Goal: Complete application form: Complete application form

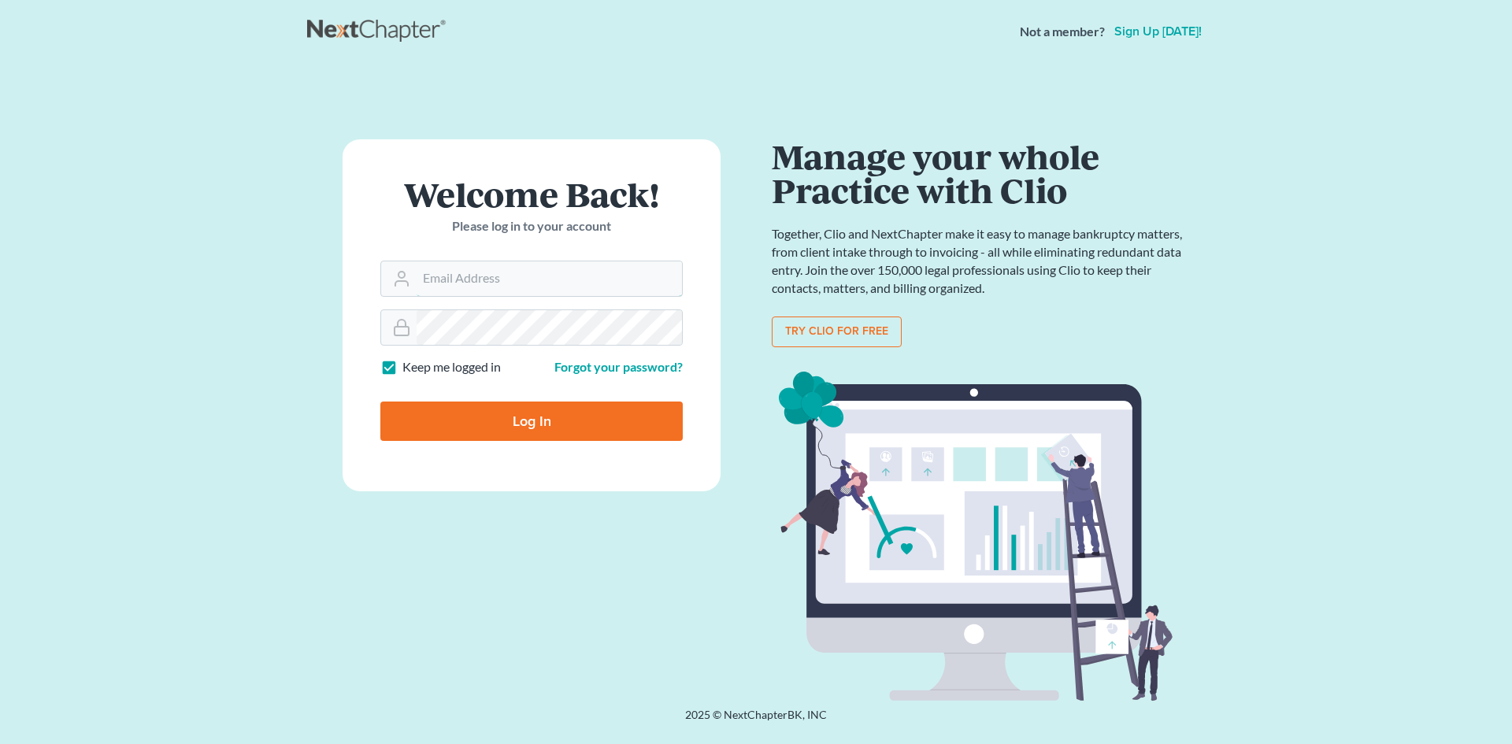
type input "[EMAIL_ADDRESS][DOMAIN_NAME]"
click at [633, 414] on input "Log In" at bounding box center [531, 421] width 302 height 39
type input "Thinking..."
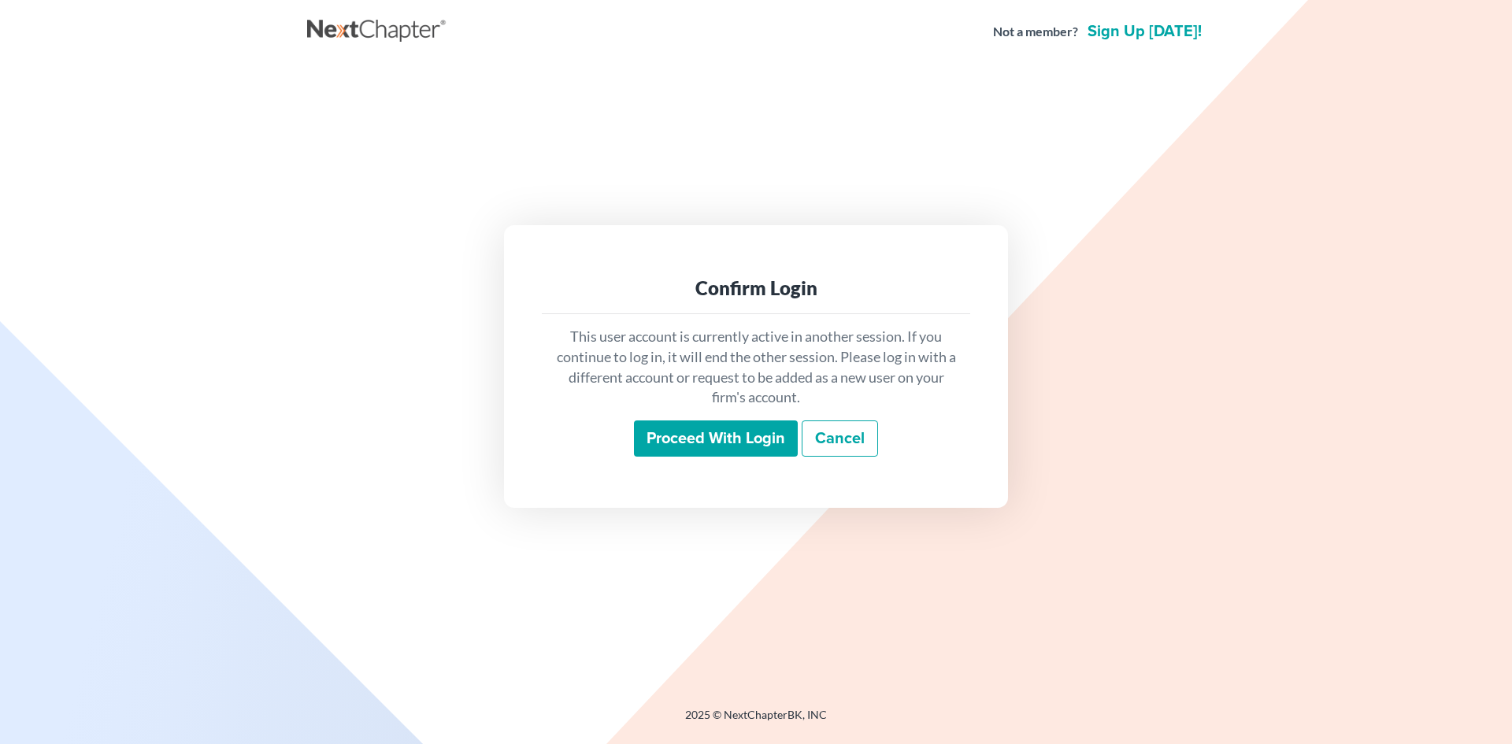
click at [662, 440] on input "Proceed with login" at bounding box center [716, 439] width 164 height 36
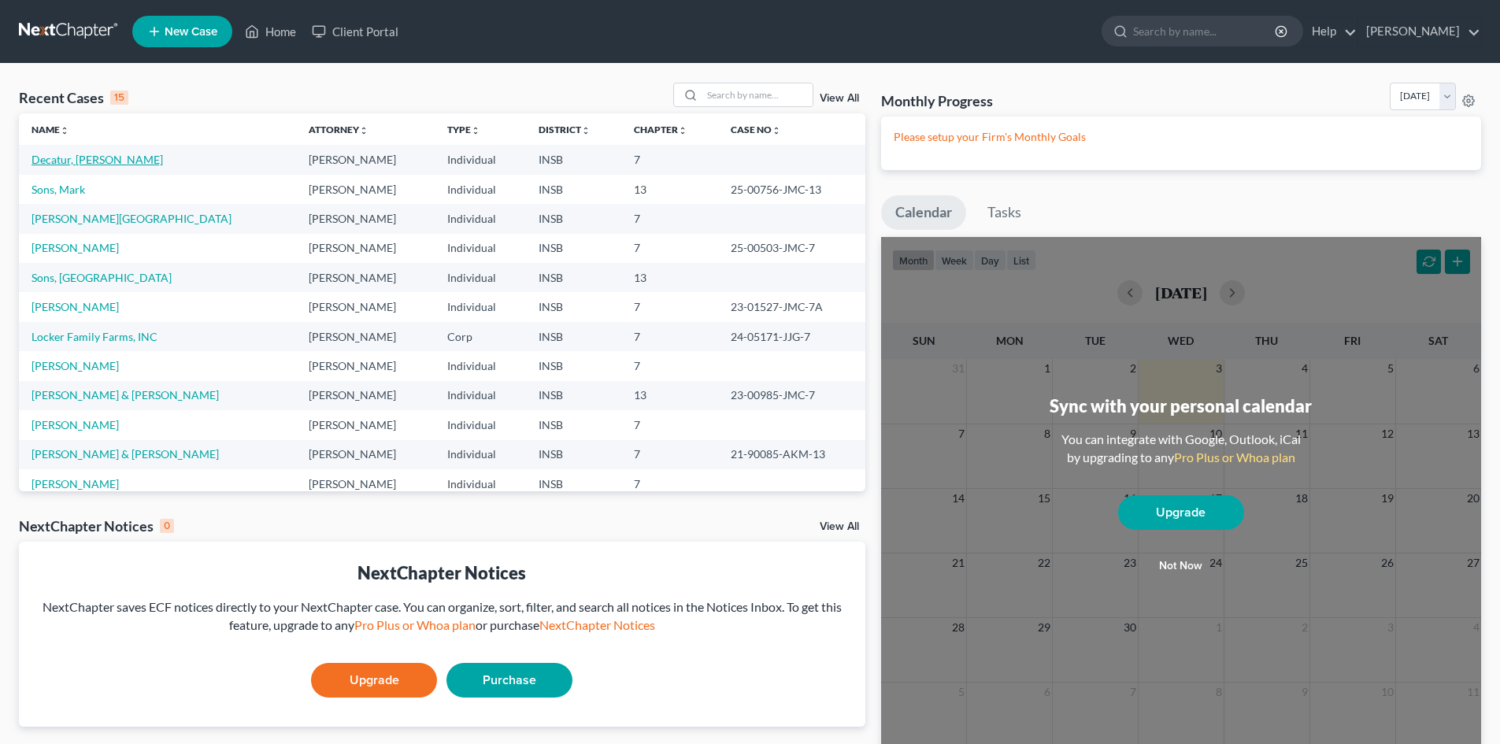
click at [77, 160] on link "Decatur, [PERSON_NAME]" at bounding box center [98, 159] width 132 height 13
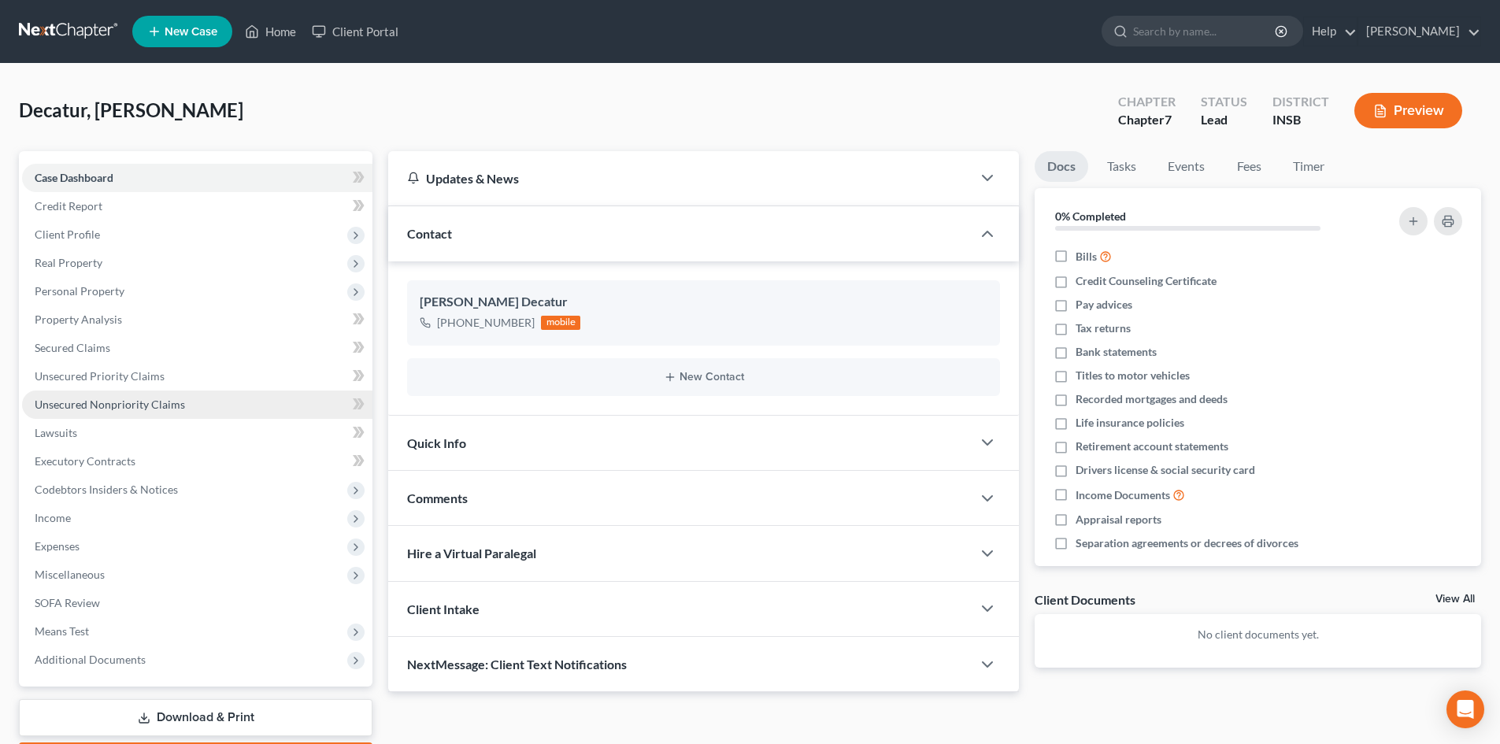
click at [198, 403] on link "Unsecured Nonpriority Claims" at bounding box center [197, 405] width 350 height 28
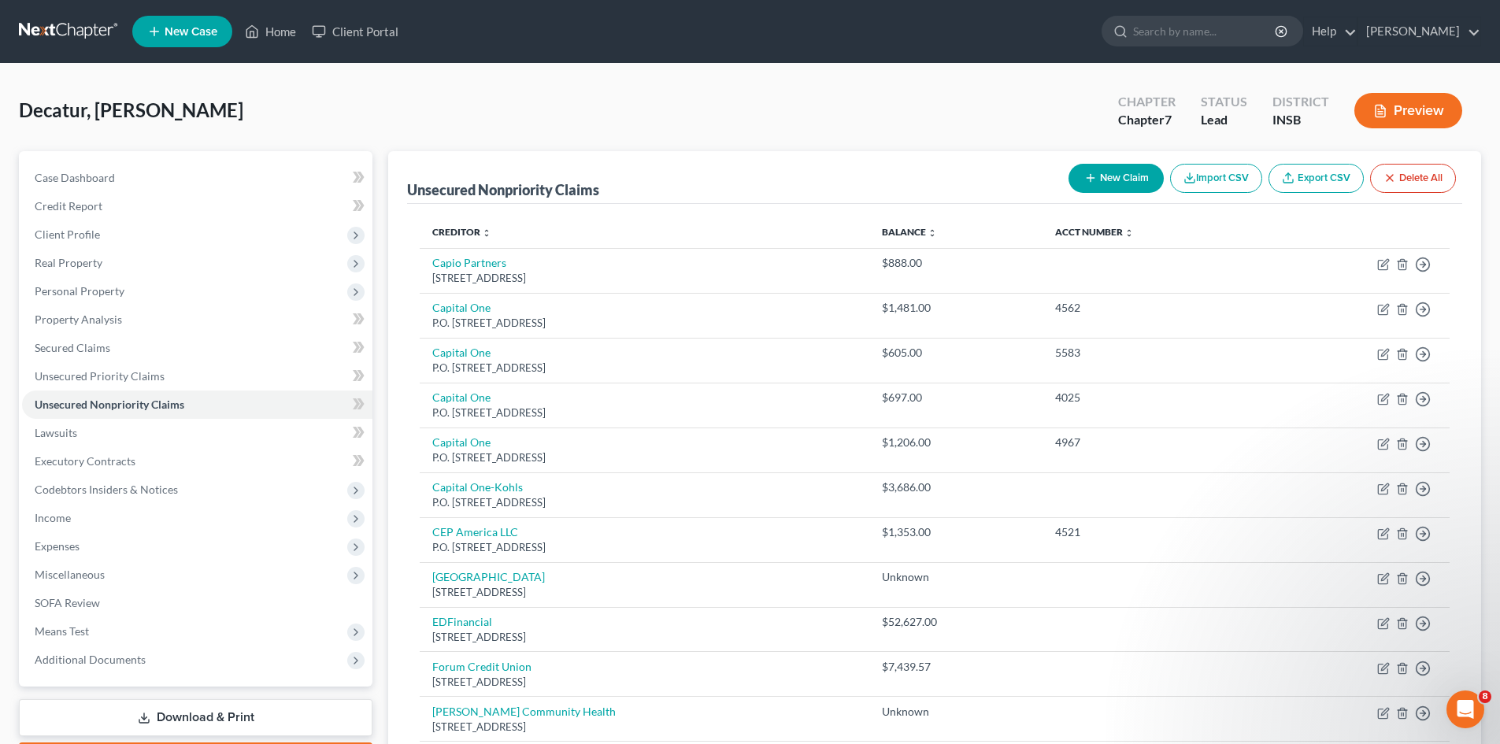
click at [1083, 188] on button "New Claim" at bounding box center [1116, 178] width 95 height 29
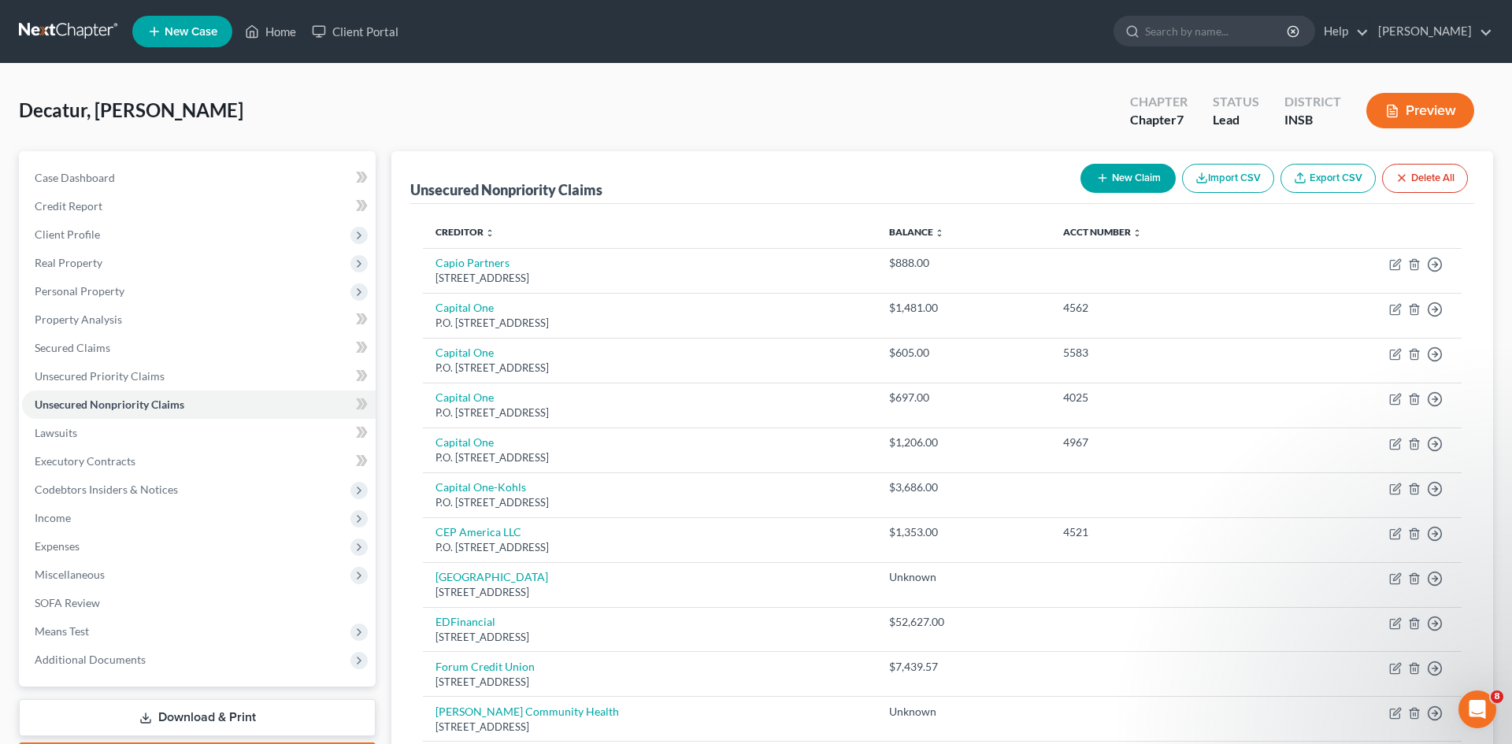
select select "0"
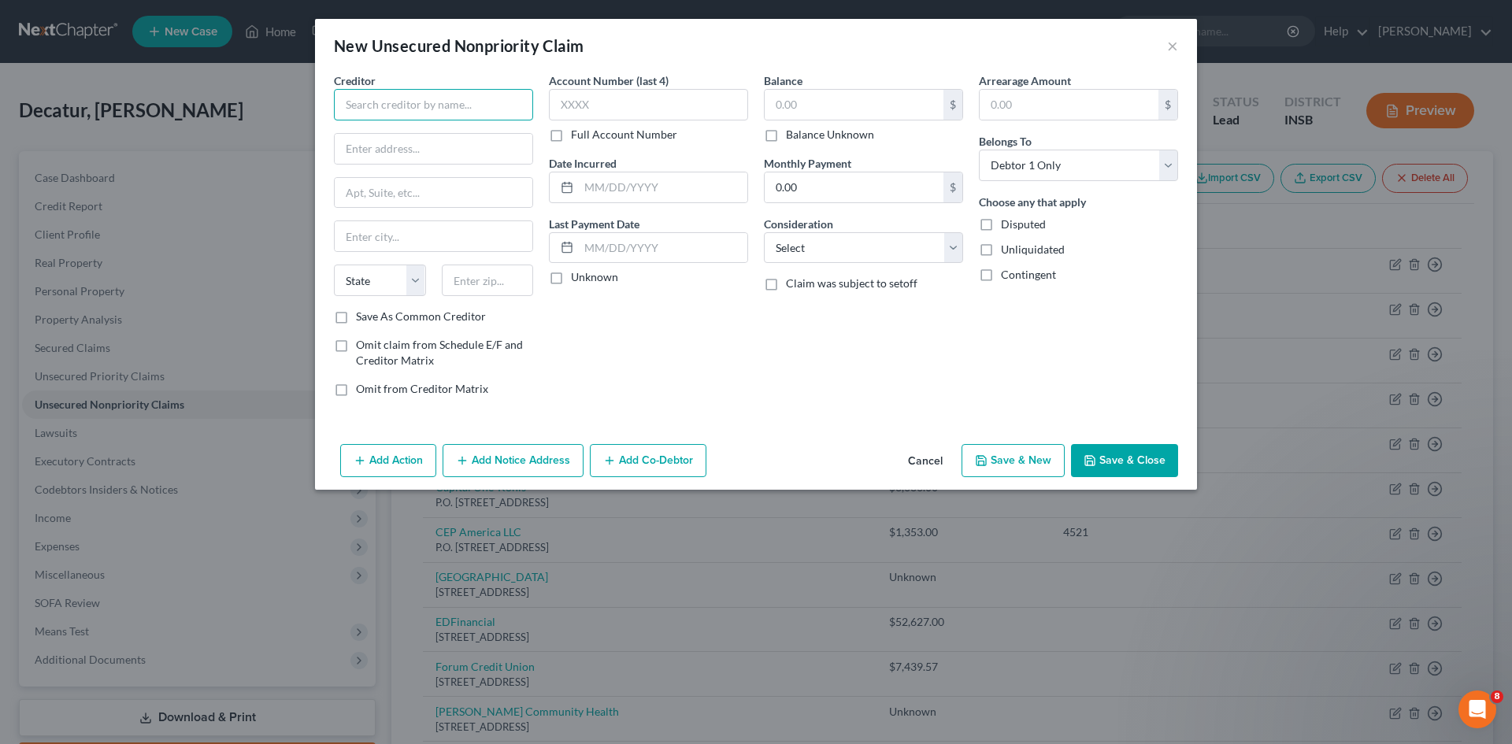
click at [410, 111] on input "text" at bounding box center [433, 105] width 199 height 32
type input "[DATE] St. [PERSON_NAME]"
type input "P.O. Box 1259 Dept. 168730"
type input "Oaks"
select select "39"
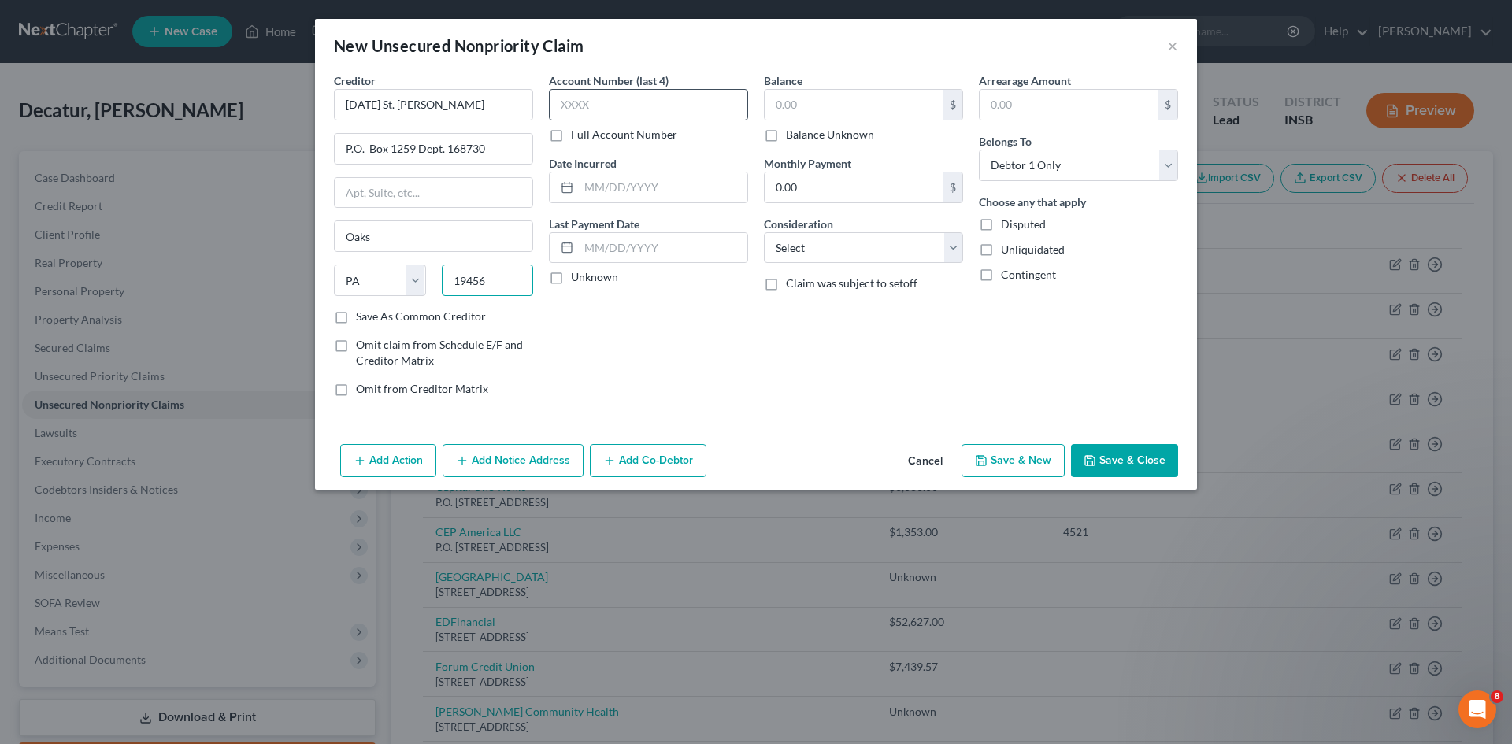
type input "19456"
click at [647, 102] on input "text" at bounding box center [648, 105] width 199 height 32
type input "0991"
click at [571, 277] on label "Unknown" at bounding box center [594, 277] width 47 height 16
click at [577, 277] on input "Unknown" at bounding box center [582, 274] width 10 height 10
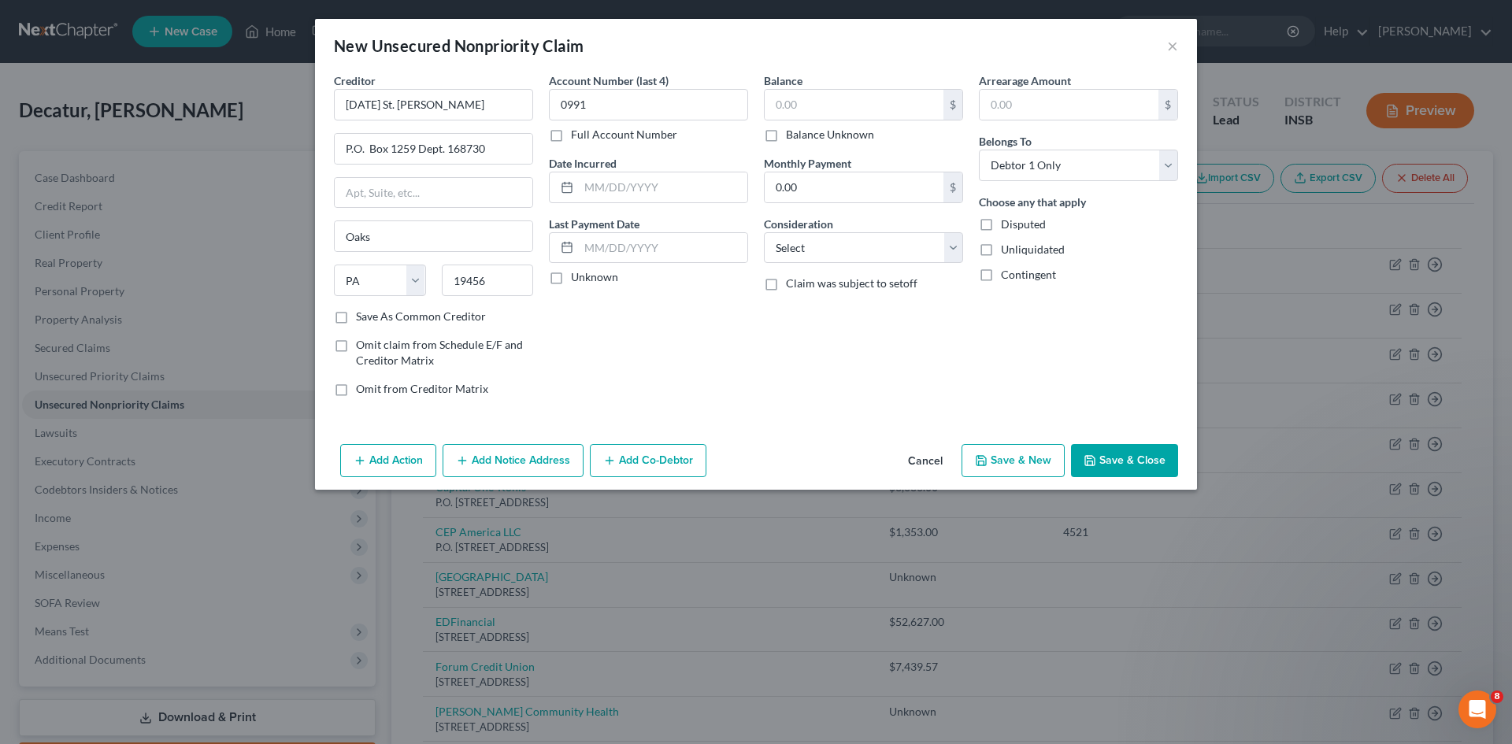
checkbox input "true"
click at [832, 110] on input "text" at bounding box center [854, 105] width 179 height 30
type input "20,098.64"
click at [863, 336] on div "Balance 20,098.64 $ Balance Unknown Balance Undetermined 20,098.64 $ Balance Un…" at bounding box center [863, 240] width 215 height 337
click at [1100, 459] on button "Save & Close" at bounding box center [1124, 460] width 107 height 33
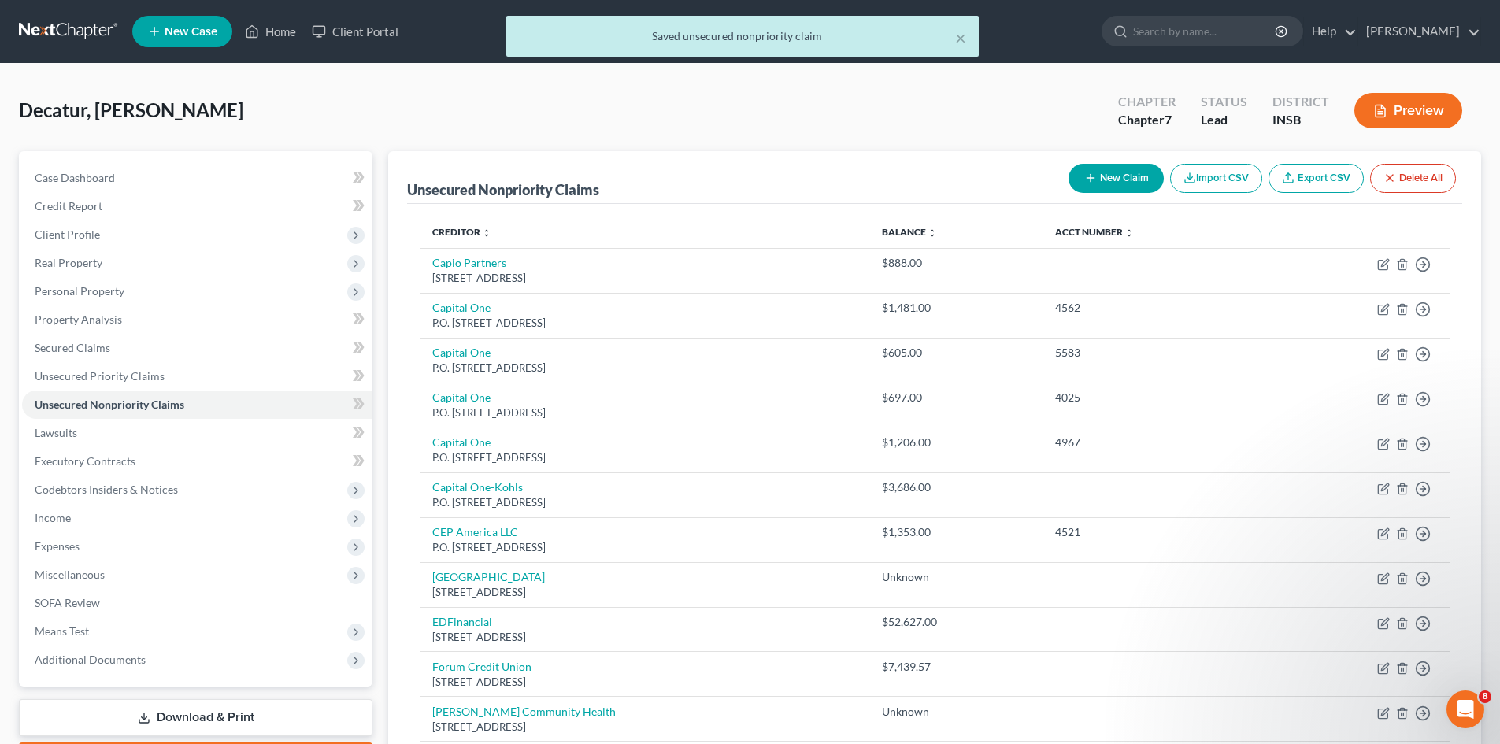
click at [1124, 186] on button "New Claim" at bounding box center [1116, 178] width 95 height 29
select select "0"
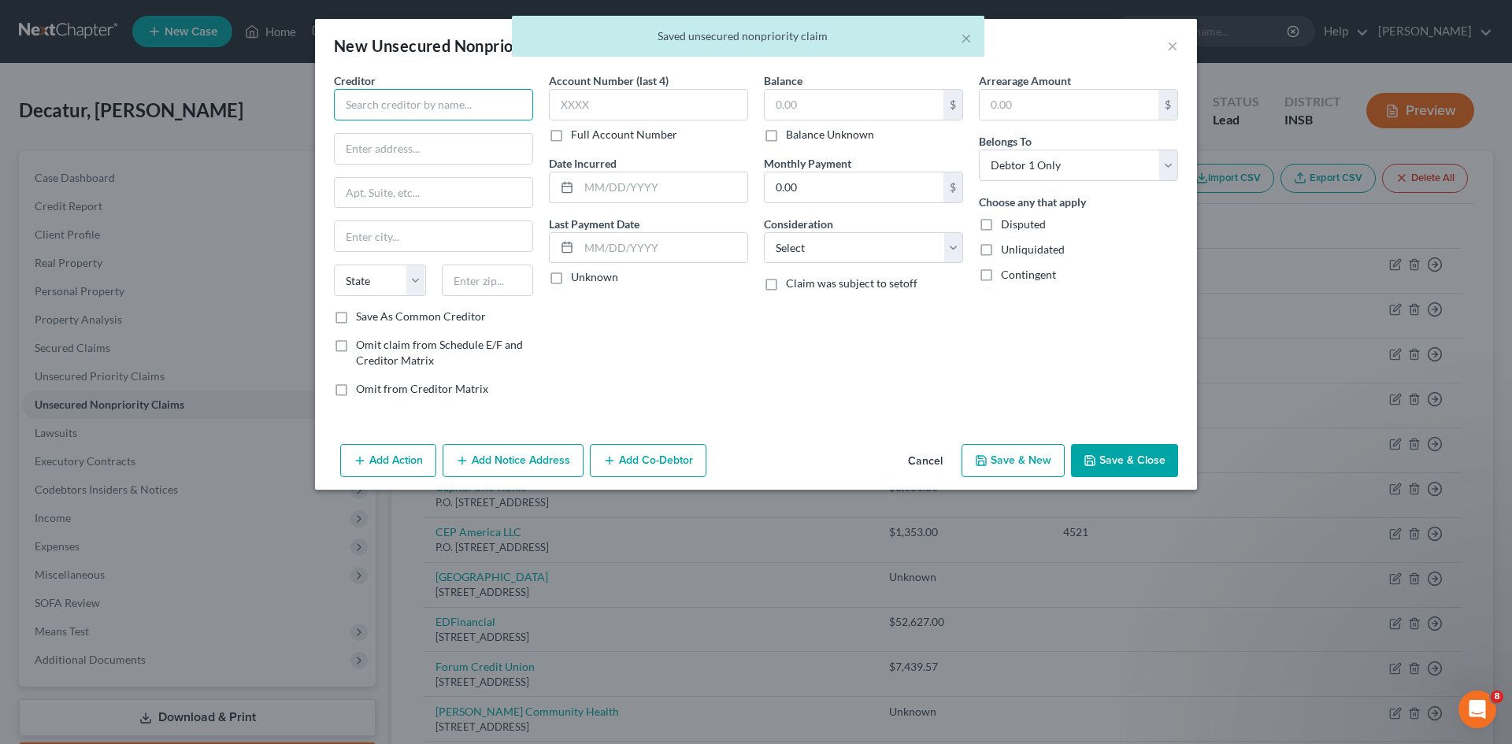
click at [486, 106] on input "text" at bounding box center [433, 105] width 199 height 32
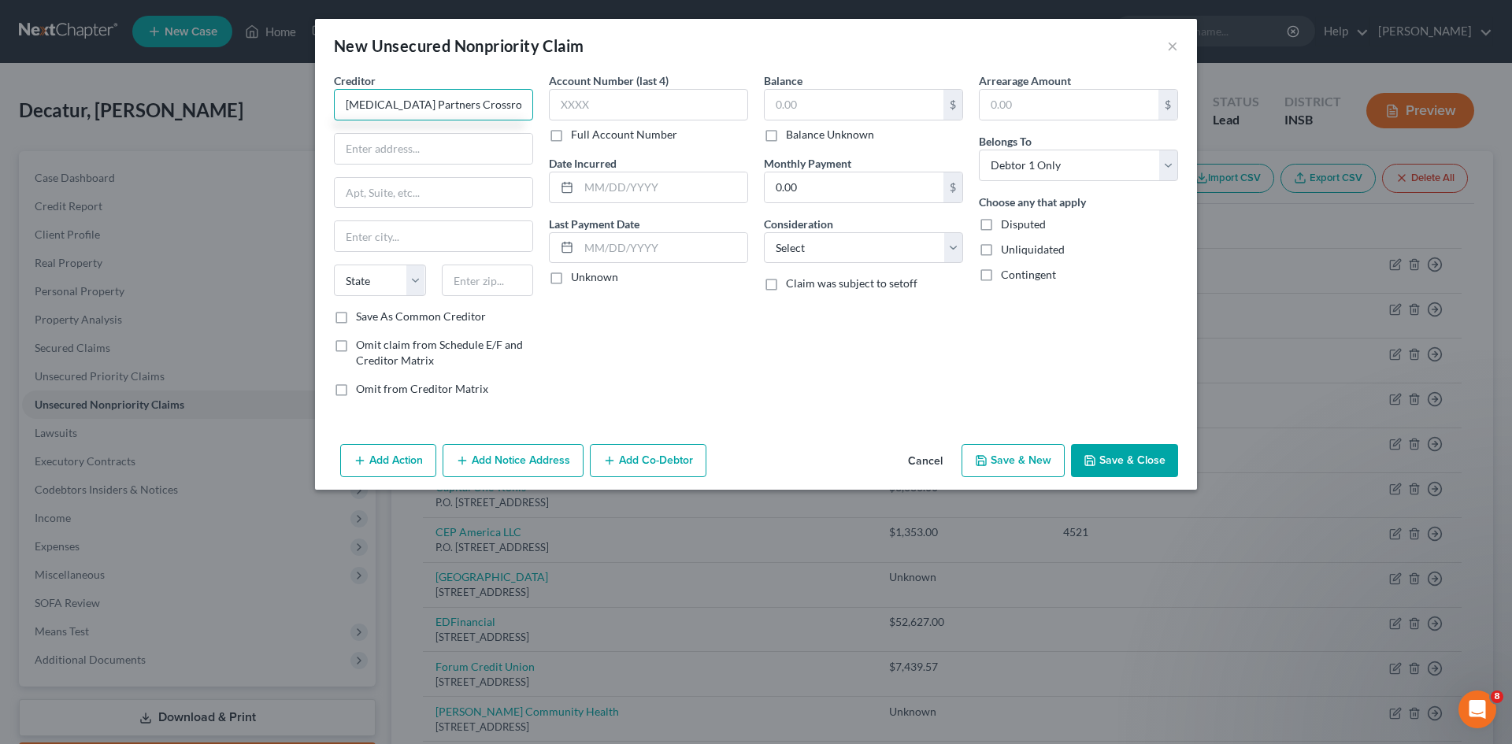
type input "[MEDICAL_DATA] Partners Crossroads"
click at [465, 153] on input "text" at bounding box center [434, 149] width 198 height 30
type input "P.O. Box 208805"
type input "[GEOGRAPHIC_DATA]"
select select "45"
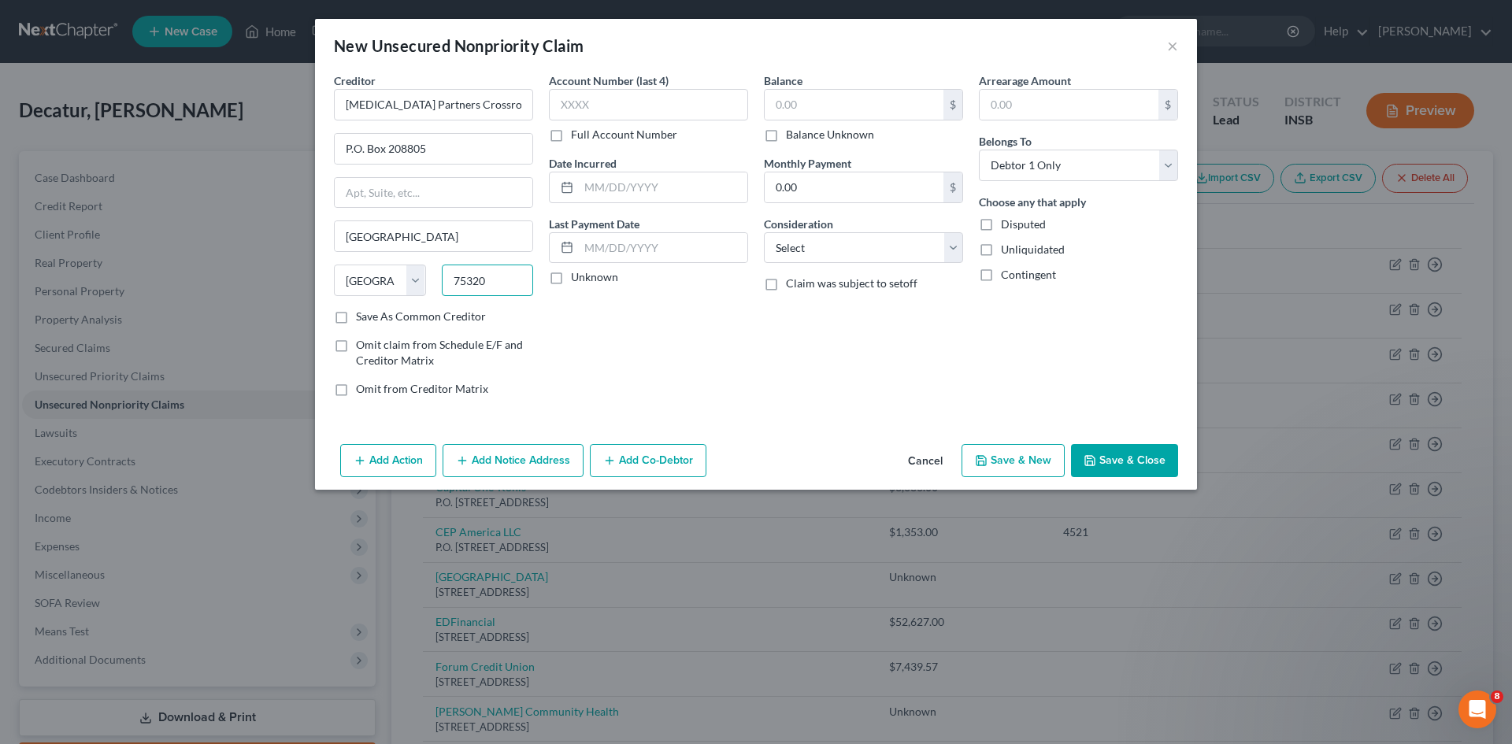
type input "75320"
click at [571, 276] on label "Unknown" at bounding box center [594, 277] width 47 height 16
click at [577, 276] on input "Unknown" at bounding box center [582, 274] width 10 height 10
checkbox input "true"
click at [811, 111] on input "text" at bounding box center [854, 105] width 179 height 30
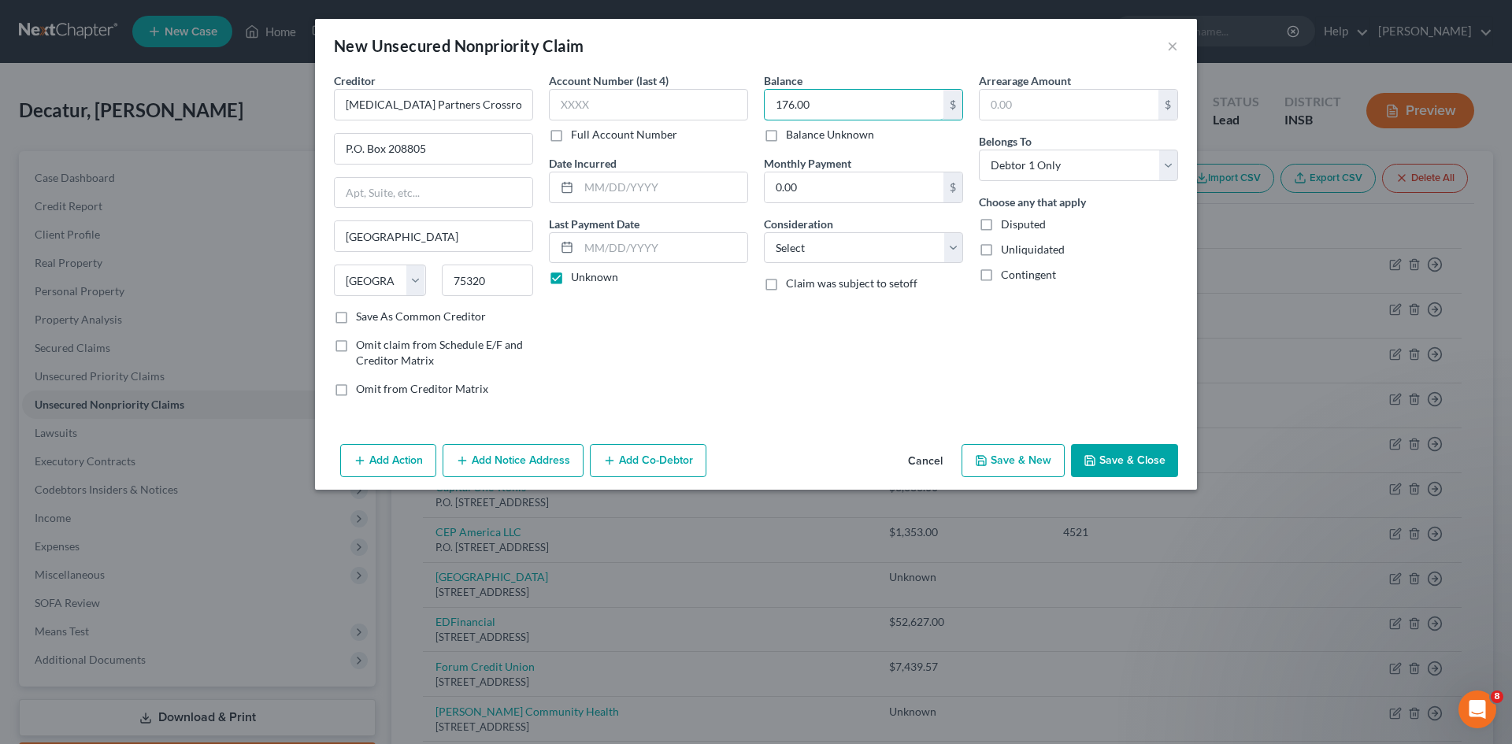
type input "176.00"
click at [1120, 460] on button "Save & Close" at bounding box center [1124, 460] width 107 height 33
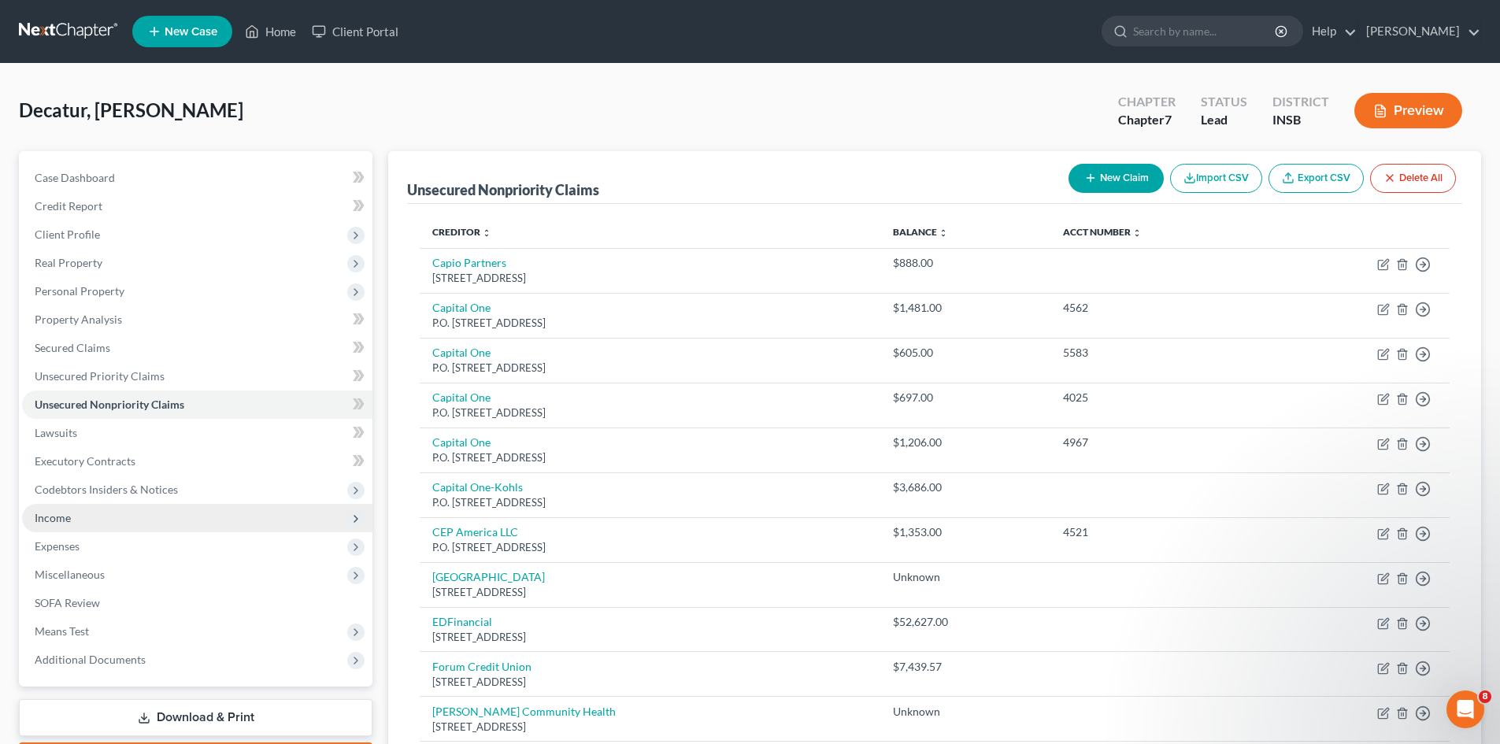
click at [163, 525] on span "Income" at bounding box center [197, 518] width 350 height 28
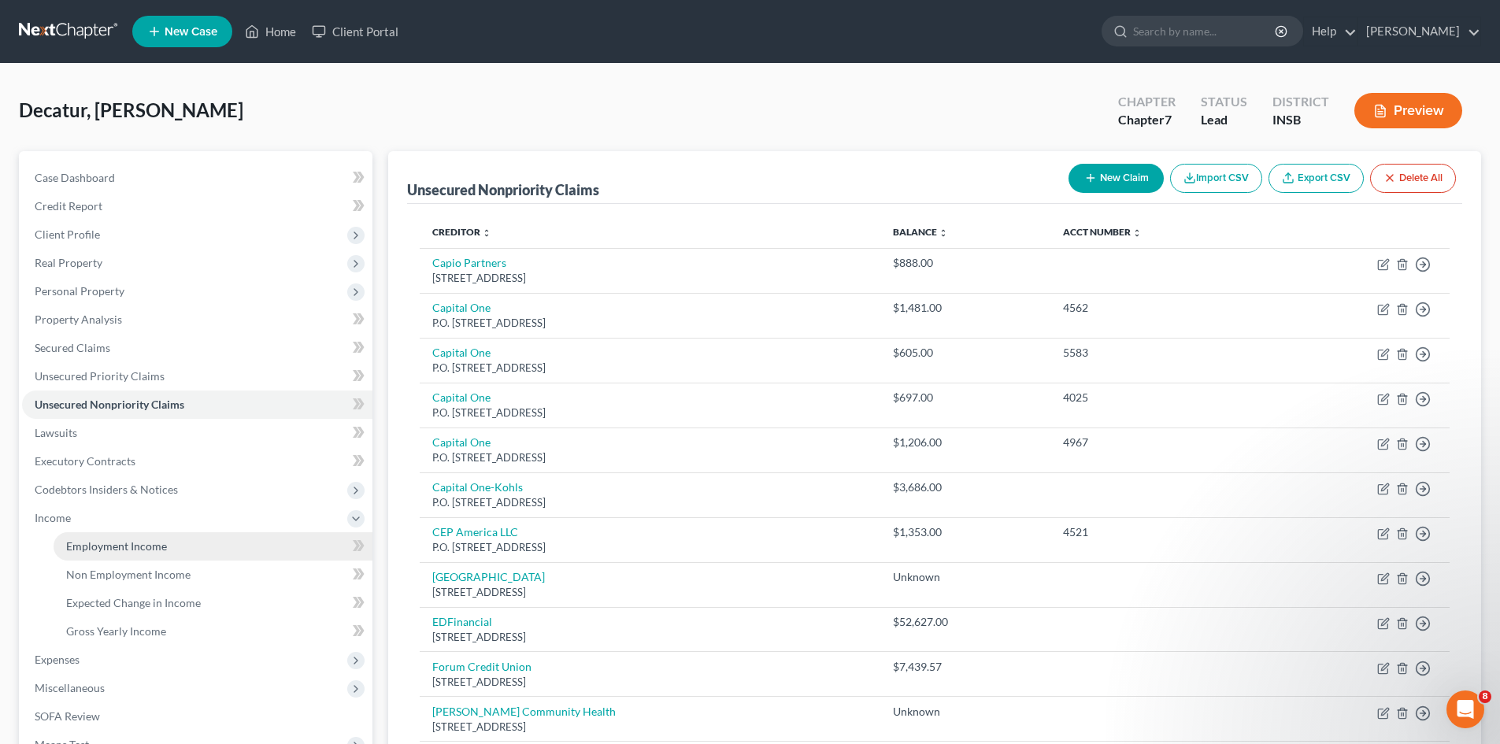
click at [170, 553] on link "Employment Income" at bounding box center [213, 546] width 319 height 28
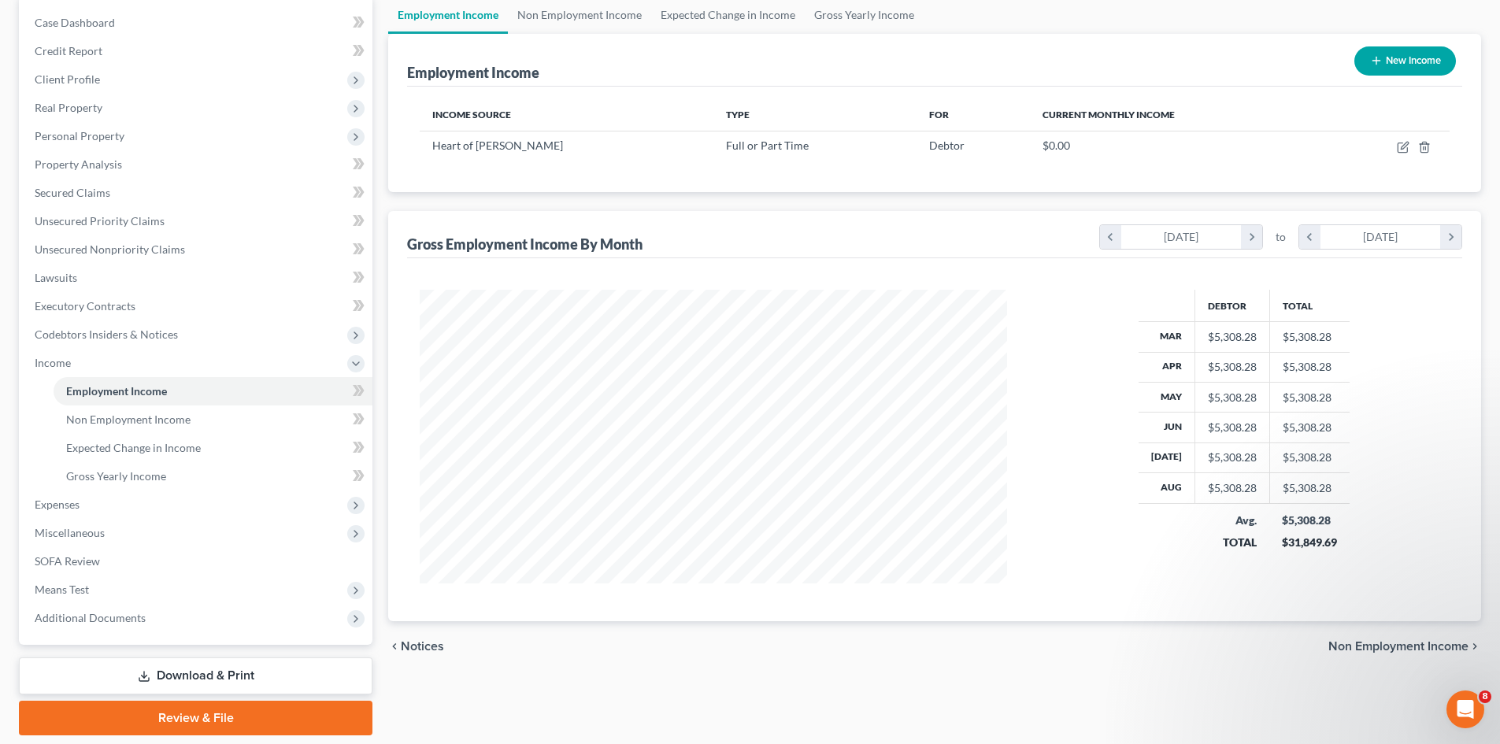
scroll to position [128, 0]
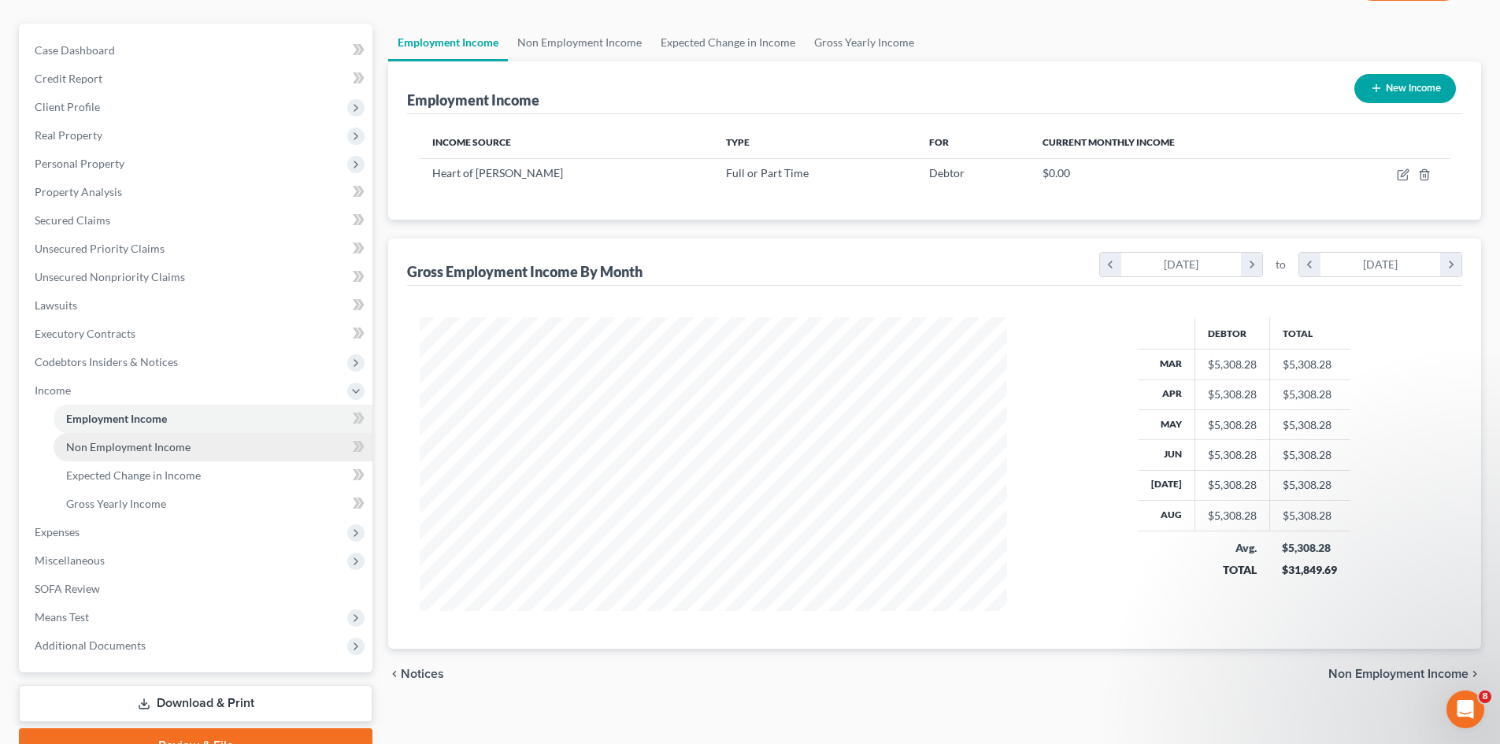
click at [232, 454] on link "Non Employment Income" at bounding box center [213, 447] width 319 height 28
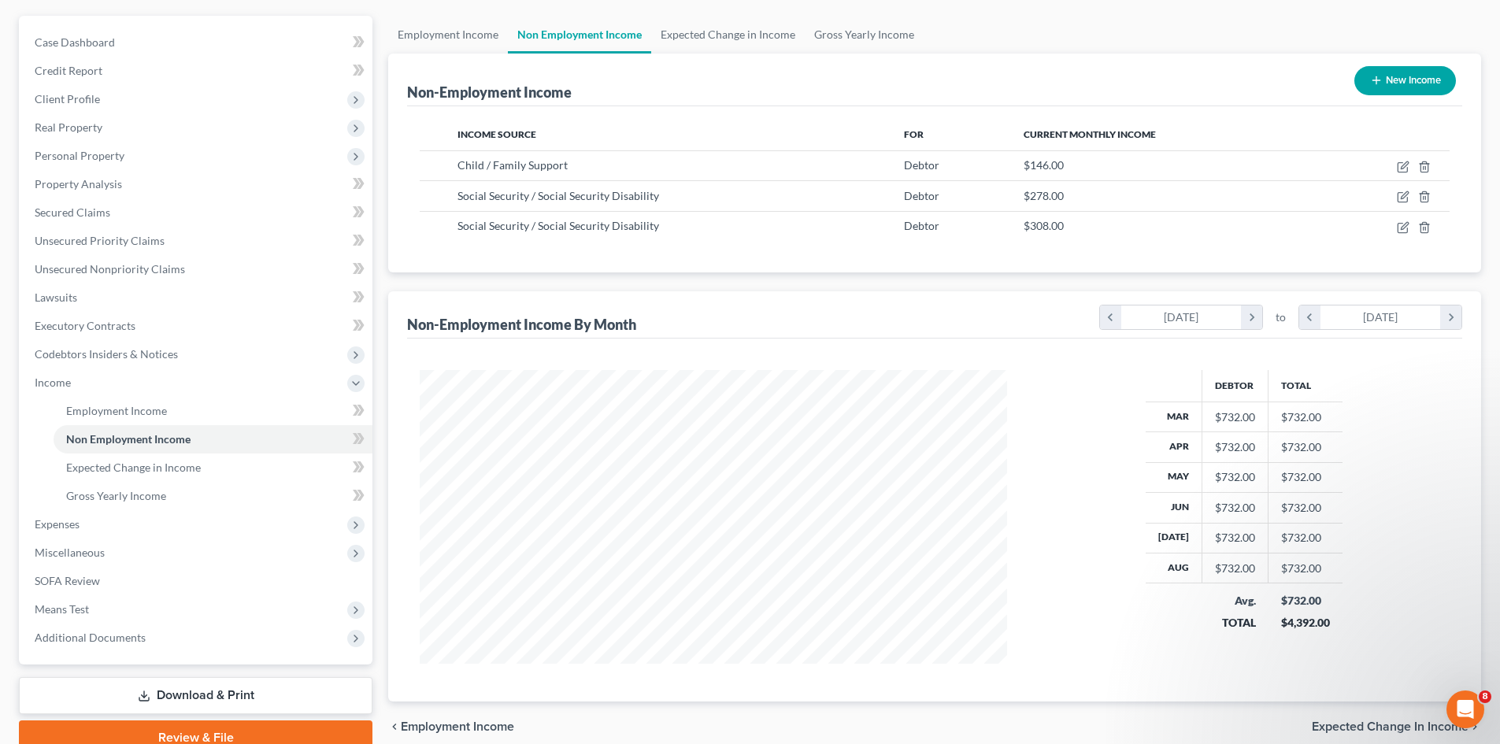
scroll to position [158, 0]
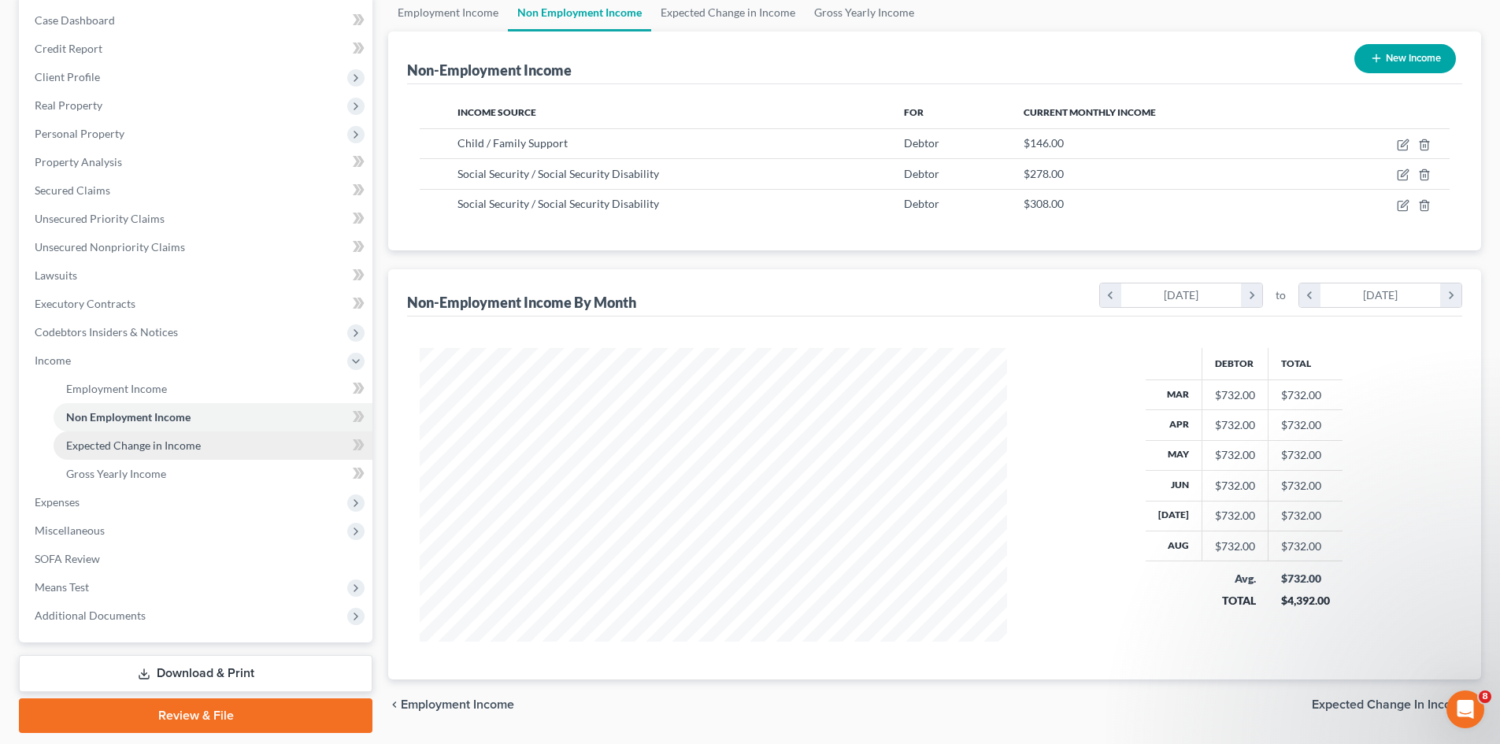
click at [196, 450] on span "Expected Change in Income" at bounding box center [133, 445] width 135 height 13
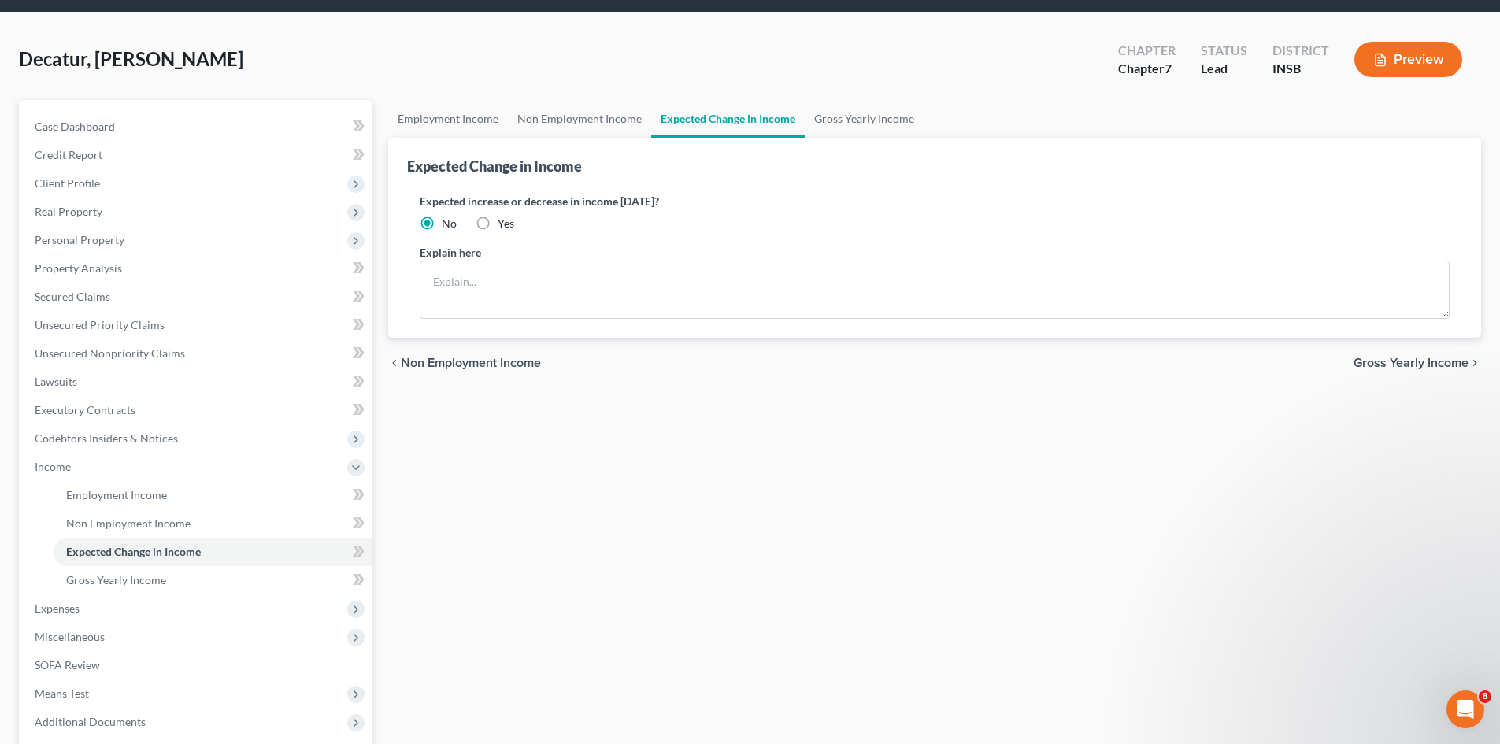
scroll to position [79, 0]
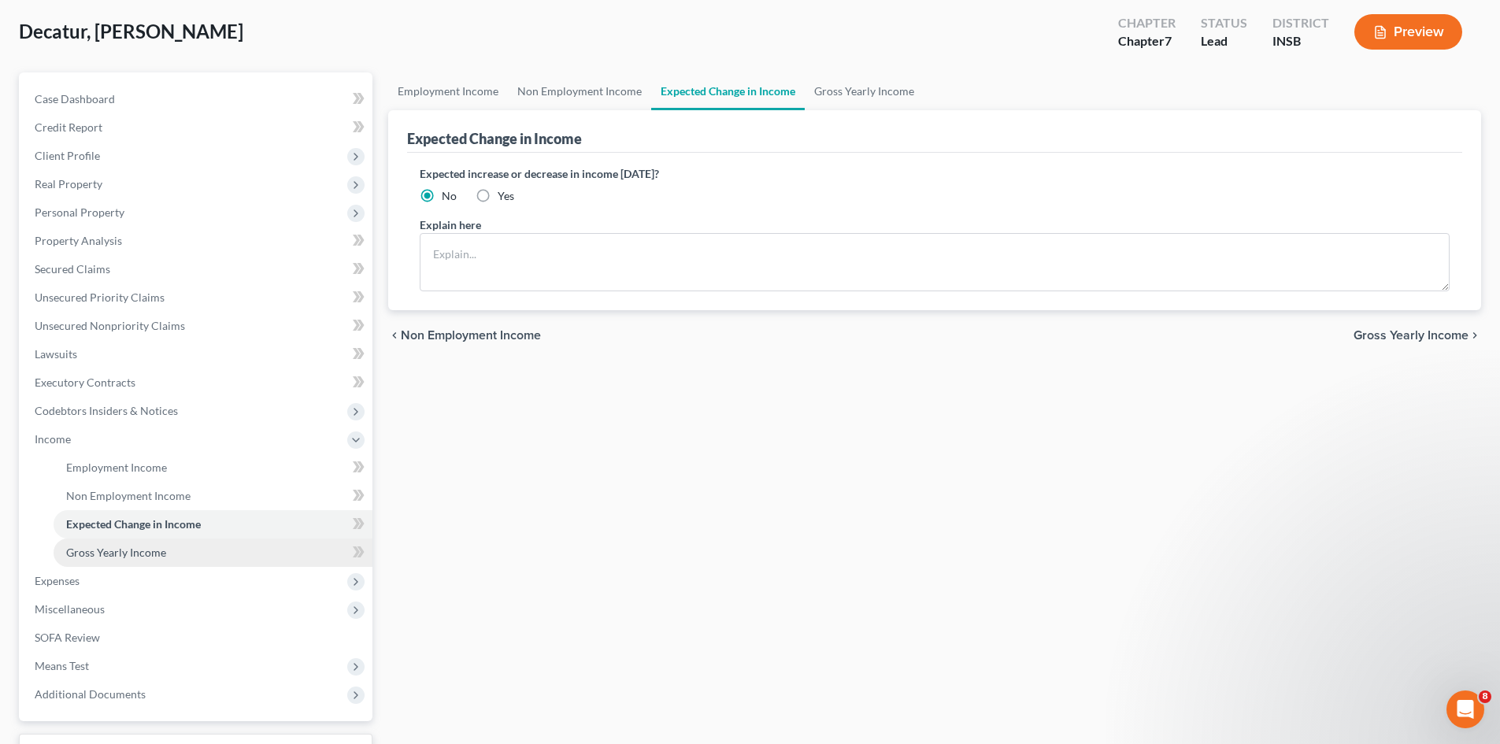
click at [223, 547] on link "Gross Yearly Income" at bounding box center [213, 553] width 319 height 28
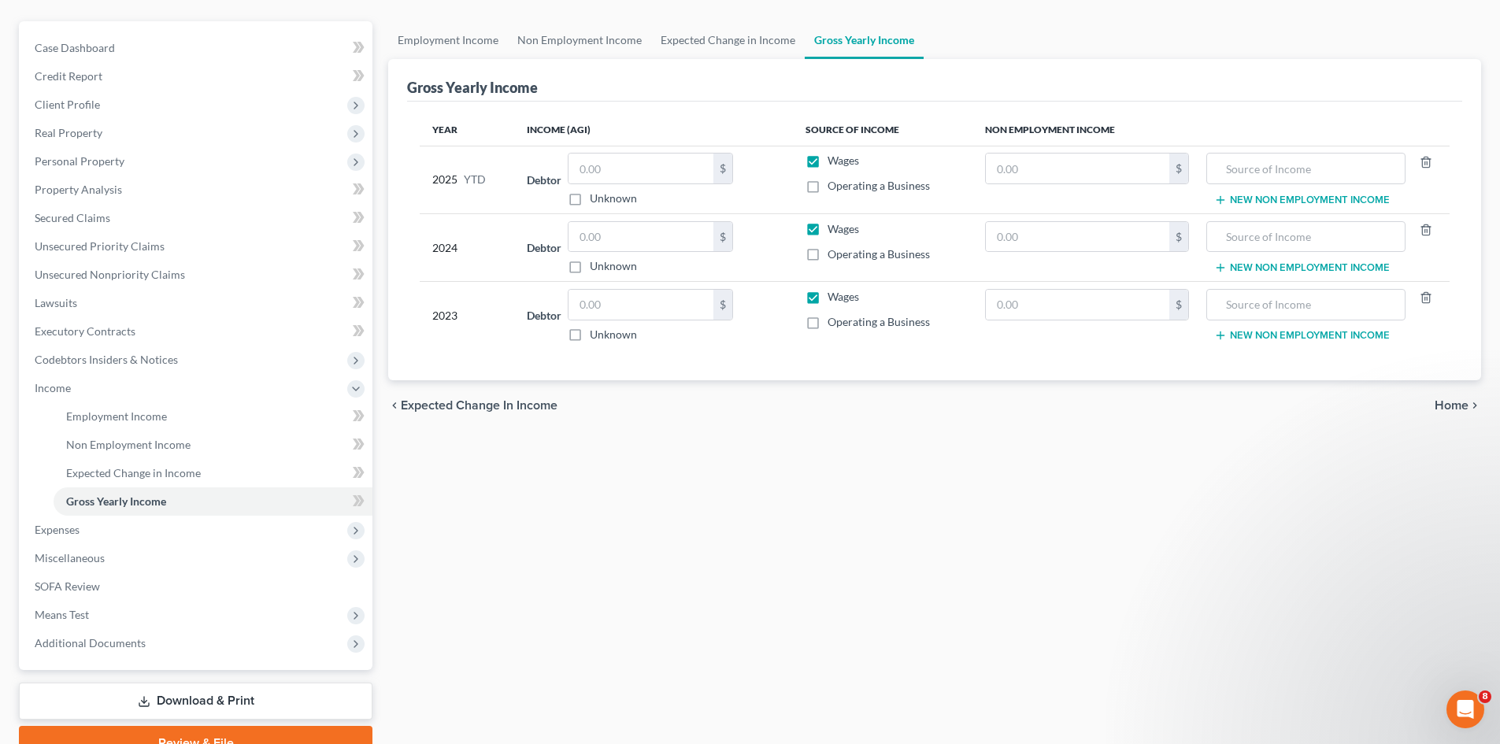
scroll to position [158, 0]
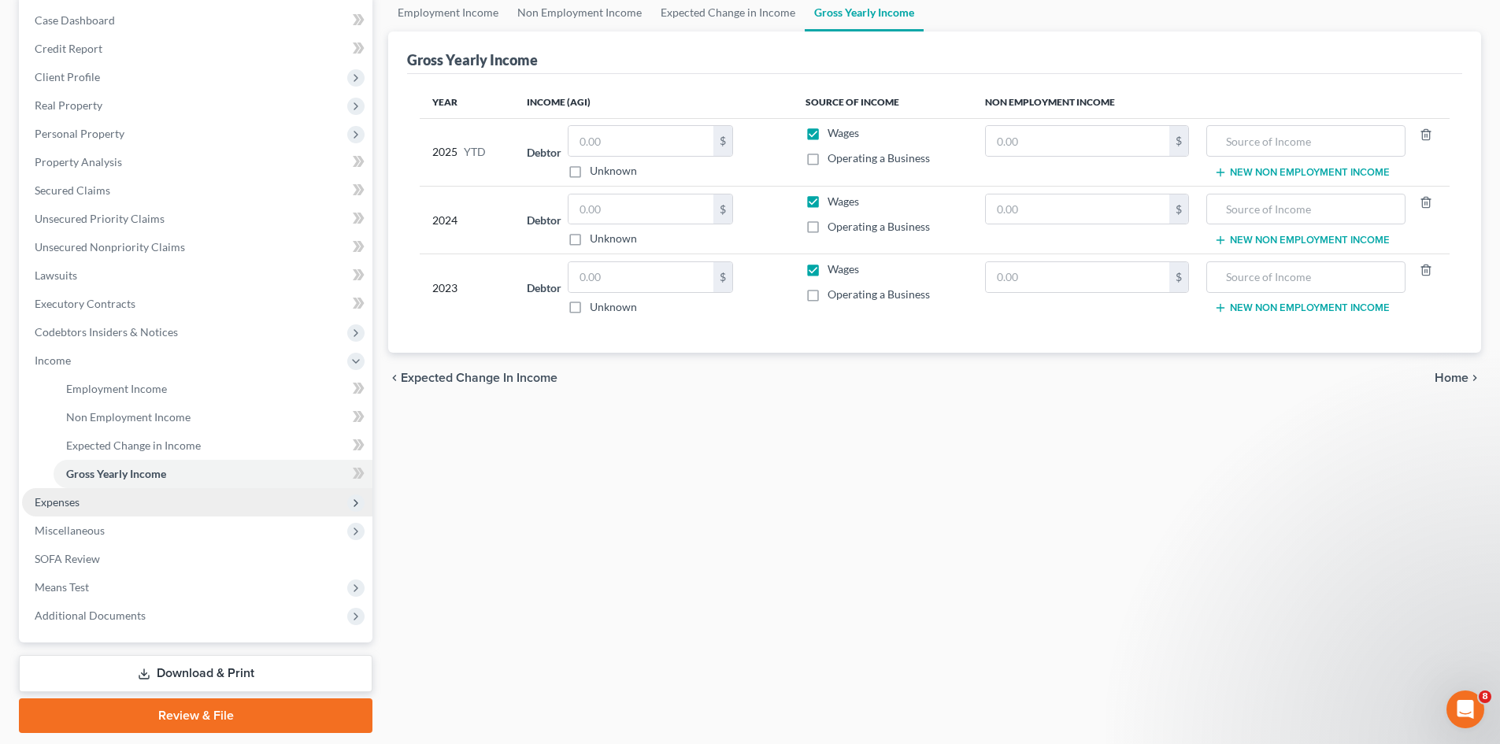
click at [177, 501] on span "Expenses" at bounding box center [197, 502] width 350 height 28
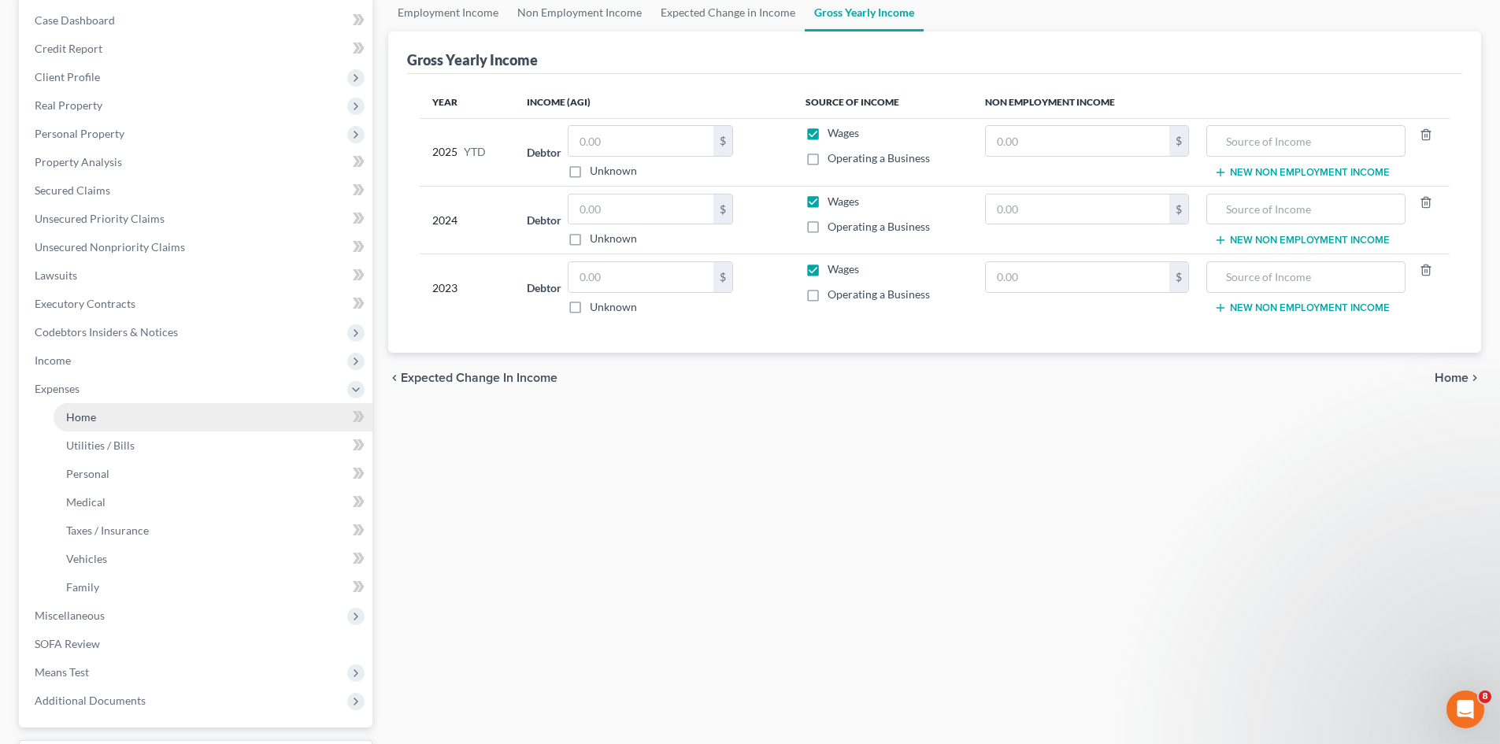
click at [283, 422] on link "Home" at bounding box center [213, 417] width 319 height 28
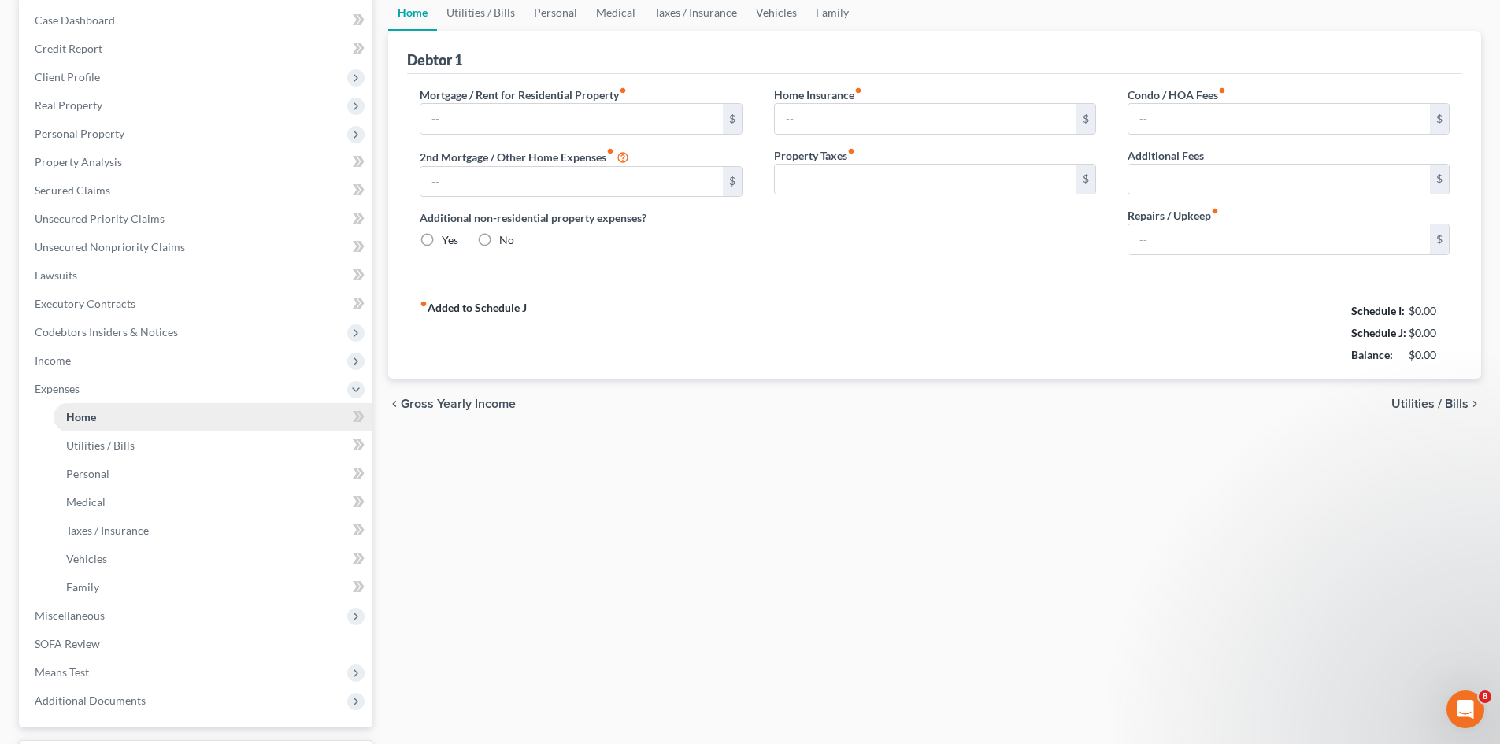
scroll to position [98, 0]
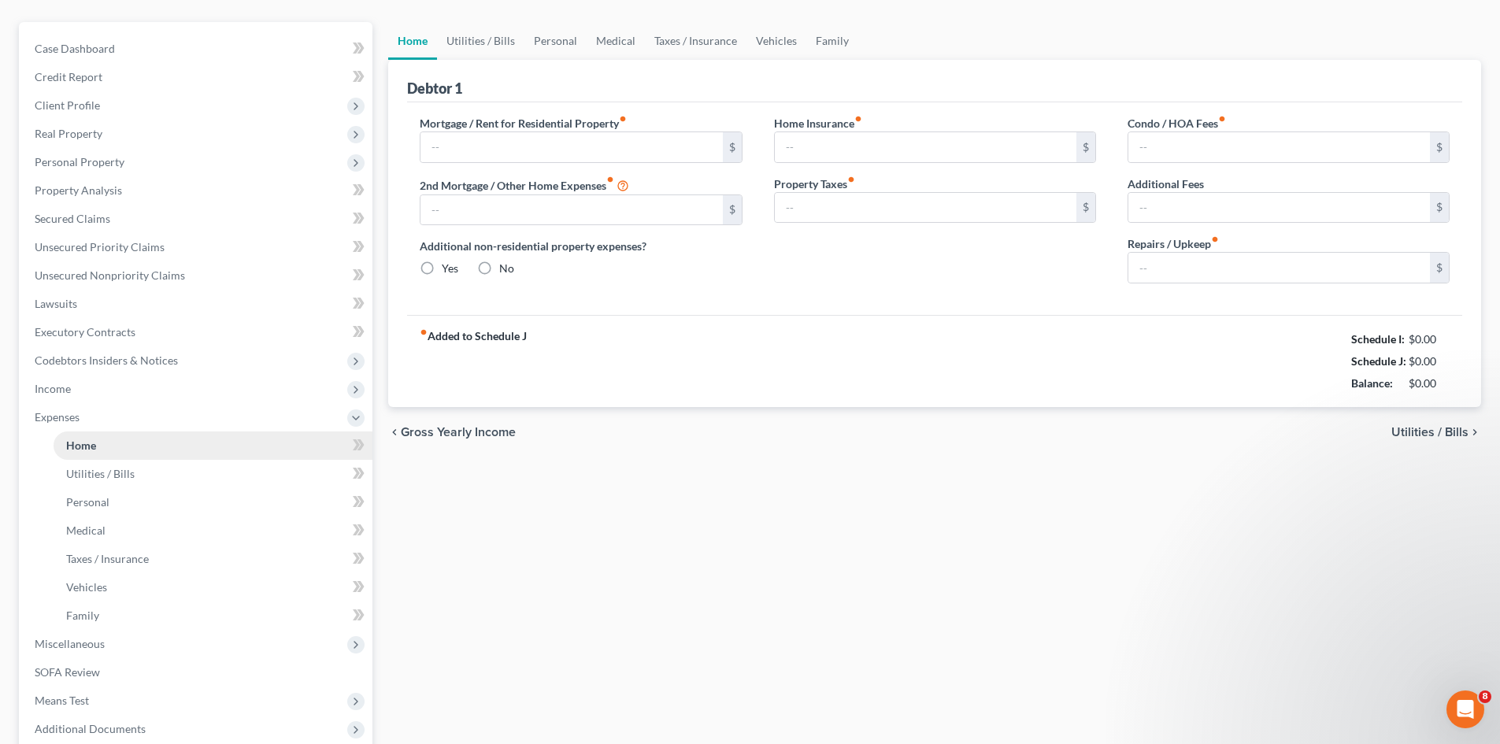
type input "1,133.00"
type input "0.00"
radio input "true"
type input "53.84"
type input "0.00"
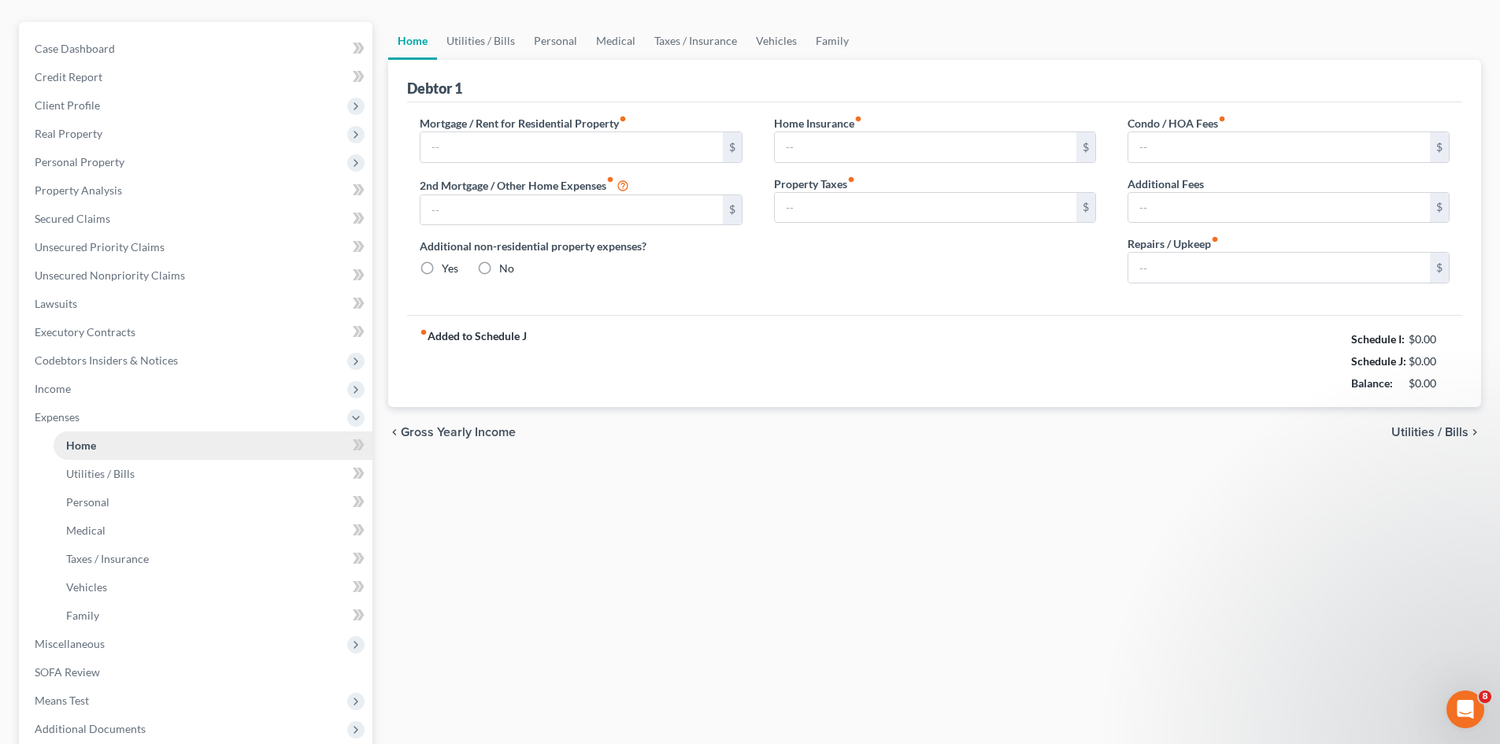
type input "0.00"
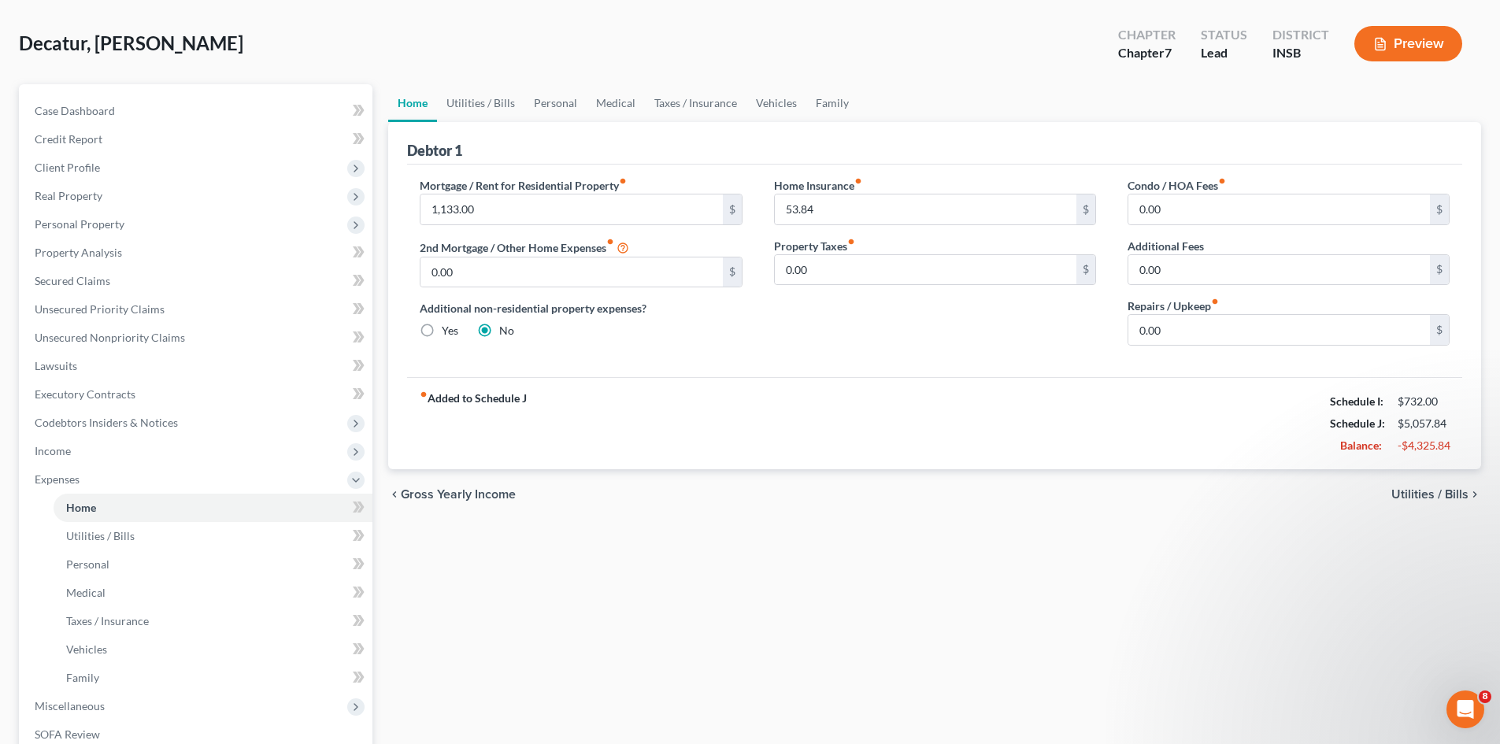
scroll to position [158, 0]
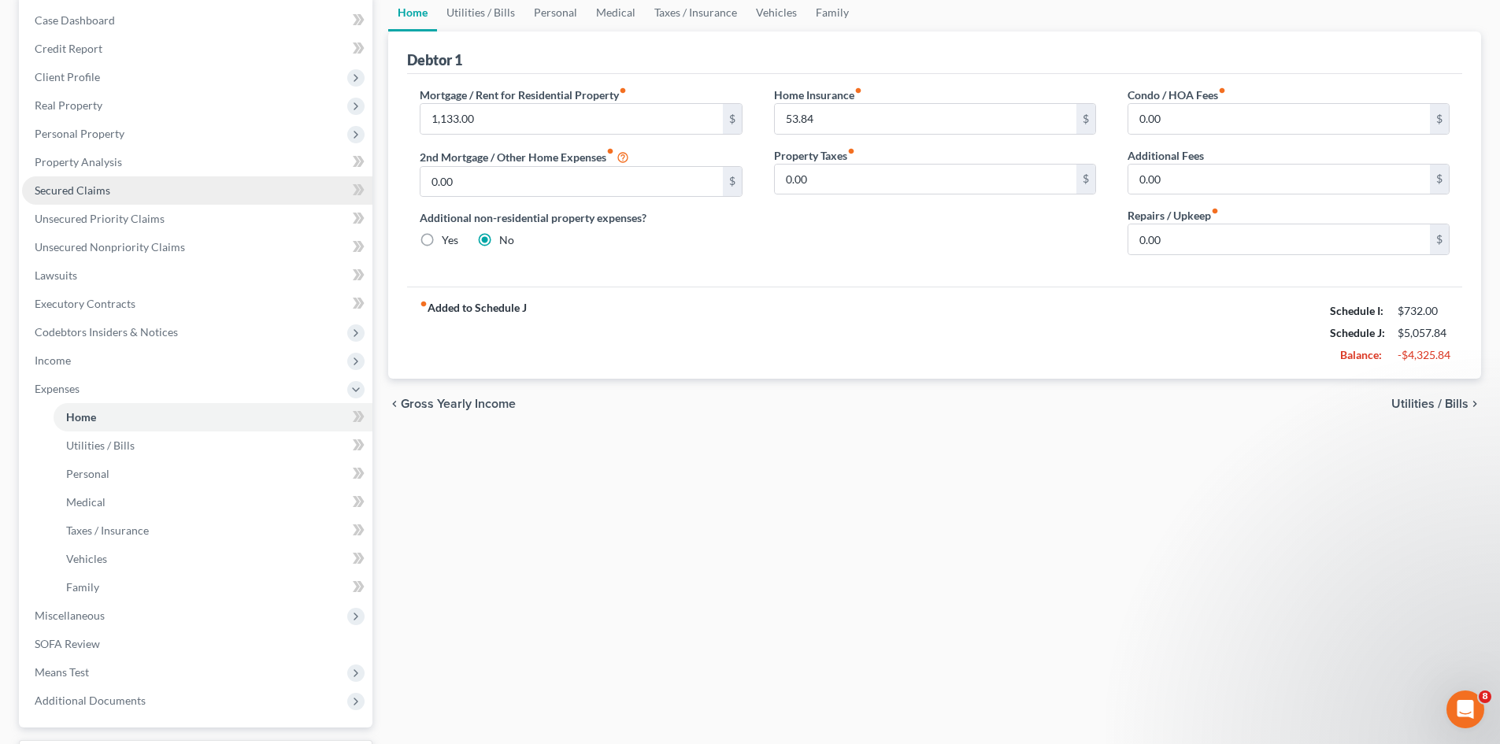
click at [191, 193] on link "Secured Claims" at bounding box center [197, 190] width 350 height 28
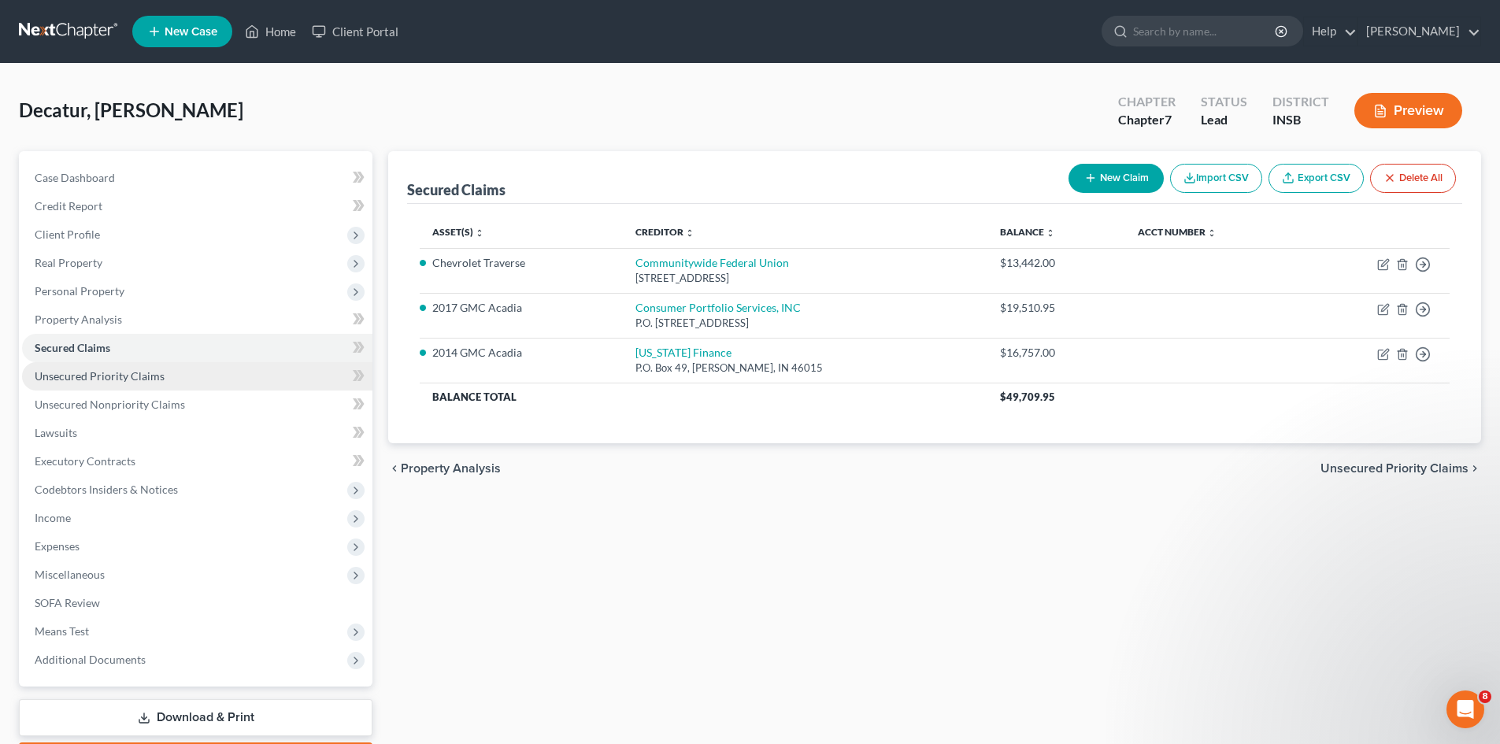
click at [210, 371] on link "Unsecured Priority Claims" at bounding box center [197, 376] width 350 height 28
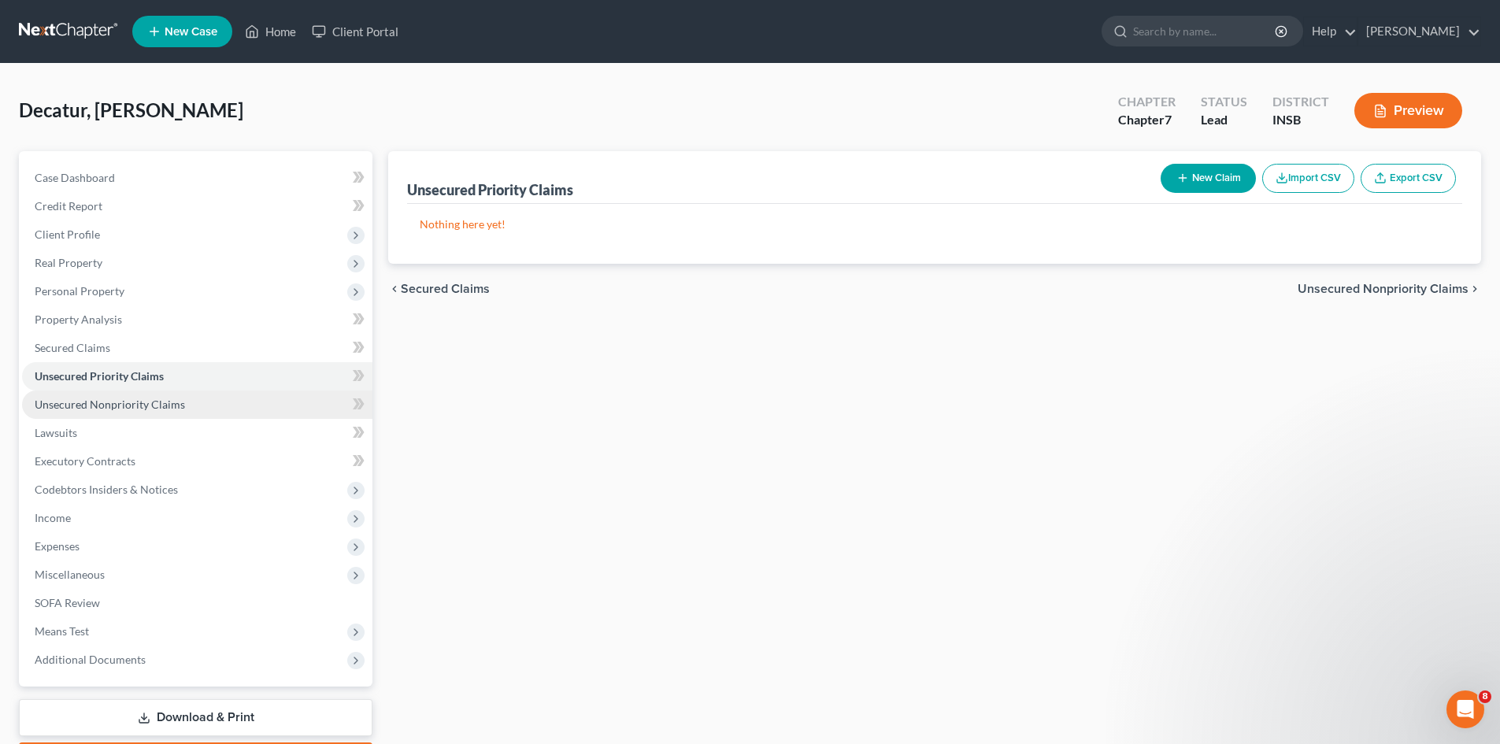
click at [217, 399] on link "Unsecured Nonpriority Claims" at bounding box center [197, 405] width 350 height 28
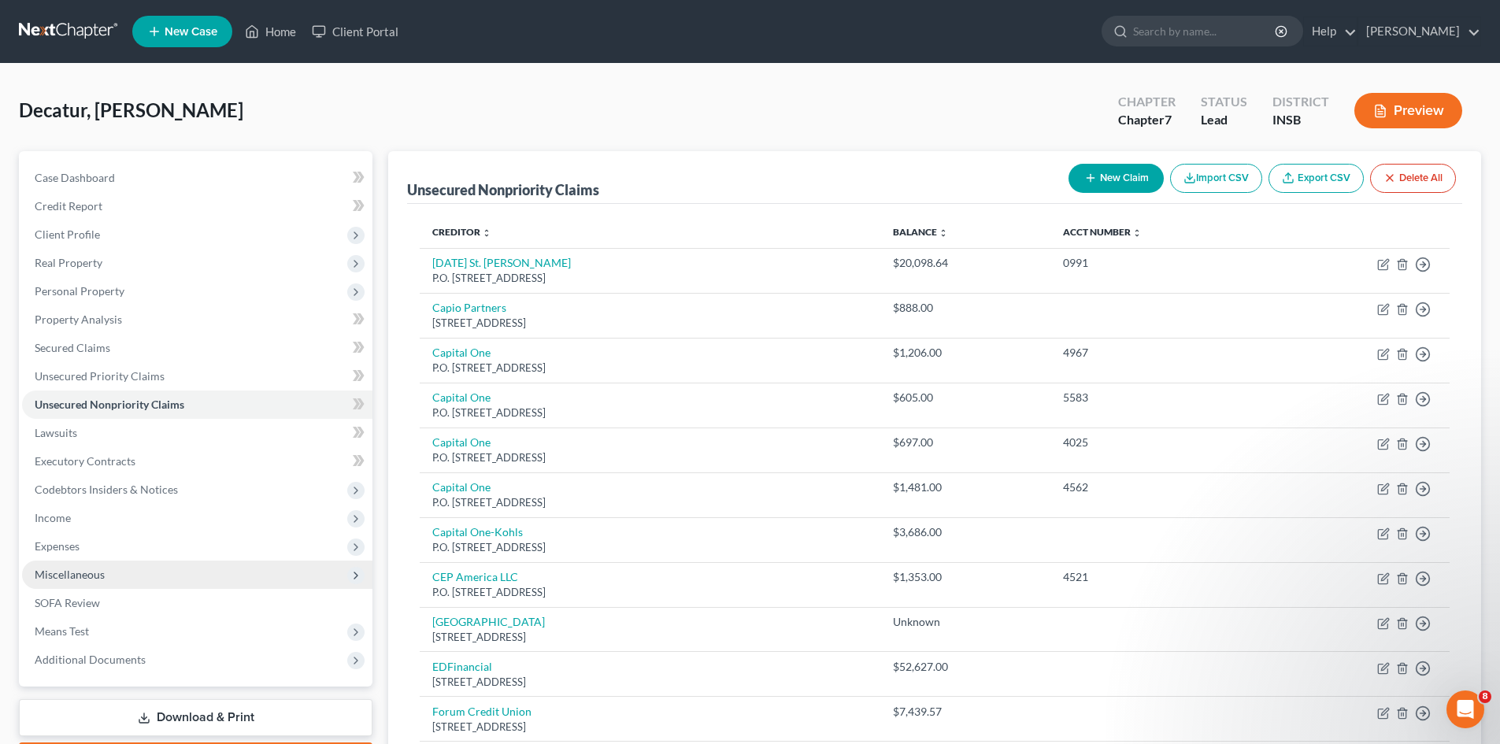
click at [250, 571] on span "Miscellaneous" at bounding box center [197, 575] width 350 height 28
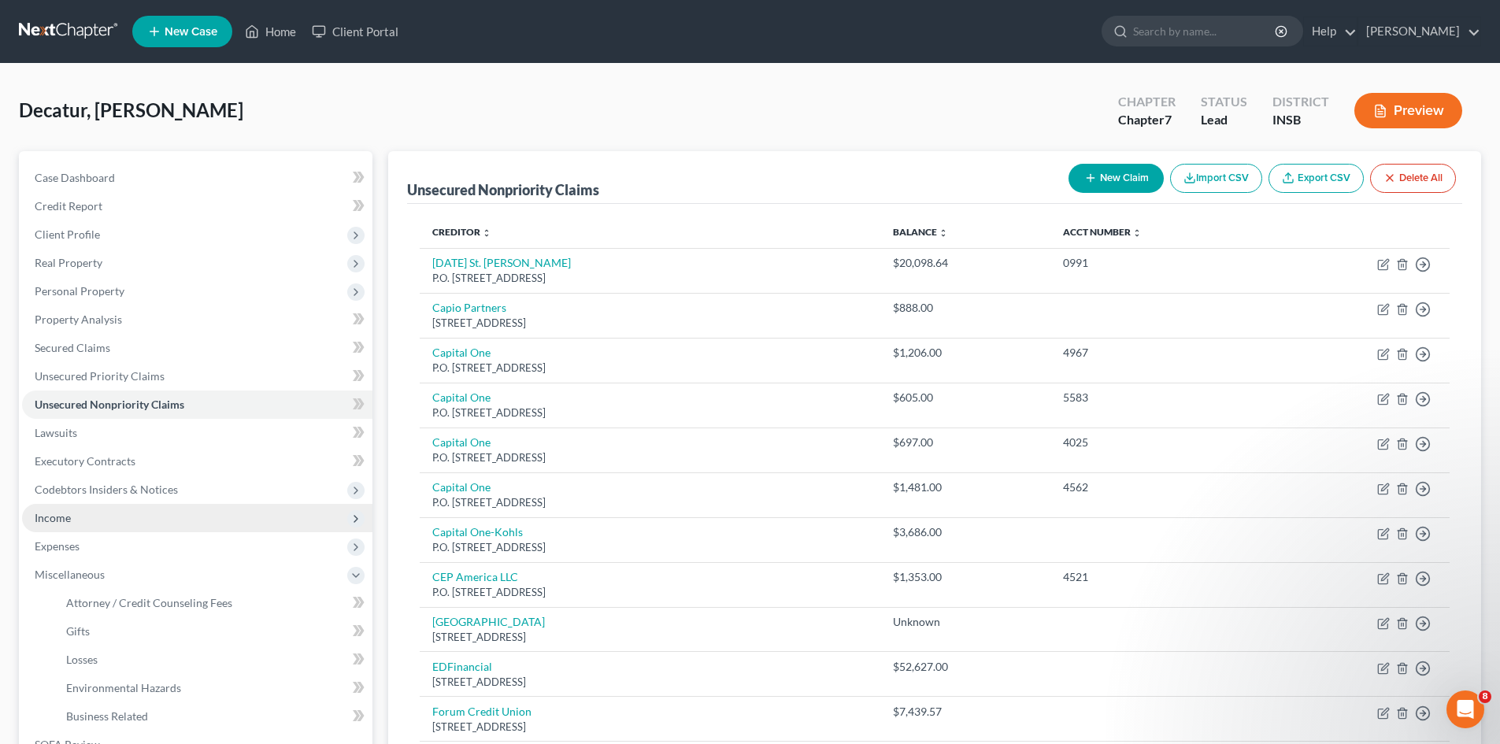
click at [245, 528] on span "Income" at bounding box center [197, 518] width 350 height 28
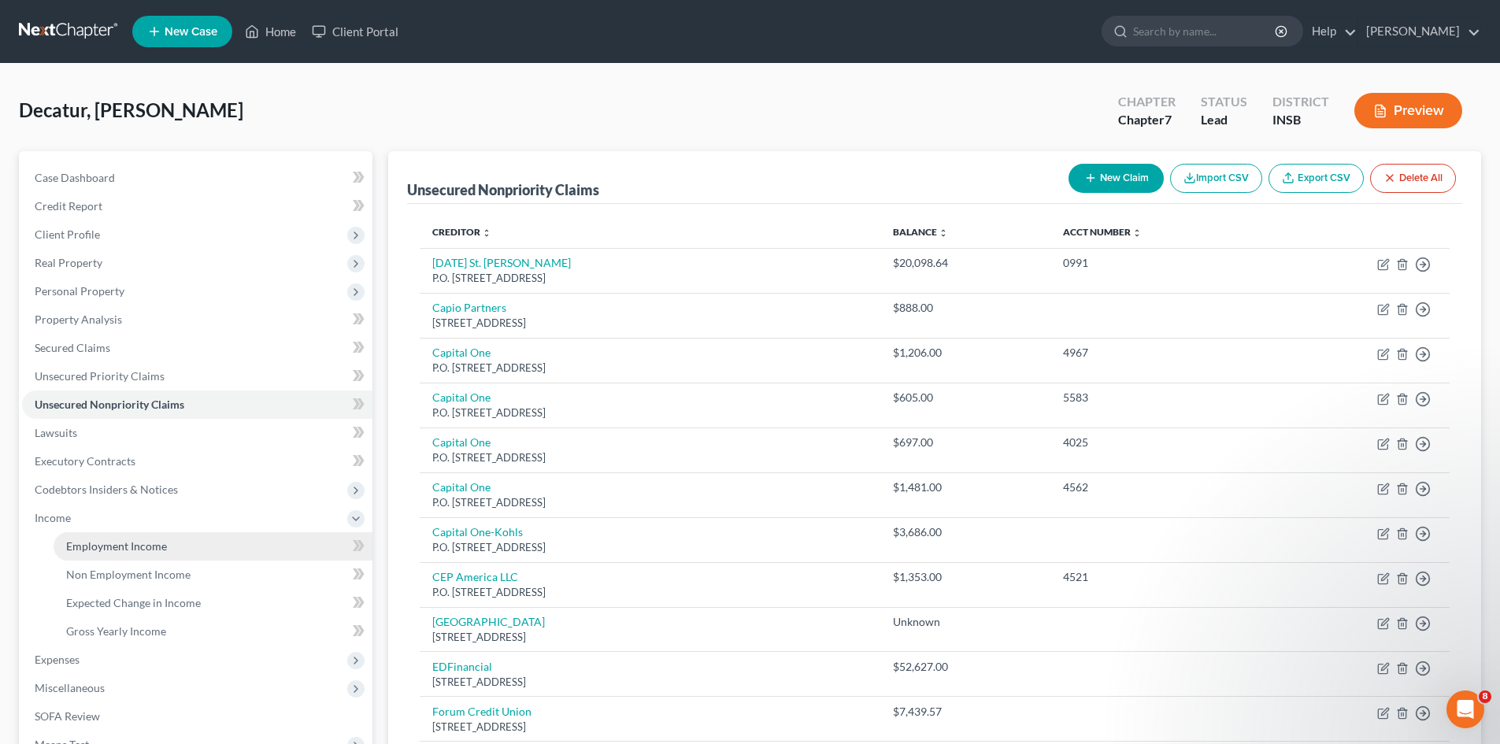
click at [248, 547] on link "Employment Income" at bounding box center [213, 546] width 319 height 28
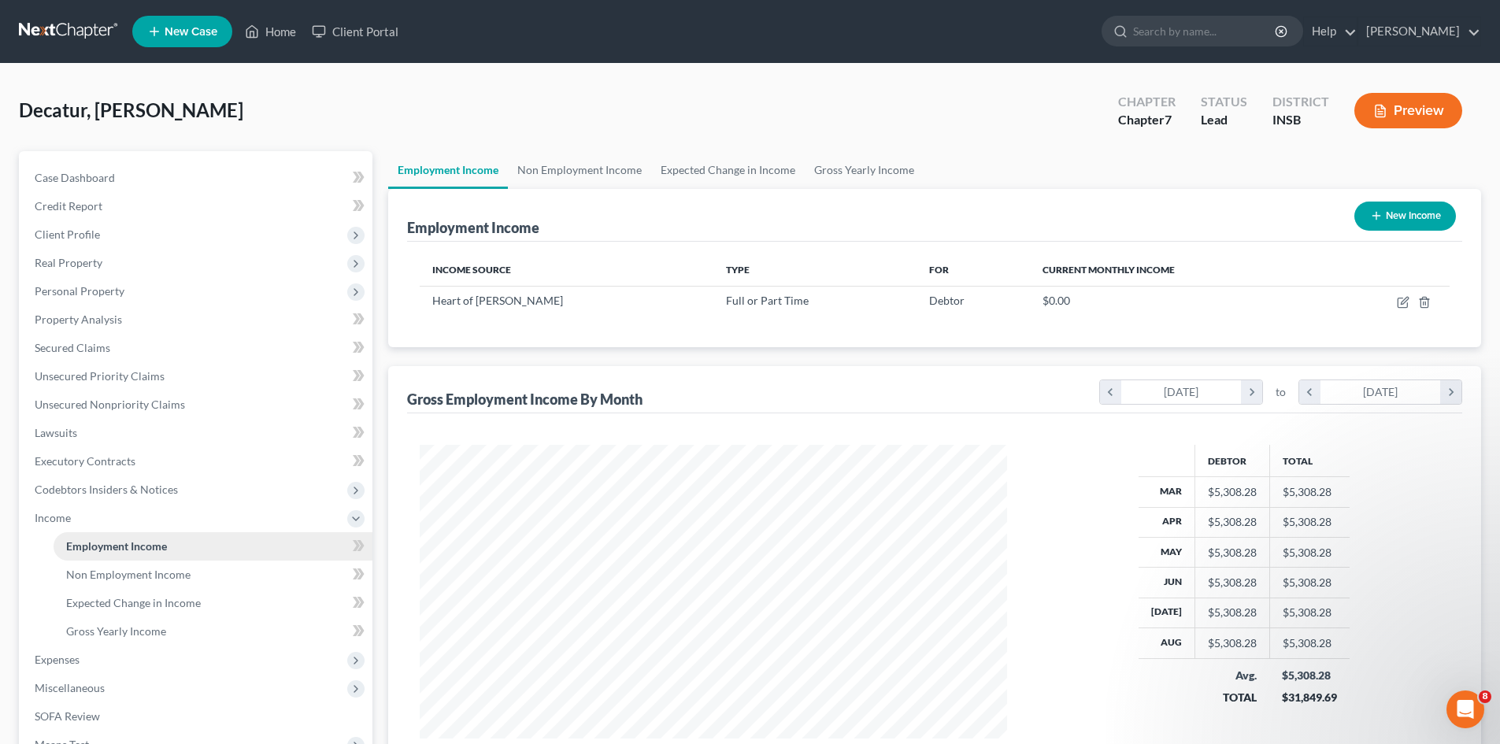
scroll to position [294, 619]
click at [245, 569] on link "Non Employment Income" at bounding box center [213, 575] width 319 height 28
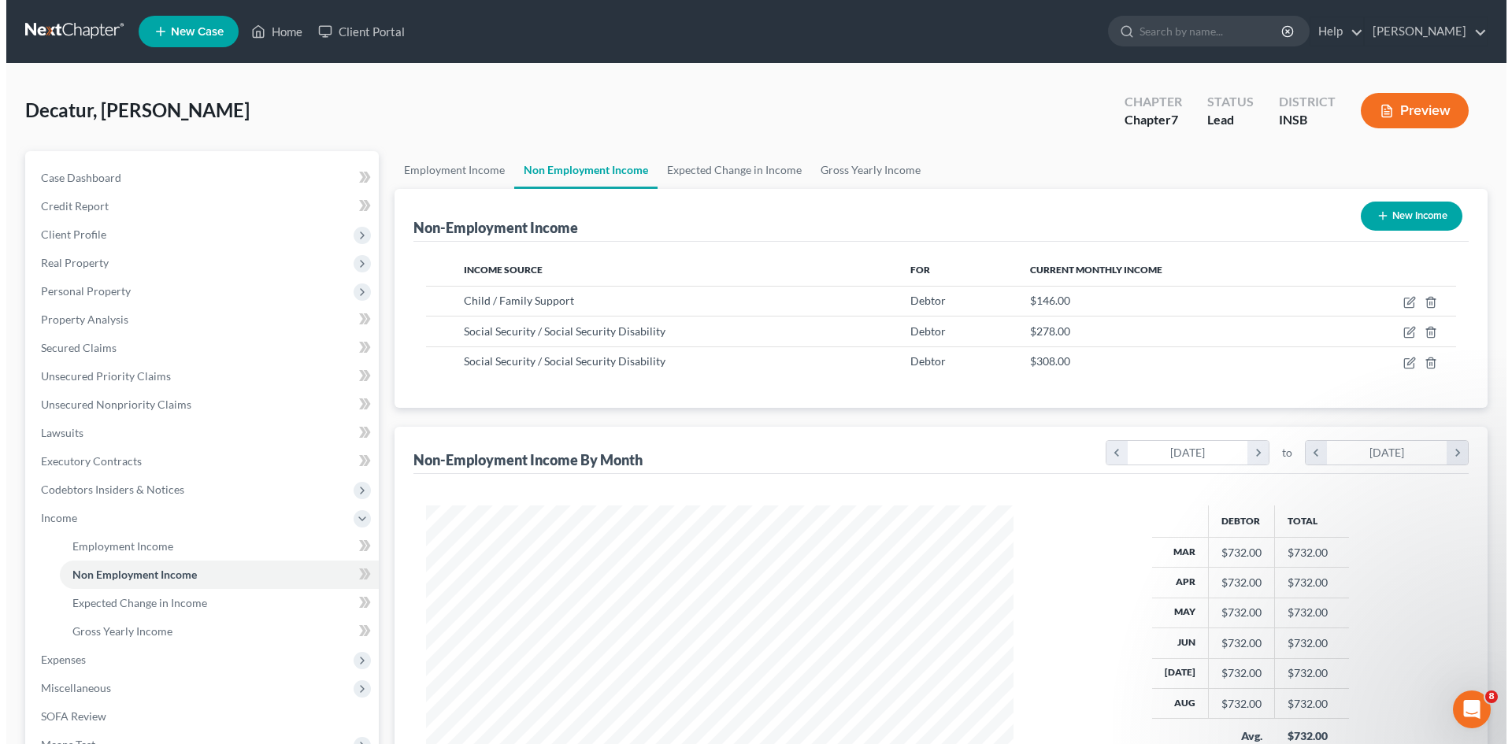
scroll to position [294, 619]
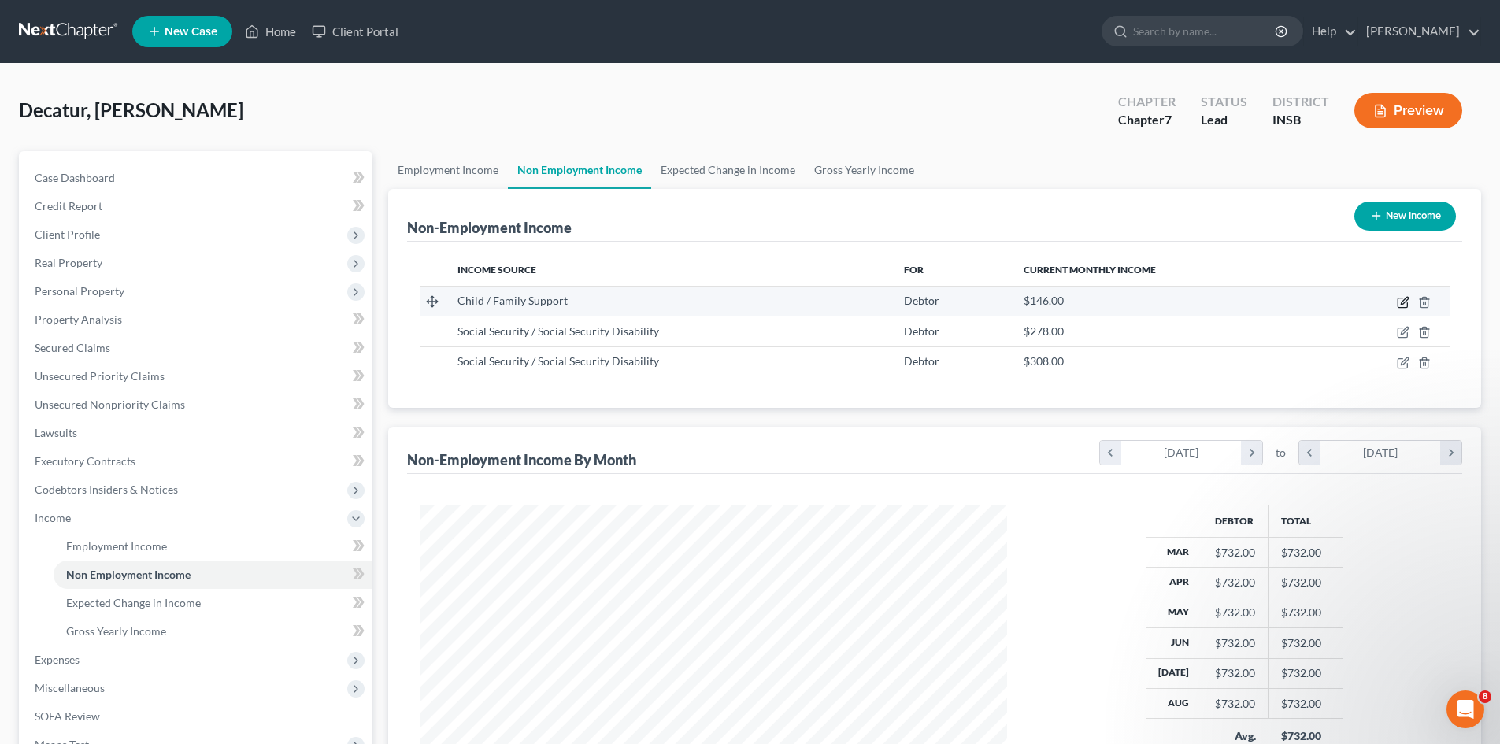
click at [1402, 306] on icon "button" at bounding box center [1403, 302] width 13 height 13
select select "7"
select select "0"
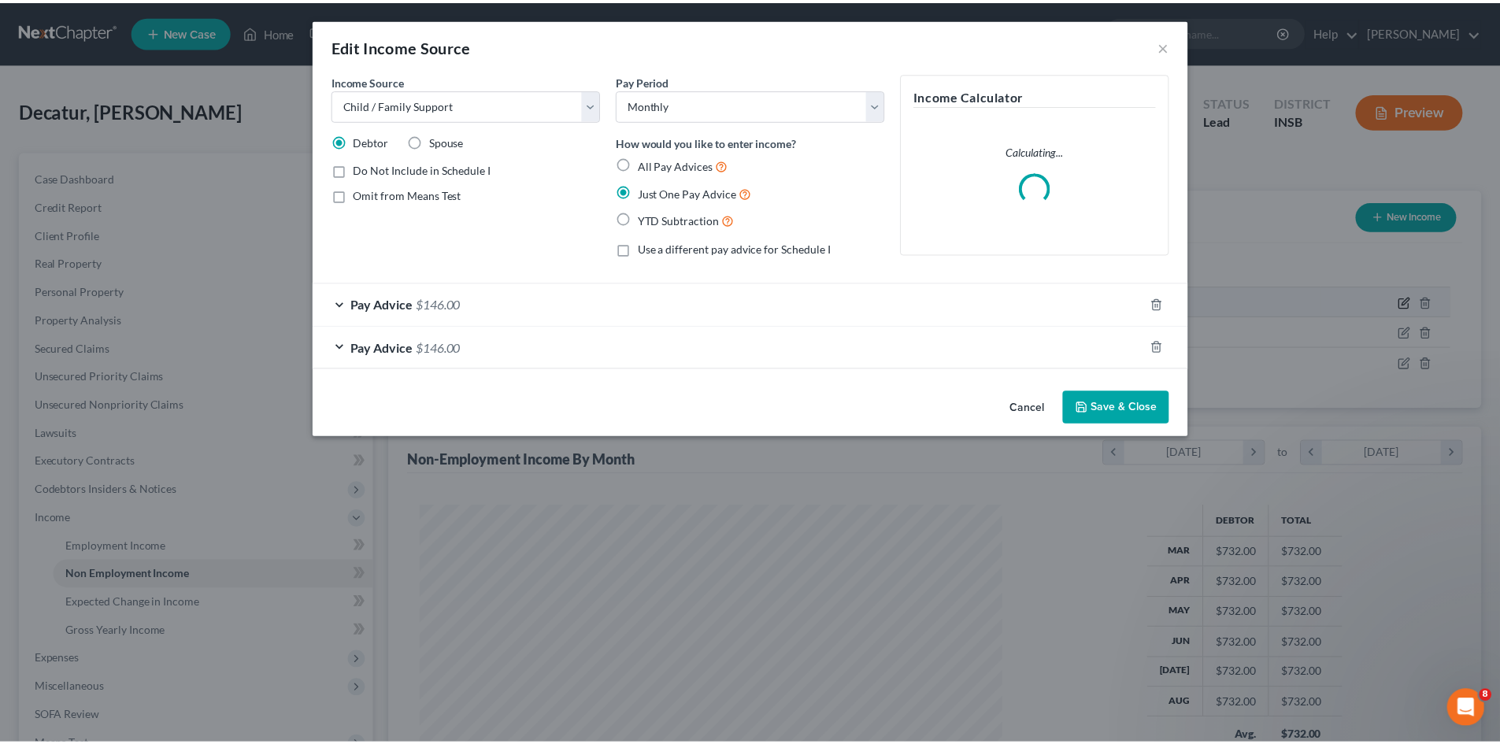
scroll to position [296, 625]
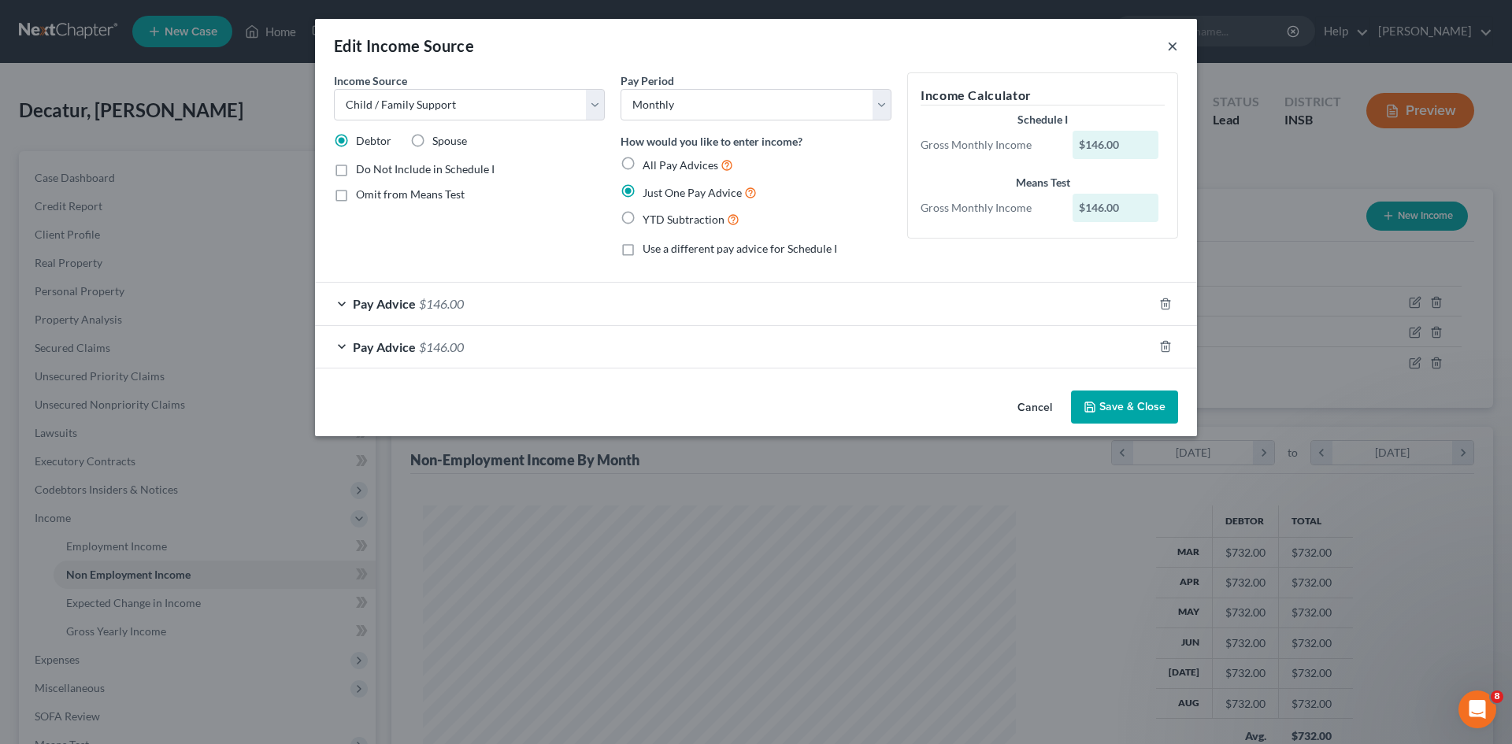
click at [1175, 45] on button "×" at bounding box center [1172, 45] width 11 height 19
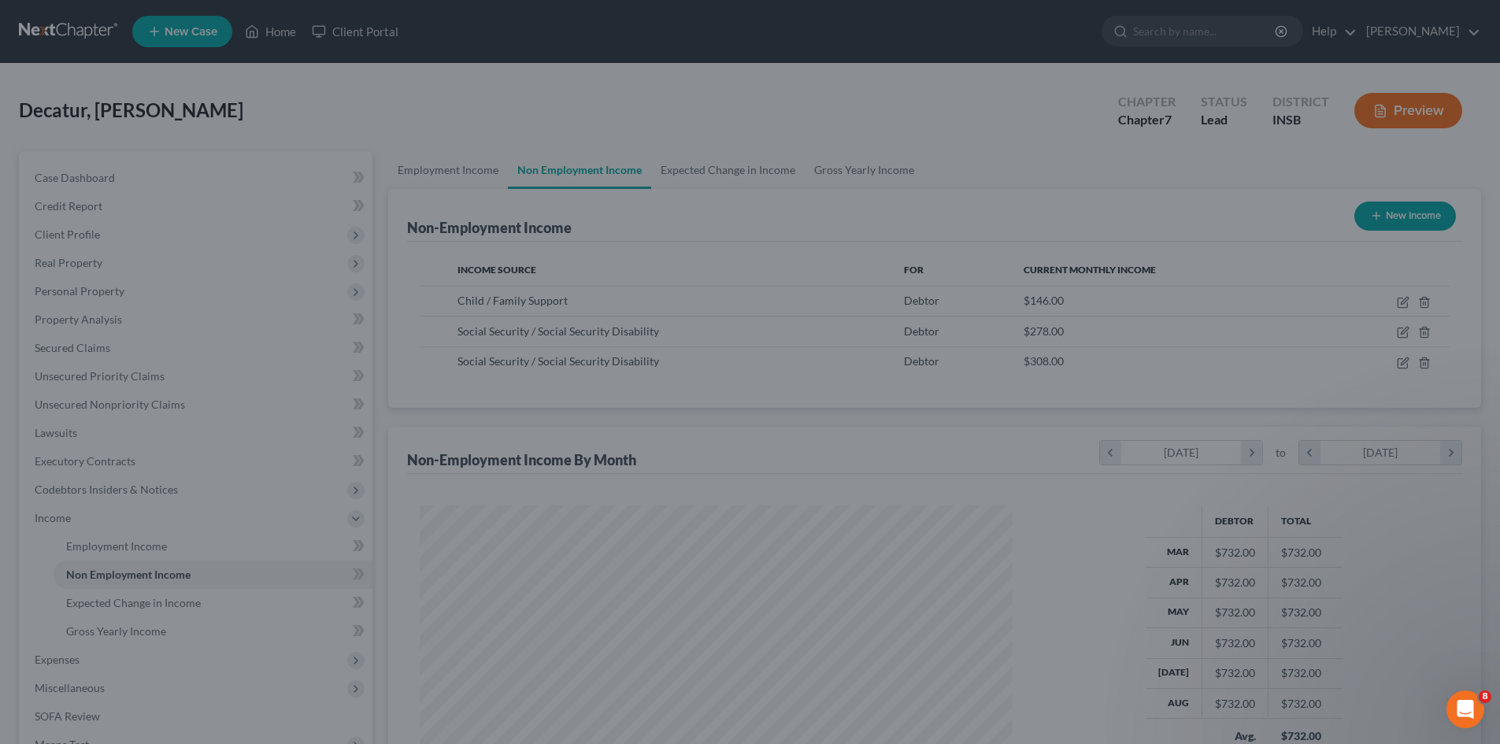
scroll to position [787271, 786946]
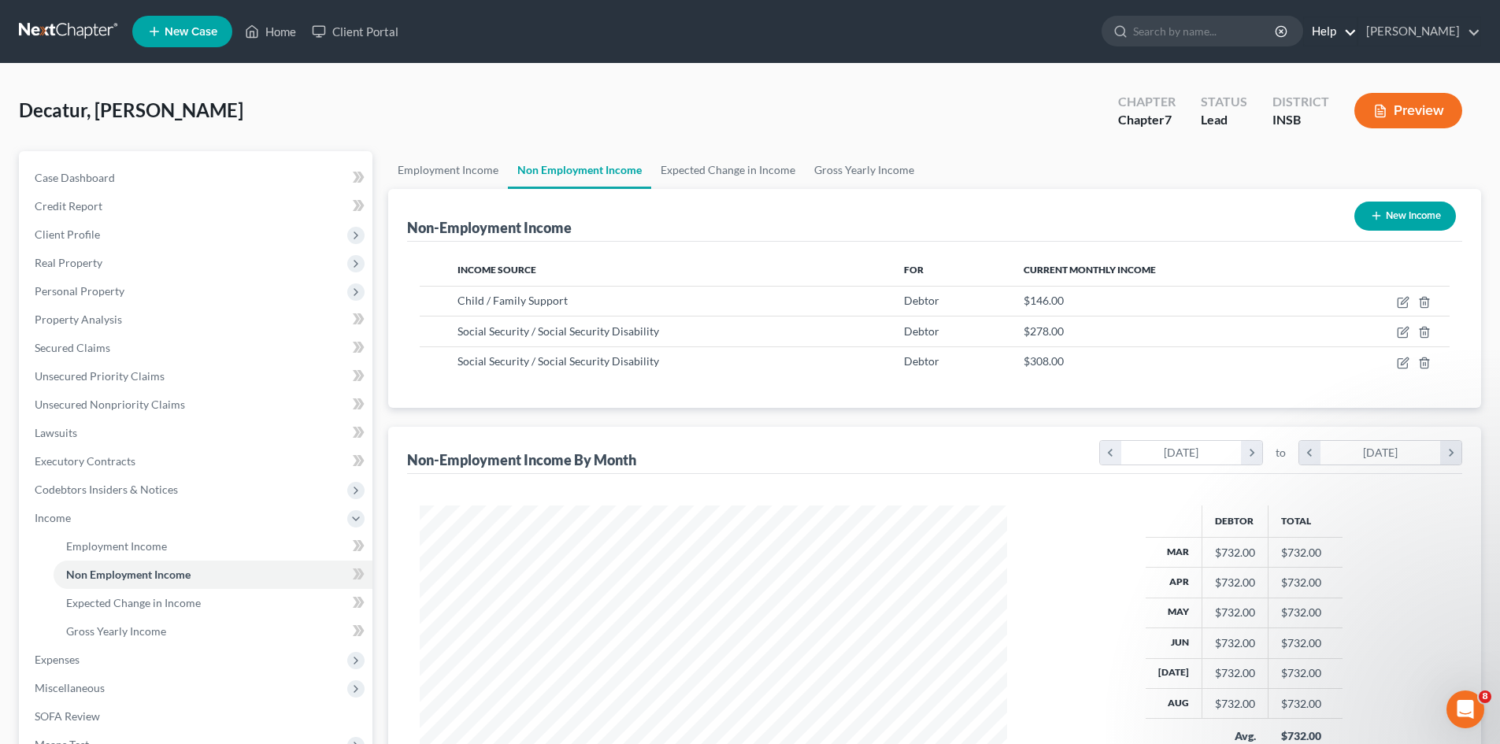
click at [1357, 34] on link "Help" at bounding box center [1330, 31] width 53 height 28
click at [1329, 67] on link "Help Center" at bounding box center [1294, 65] width 125 height 27
click at [231, 542] on link "Employment Income" at bounding box center [213, 546] width 319 height 28
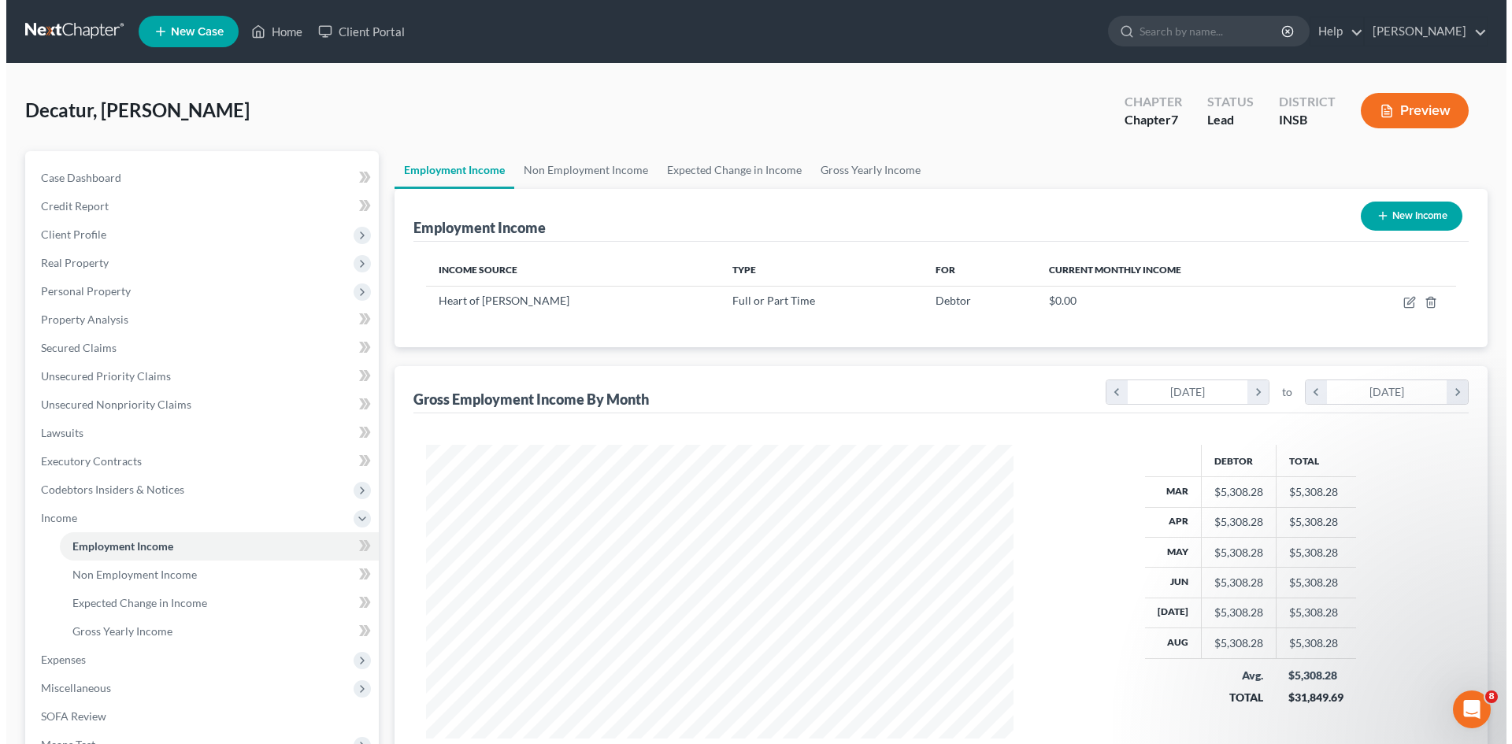
scroll to position [294, 619]
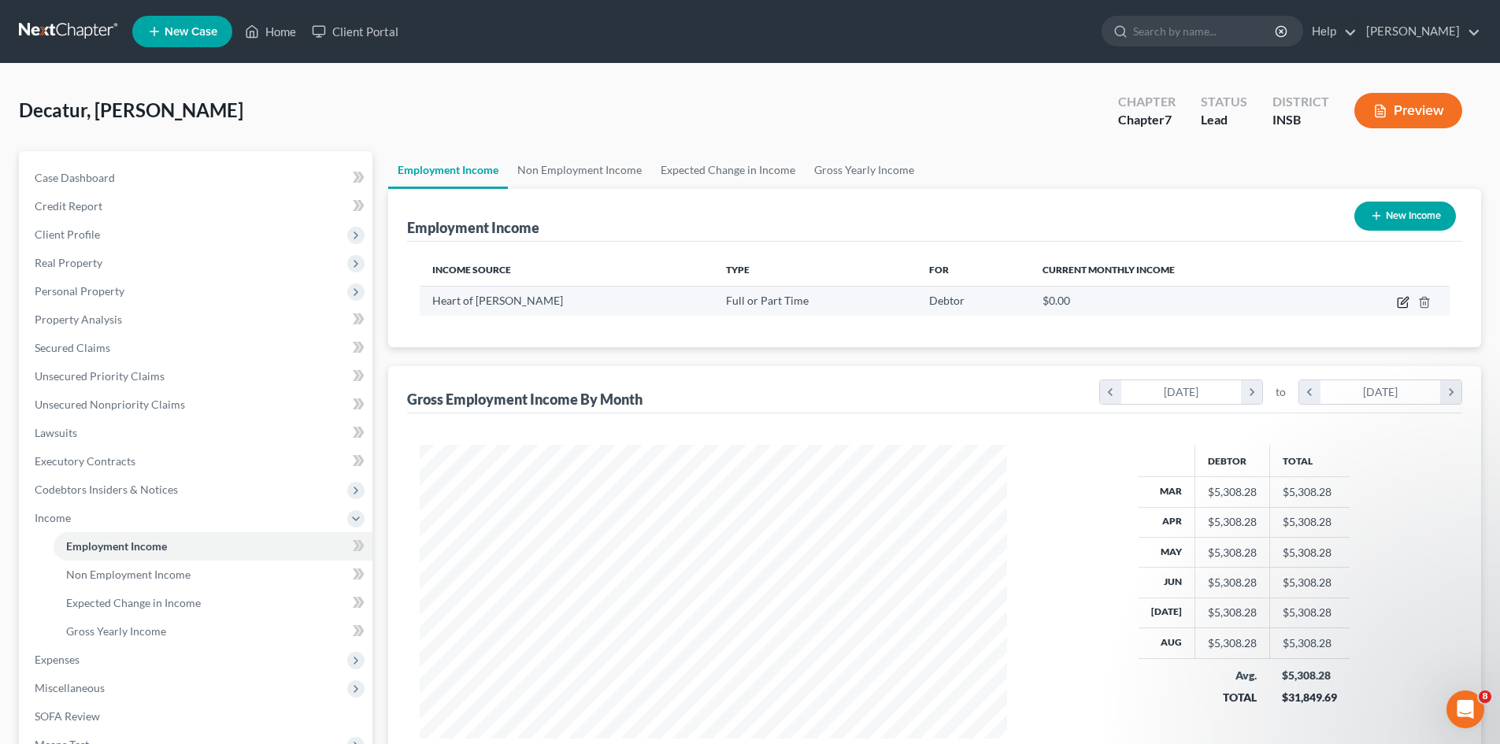
click at [1401, 304] on icon "button" at bounding box center [1403, 302] width 13 height 13
select select "0"
select select "15"
select select "3"
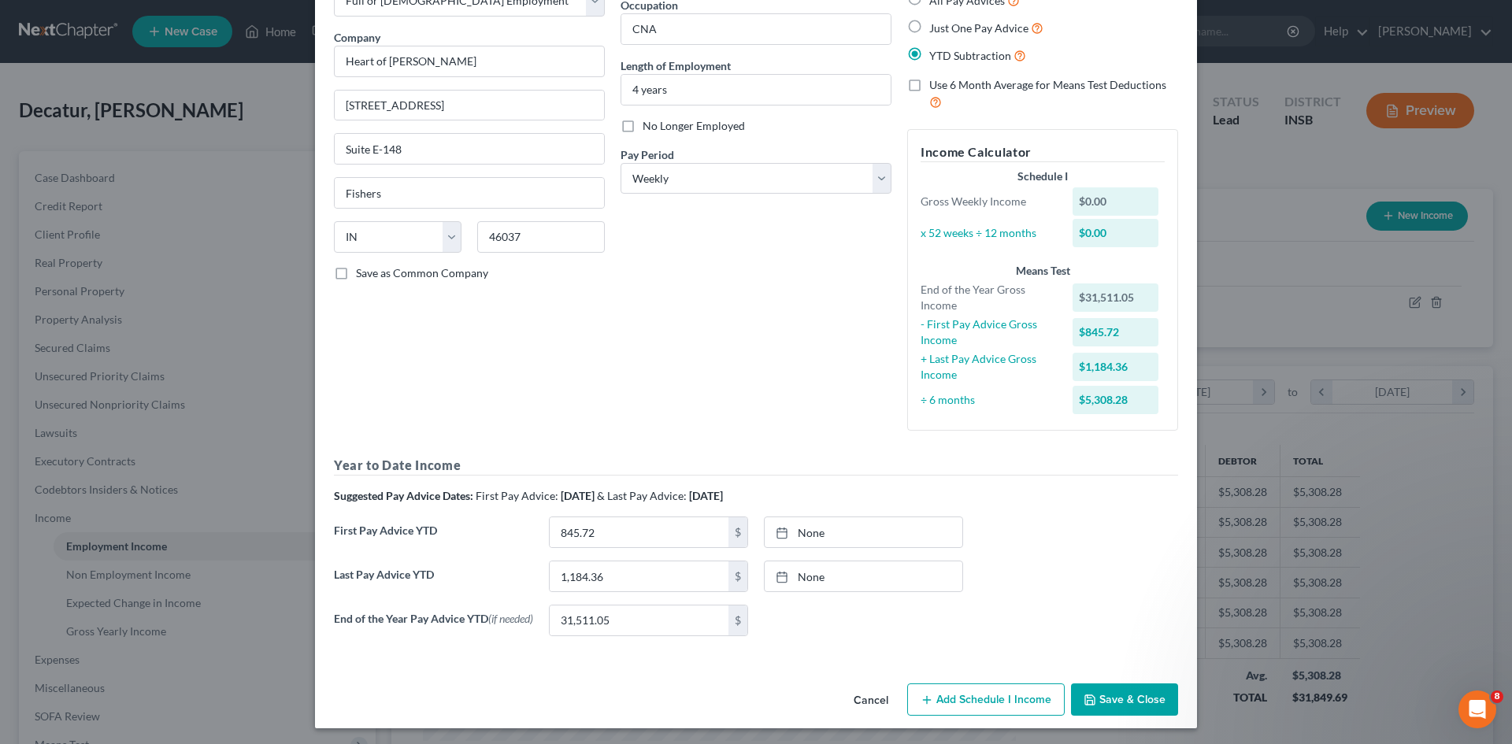
scroll to position [111, 0]
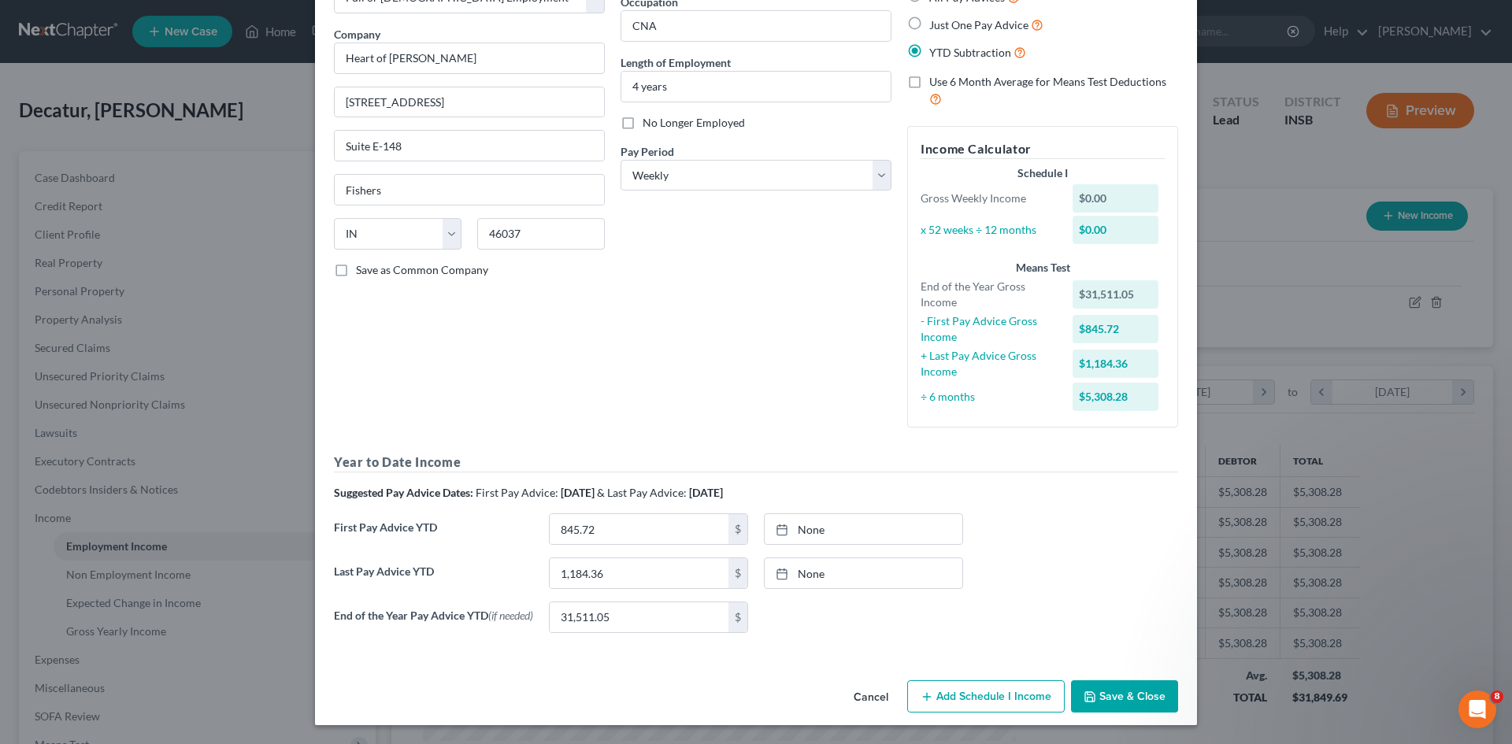
click at [929, 77] on label "Use 6 Month Average for Means Test Deductions" at bounding box center [1053, 91] width 249 height 34
click at [936, 77] on input "Use 6 Month Average for Means Test Deductions" at bounding box center [941, 79] width 10 height 10
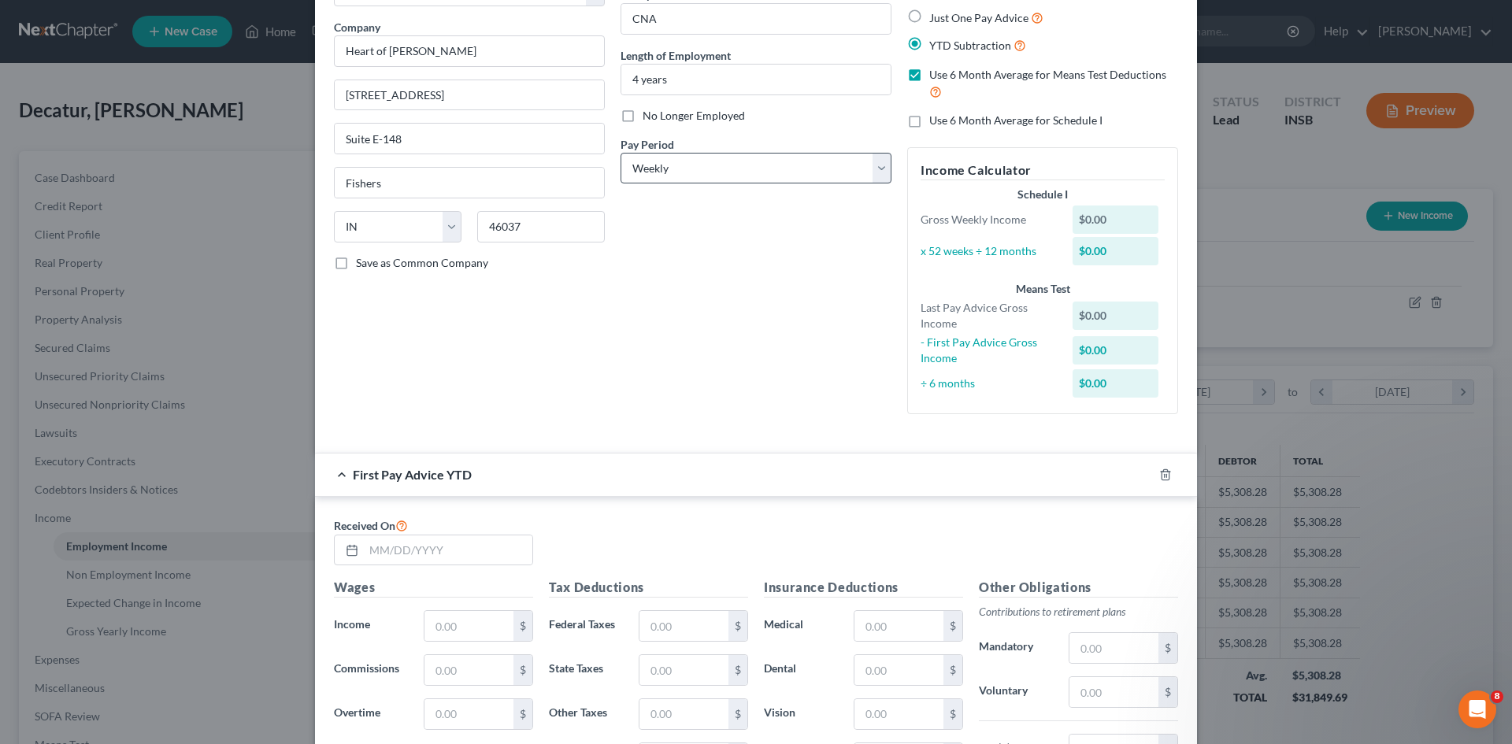
scroll to position [26, 0]
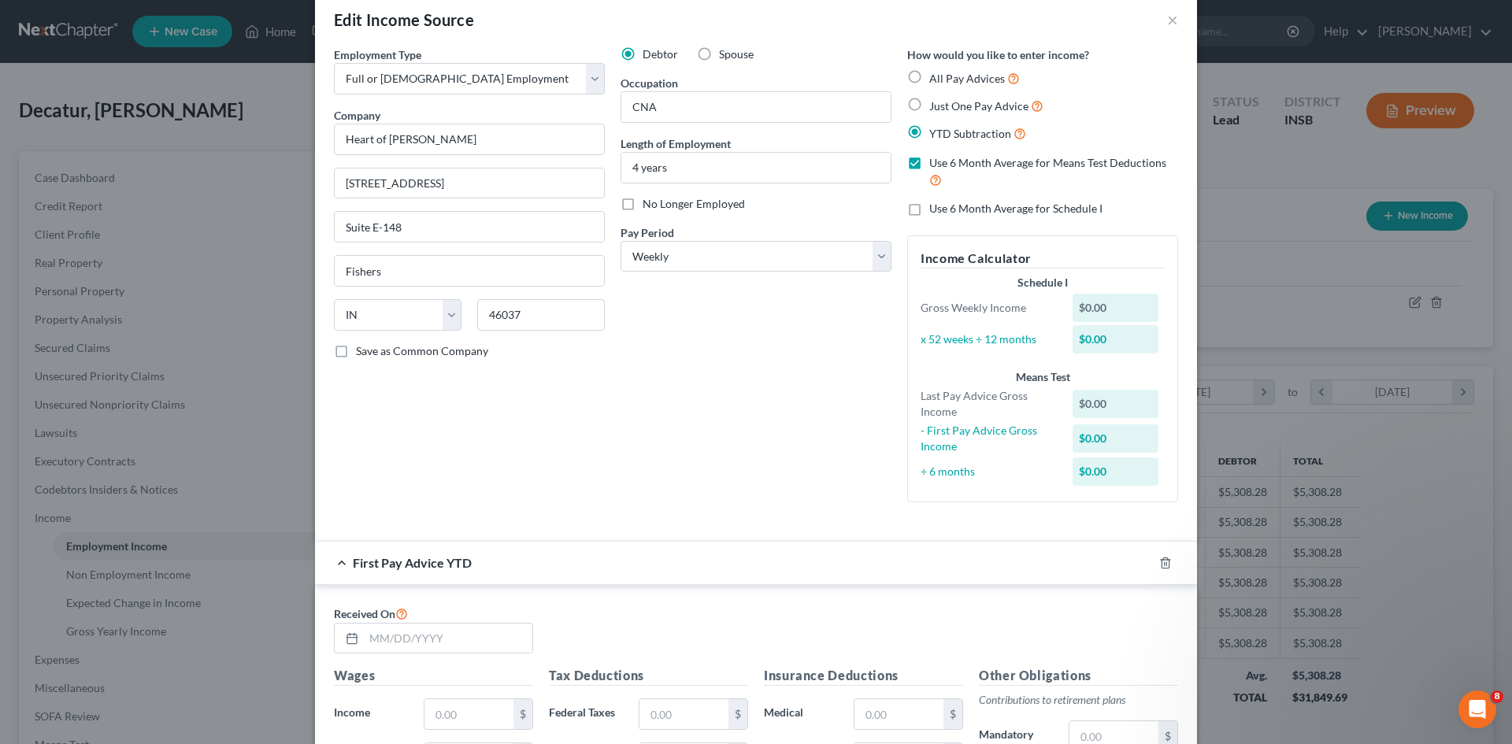
click at [929, 165] on label "Use 6 Month Average for Means Test Deductions" at bounding box center [1053, 172] width 249 height 34
click at [936, 165] on input "Use 6 Month Average for Means Test Deductions" at bounding box center [941, 160] width 10 height 10
checkbox input "false"
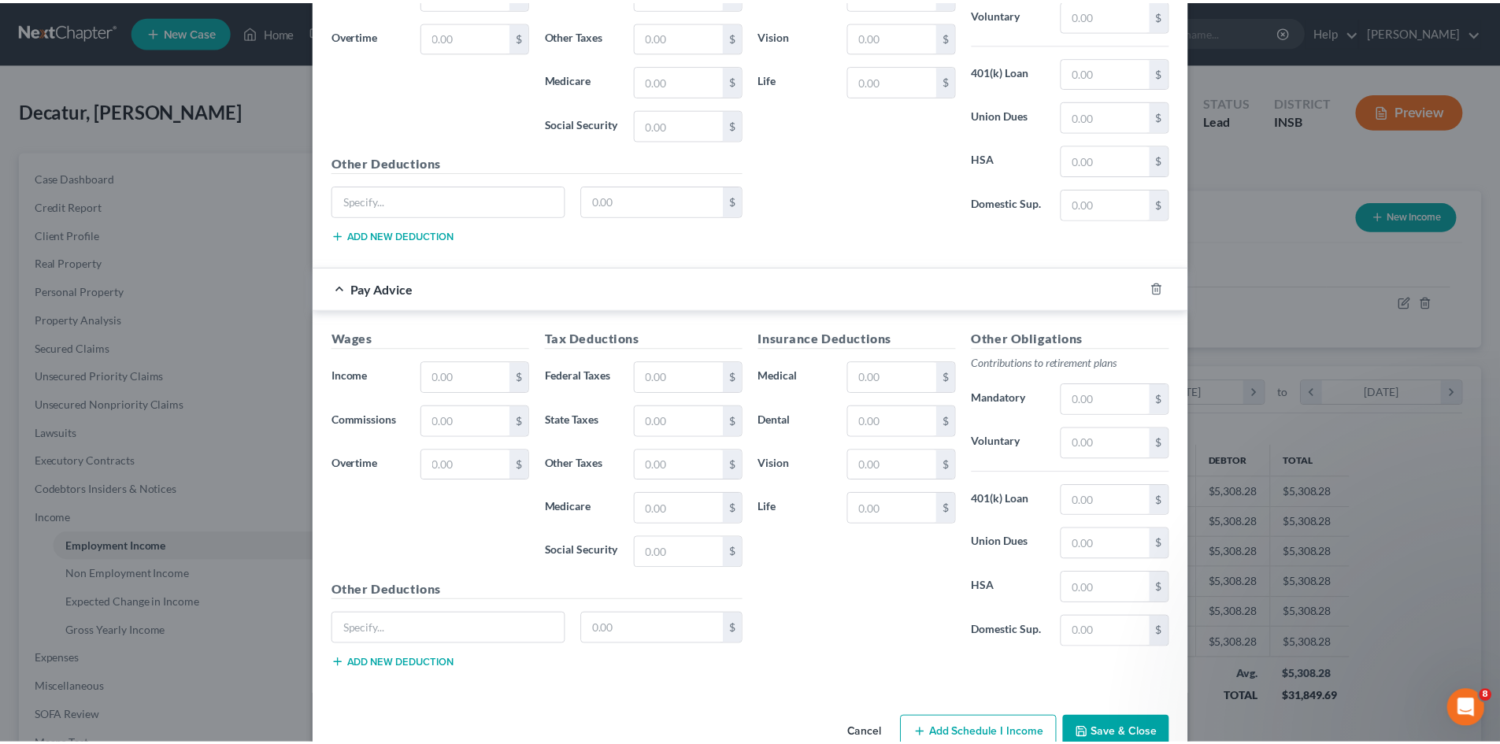
scroll to position [968, 0]
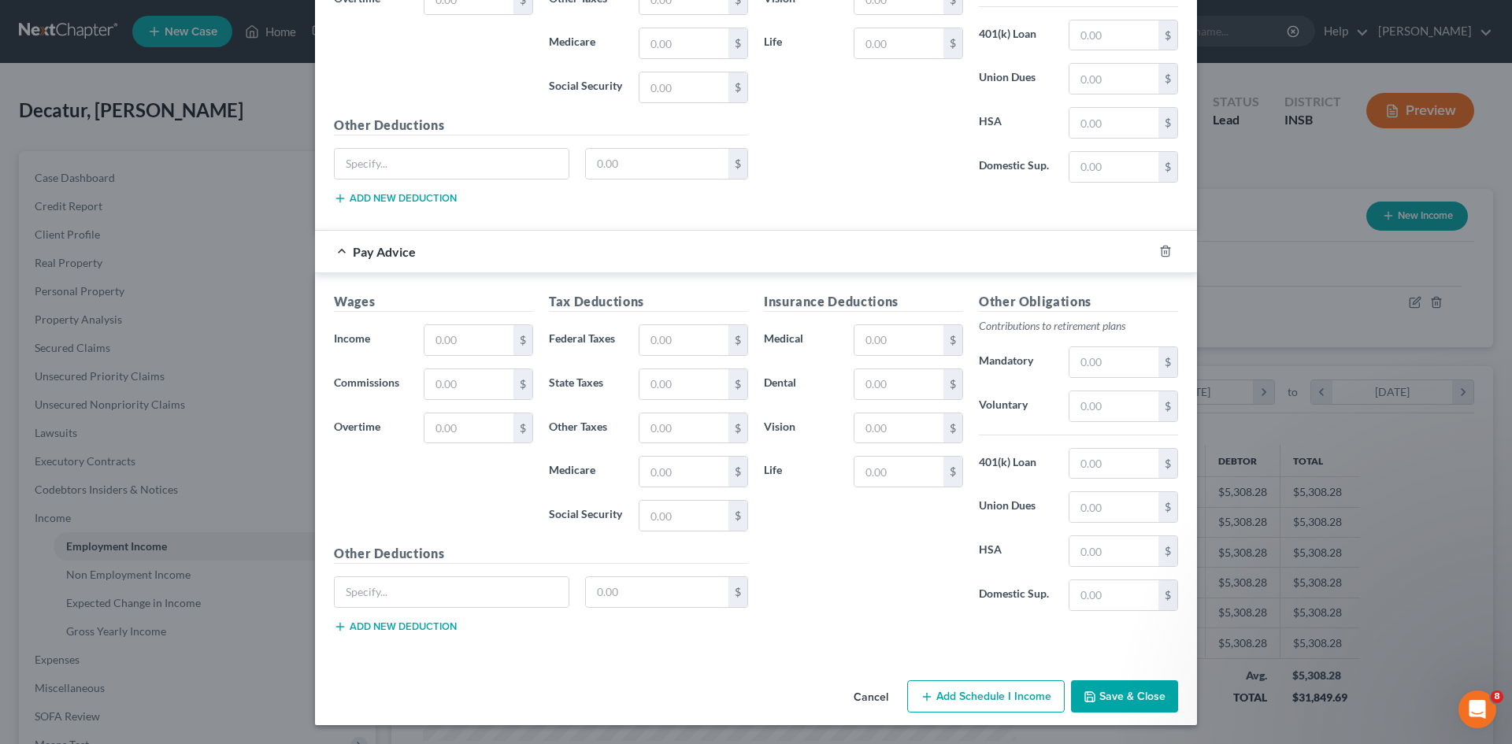
click at [877, 698] on button "Cancel" at bounding box center [871, 698] width 60 height 32
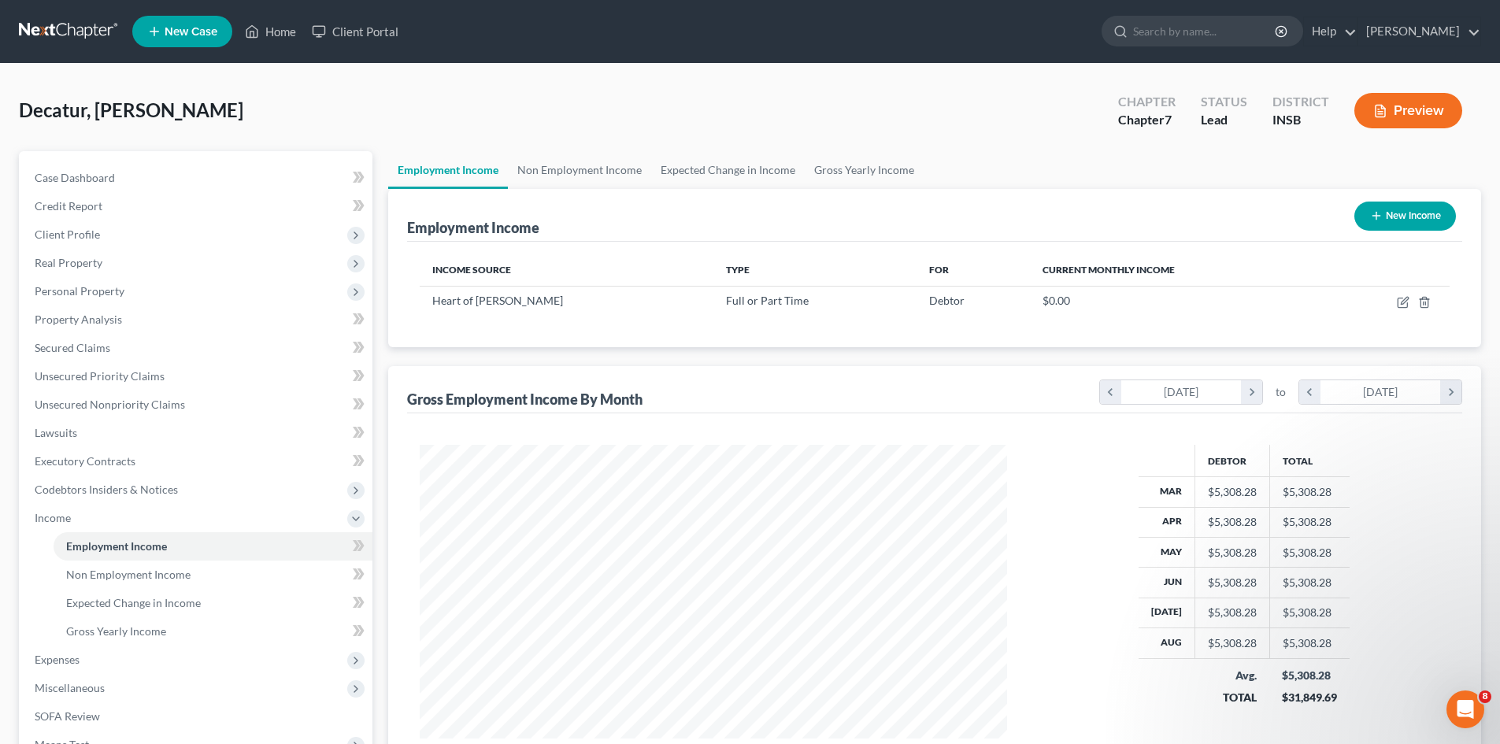
scroll to position [158, 0]
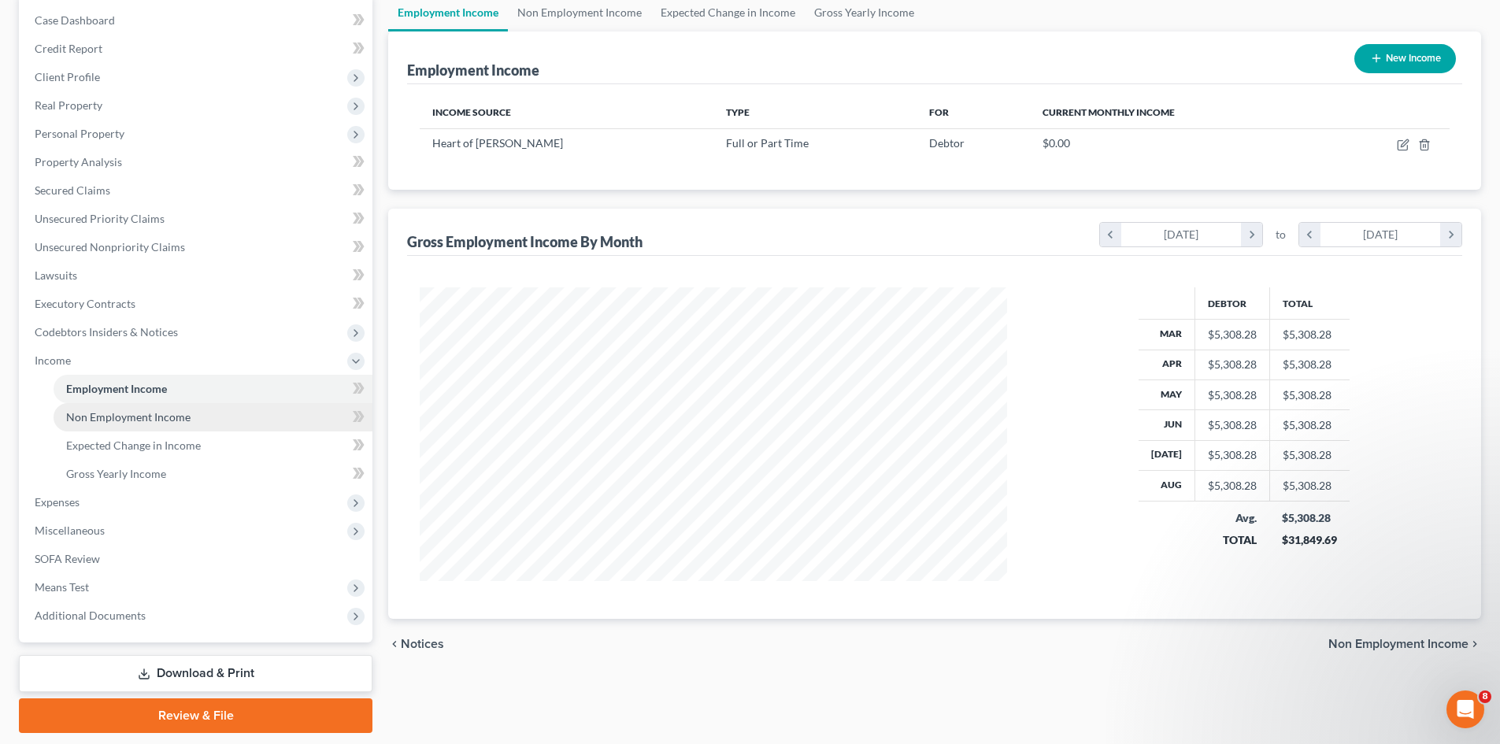
click at [223, 412] on link "Non Employment Income" at bounding box center [213, 417] width 319 height 28
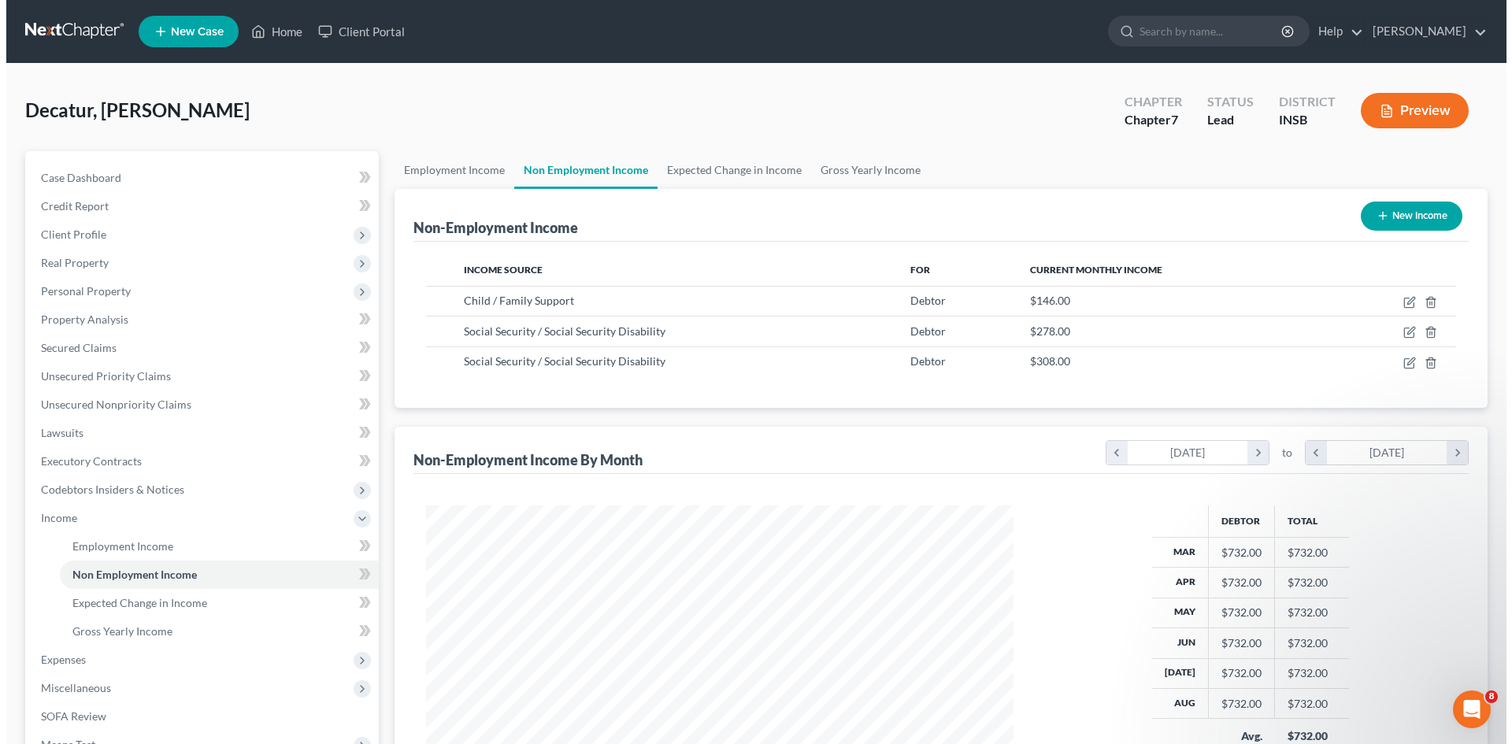
scroll to position [294, 619]
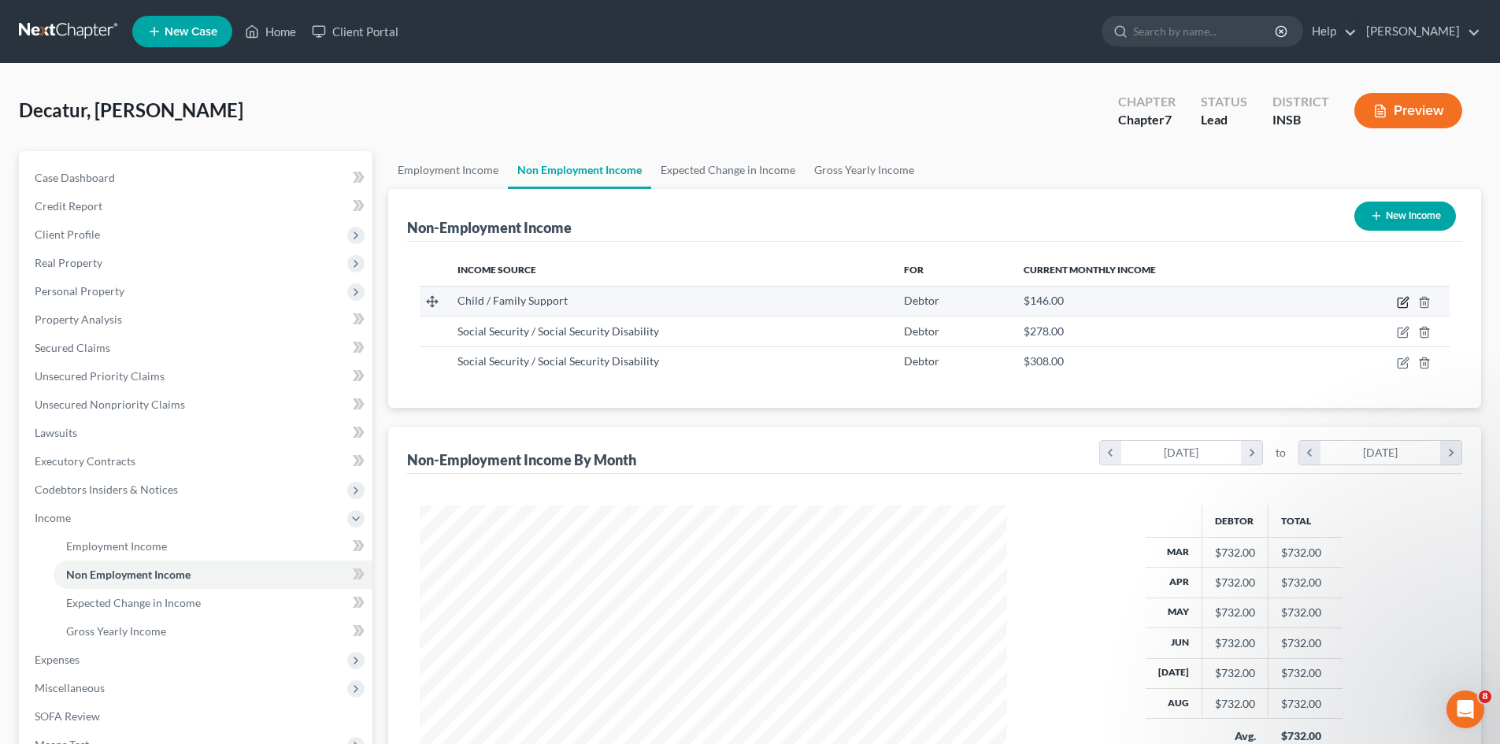
click at [1400, 304] on icon "button" at bounding box center [1403, 302] width 13 height 13
select select "7"
select select "0"
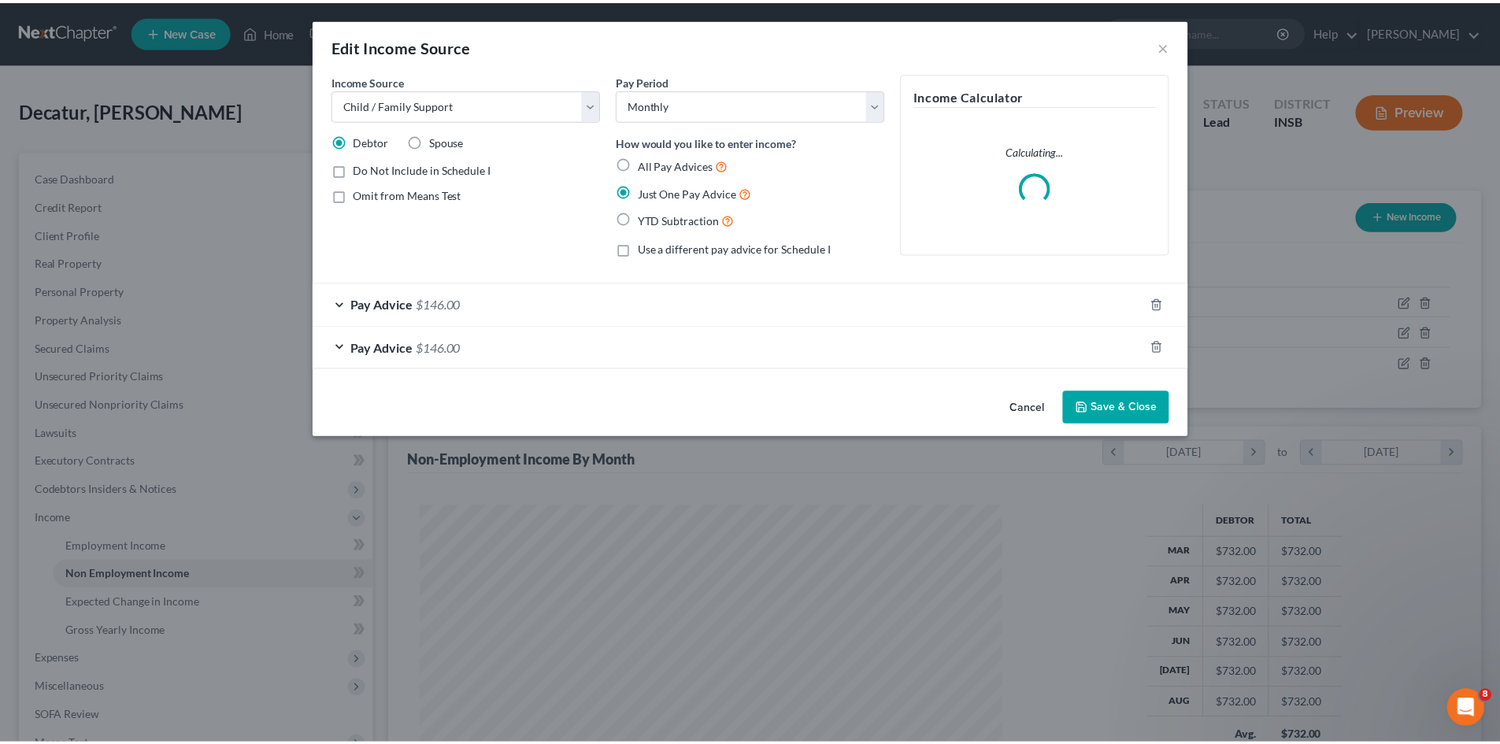
scroll to position [296, 625]
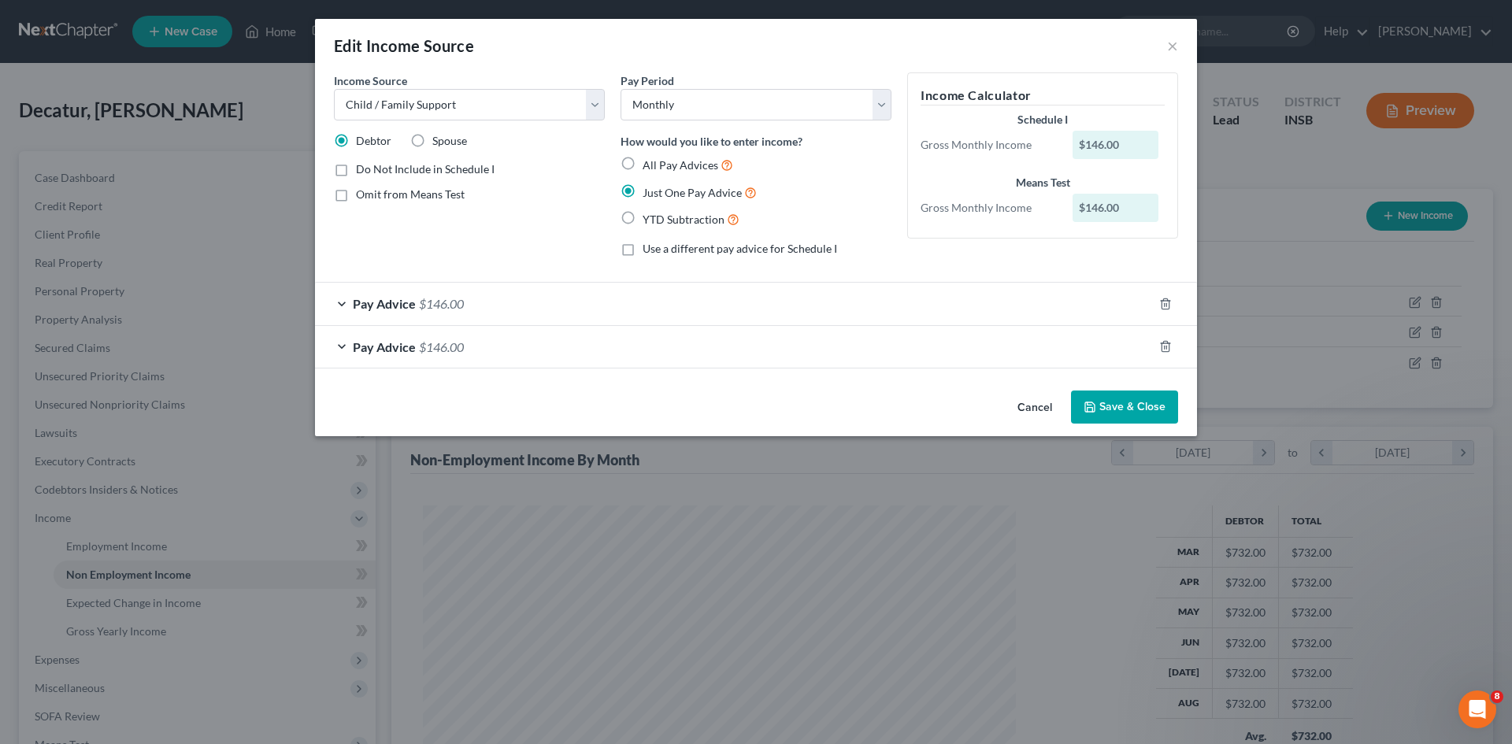
click at [1040, 402] on button "Cancel" at bounding box center [1035, 408] width 60 height 32
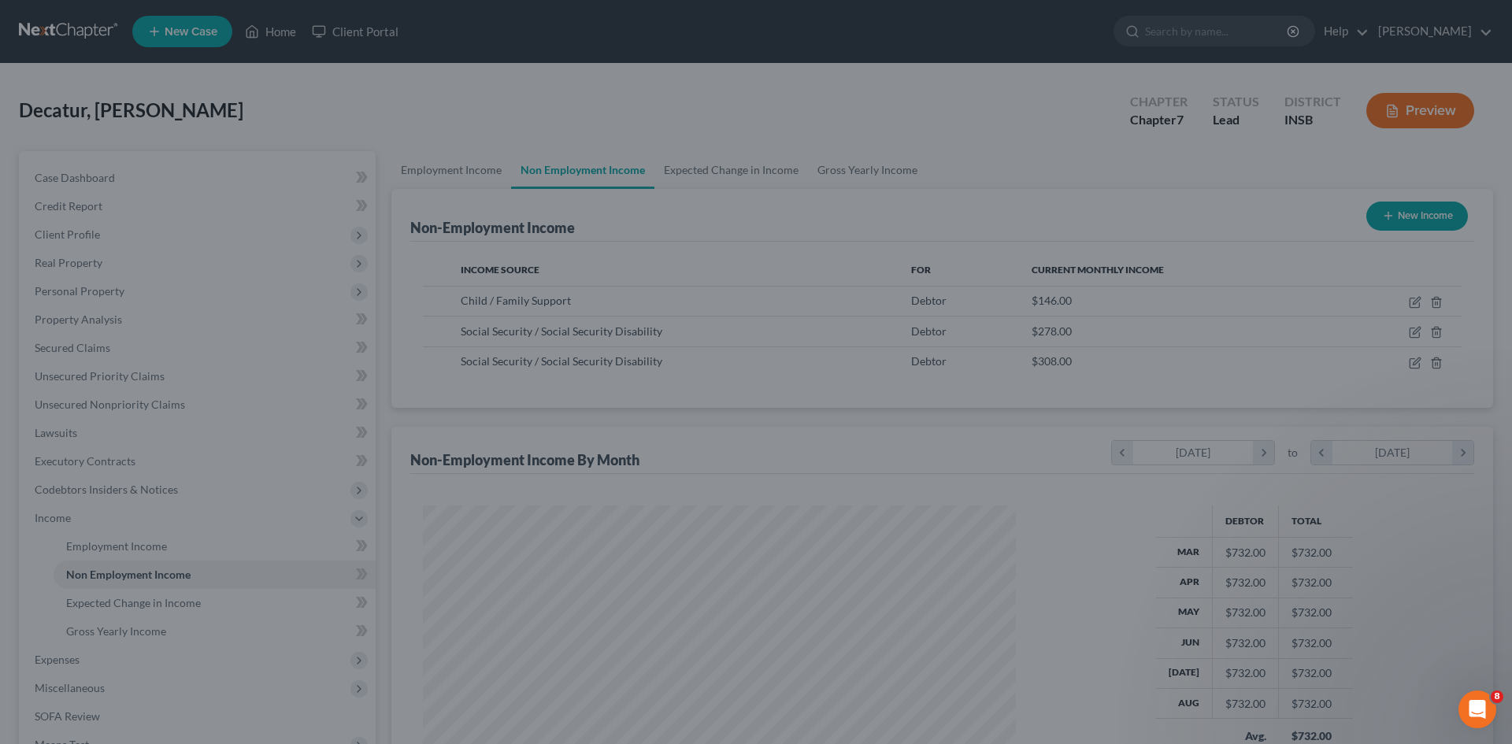
scroll to position [787271, 786946]
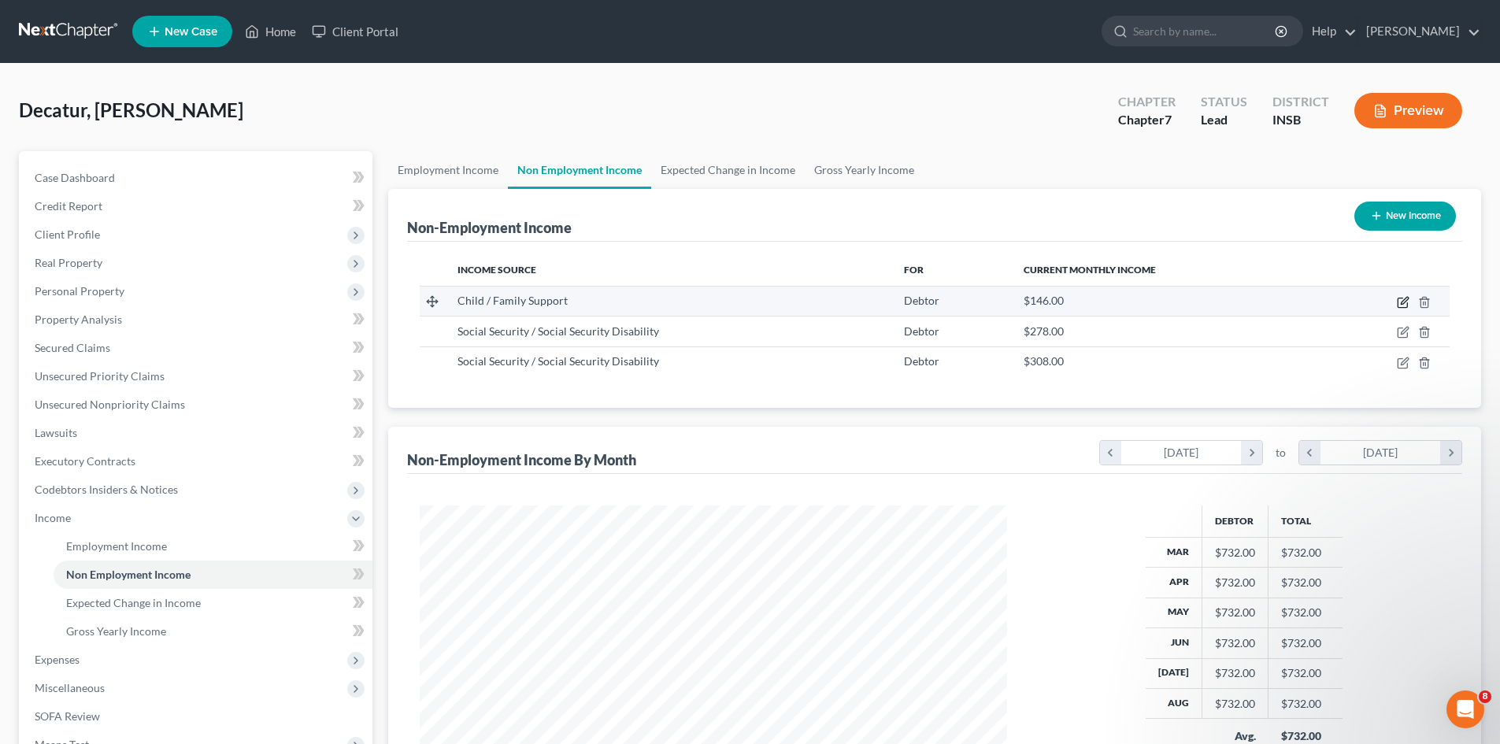
click at [1400, 303] on icon "button" at bounding box center [1403, 302] width 13 height 13
select select "7"
select select "0"
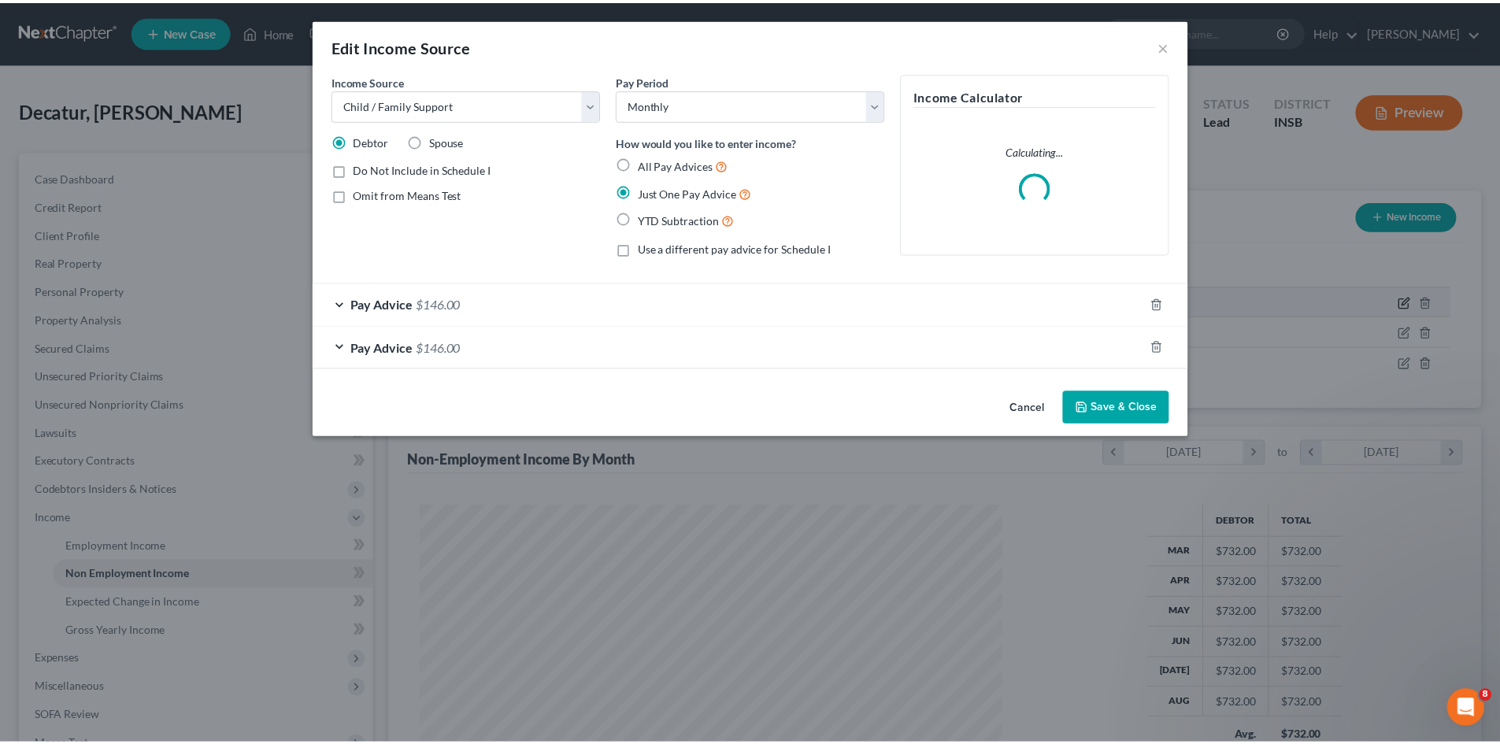
scroll to position [296, 625]
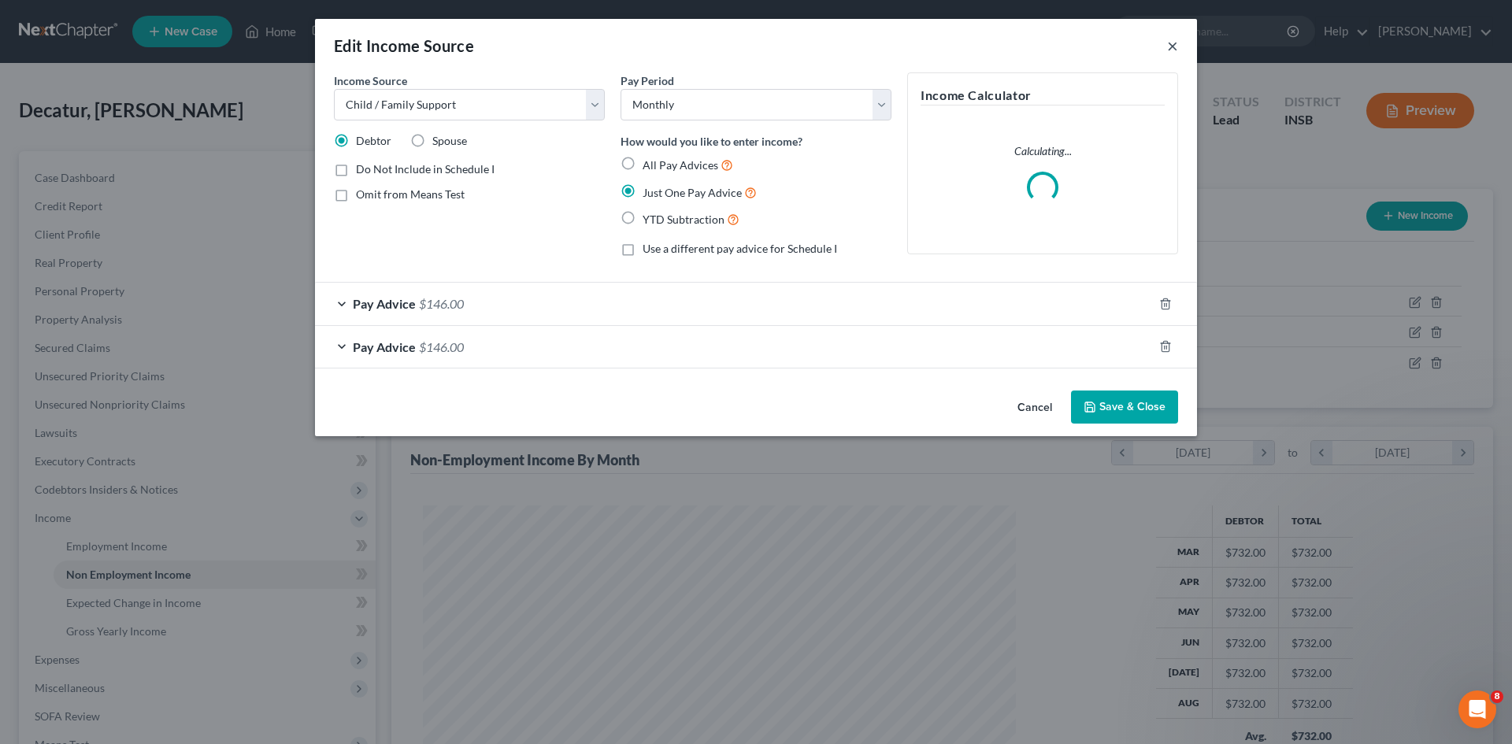
click at [1174, 47] on button "×" at bounding box center [1172, 45] width 11 height 19
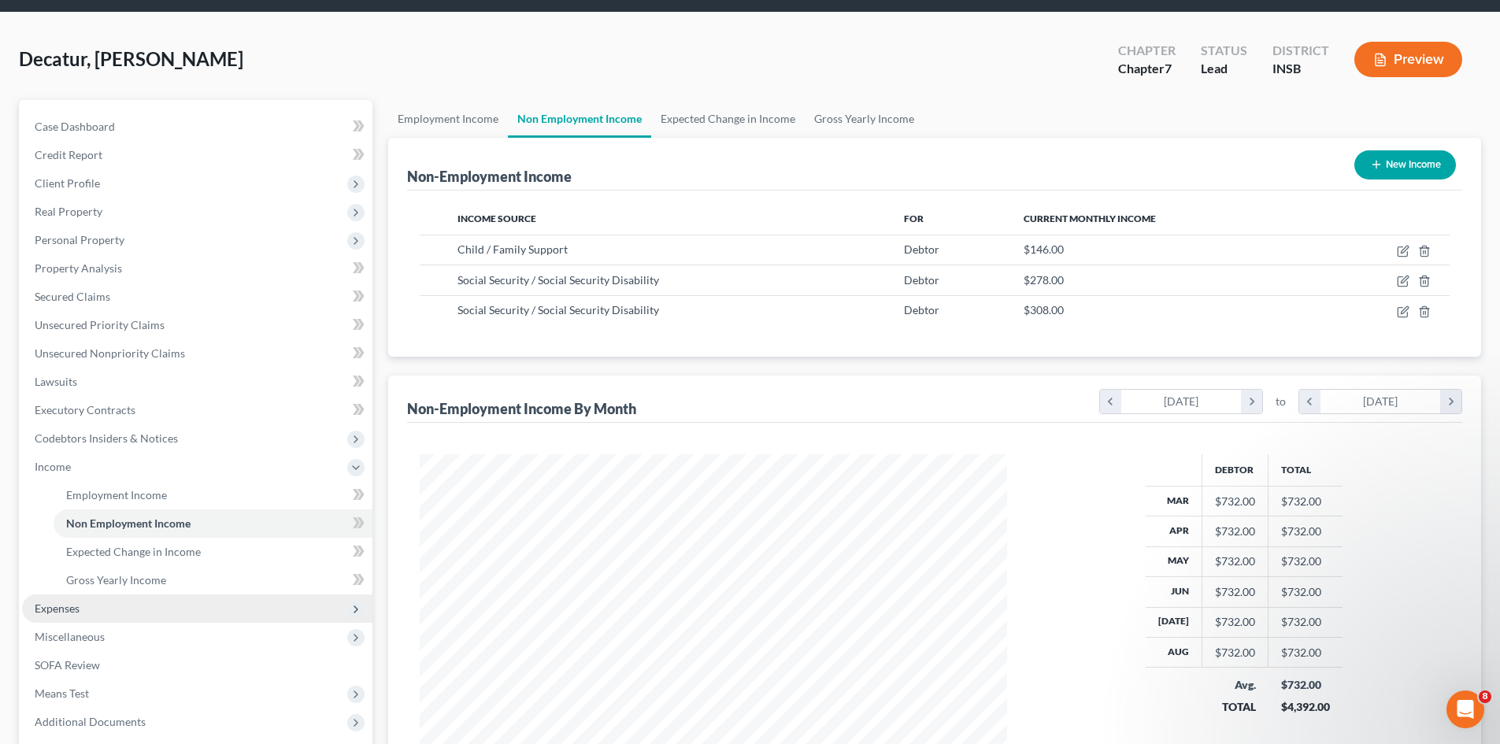
scroll to position [79, 0]
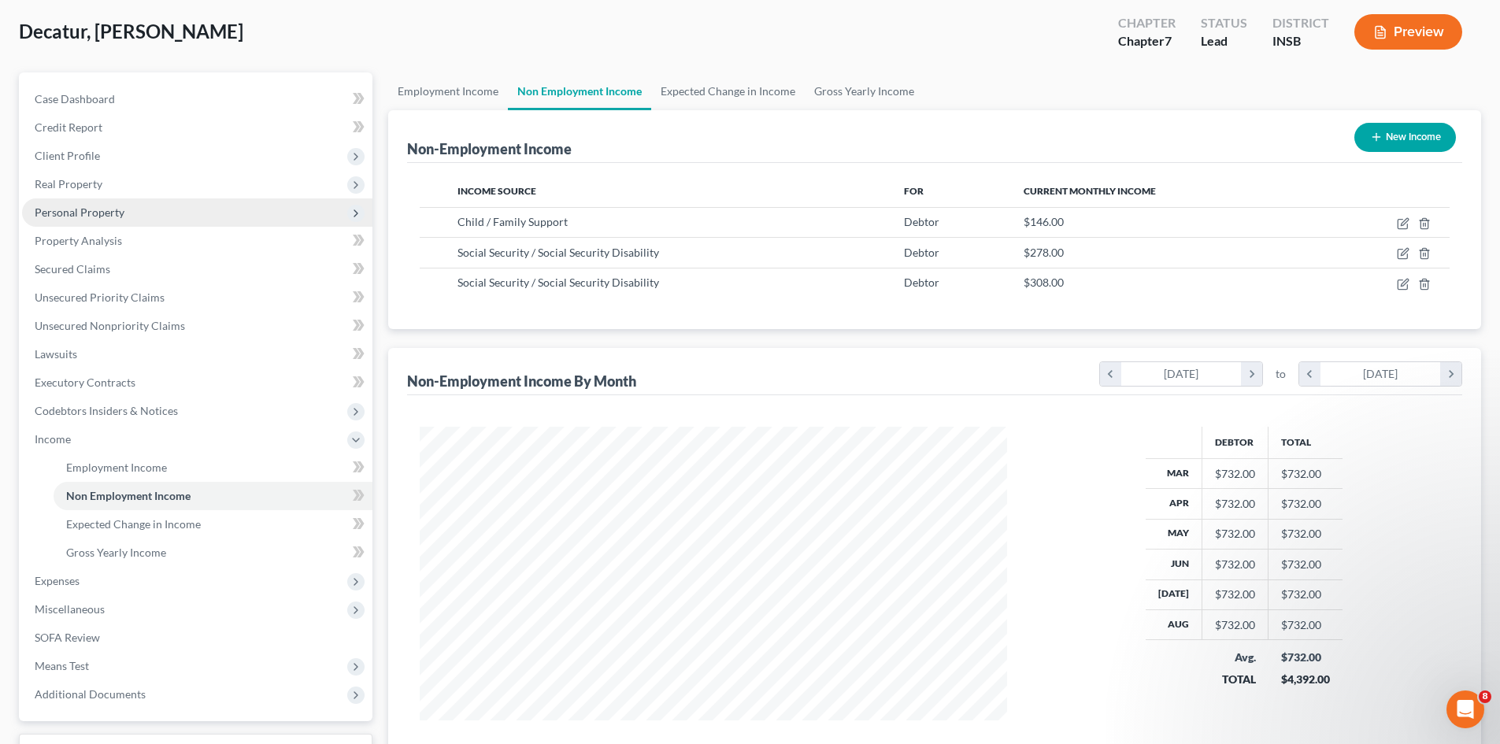
click at [168, 216] on span "Personal Property" at bounding box center [197, 212] width 350 height 28
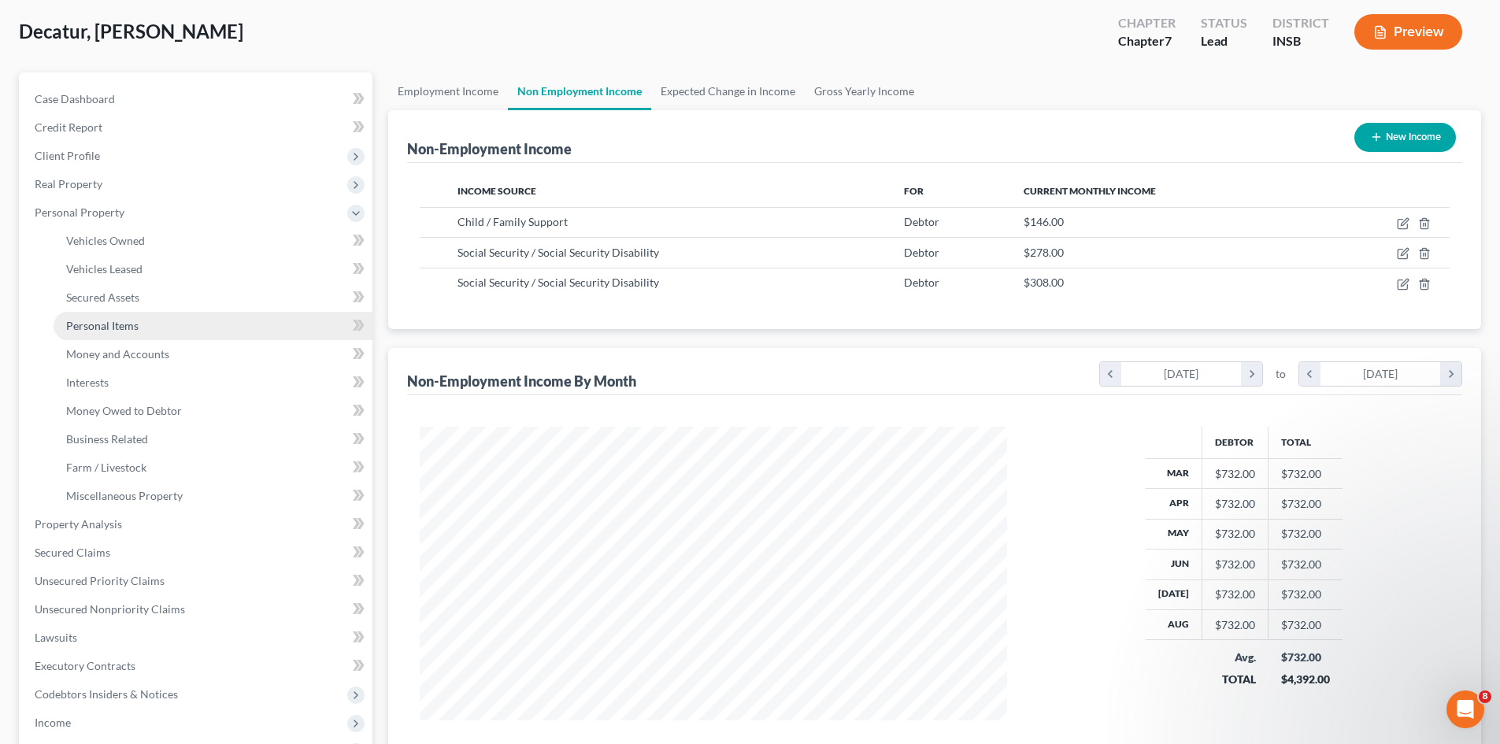
click at [172, 324] on link "Personal Items" at bounding box center [213, 326] width 319 height 28
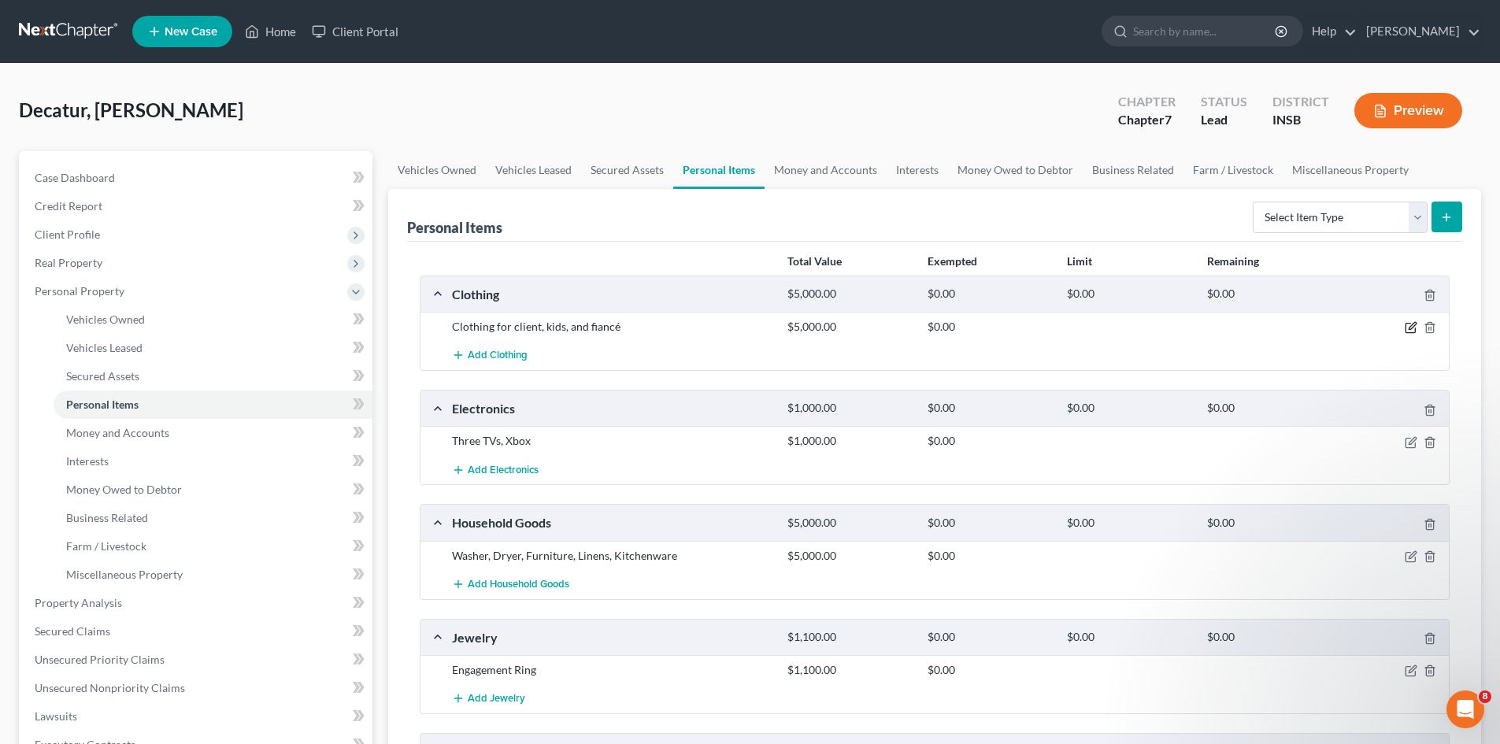
click at [1411, 328] on icon "button" at bounding box center [1412, 326] width 7 height 7
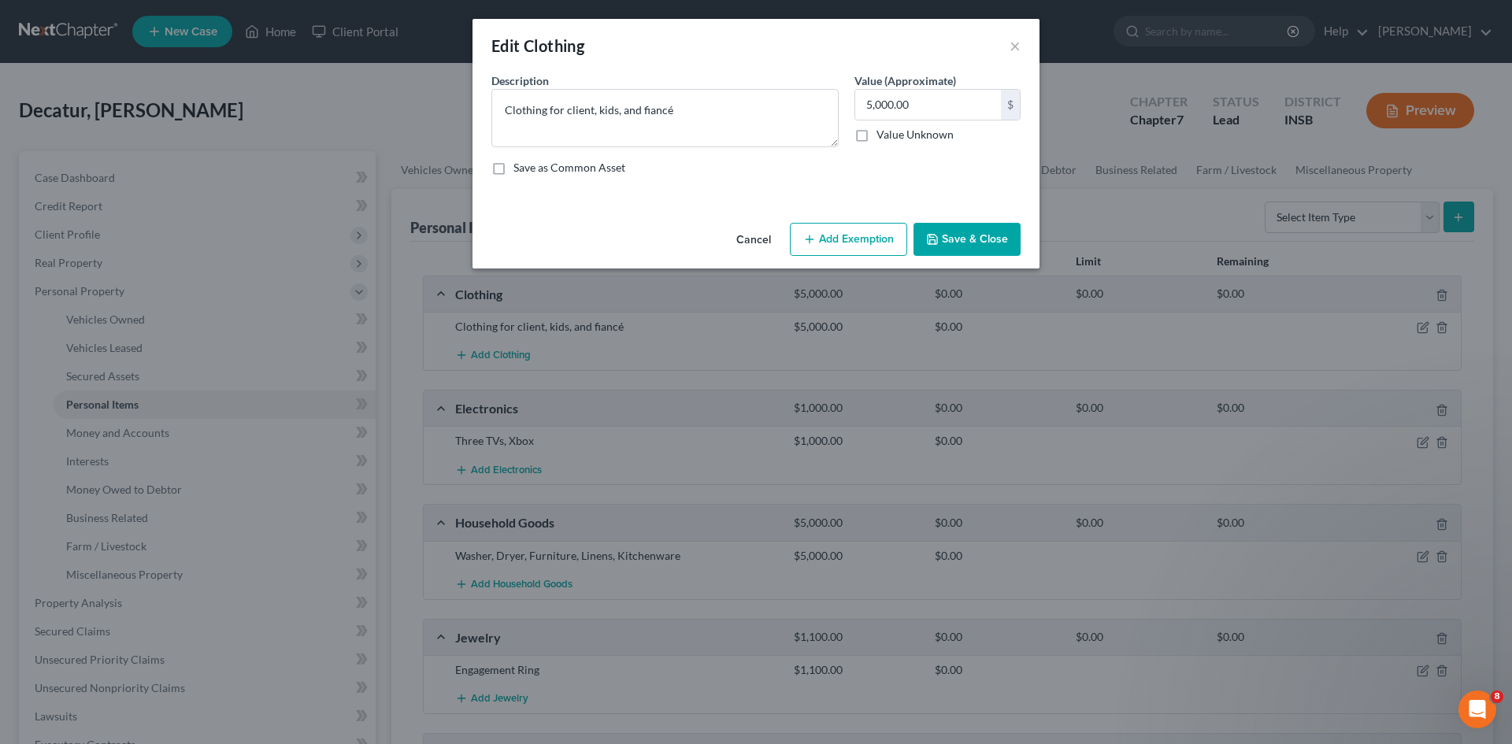
click at [850, 247] on button "Add Exemption" at bounding box center [848, 239] width 117 height 33
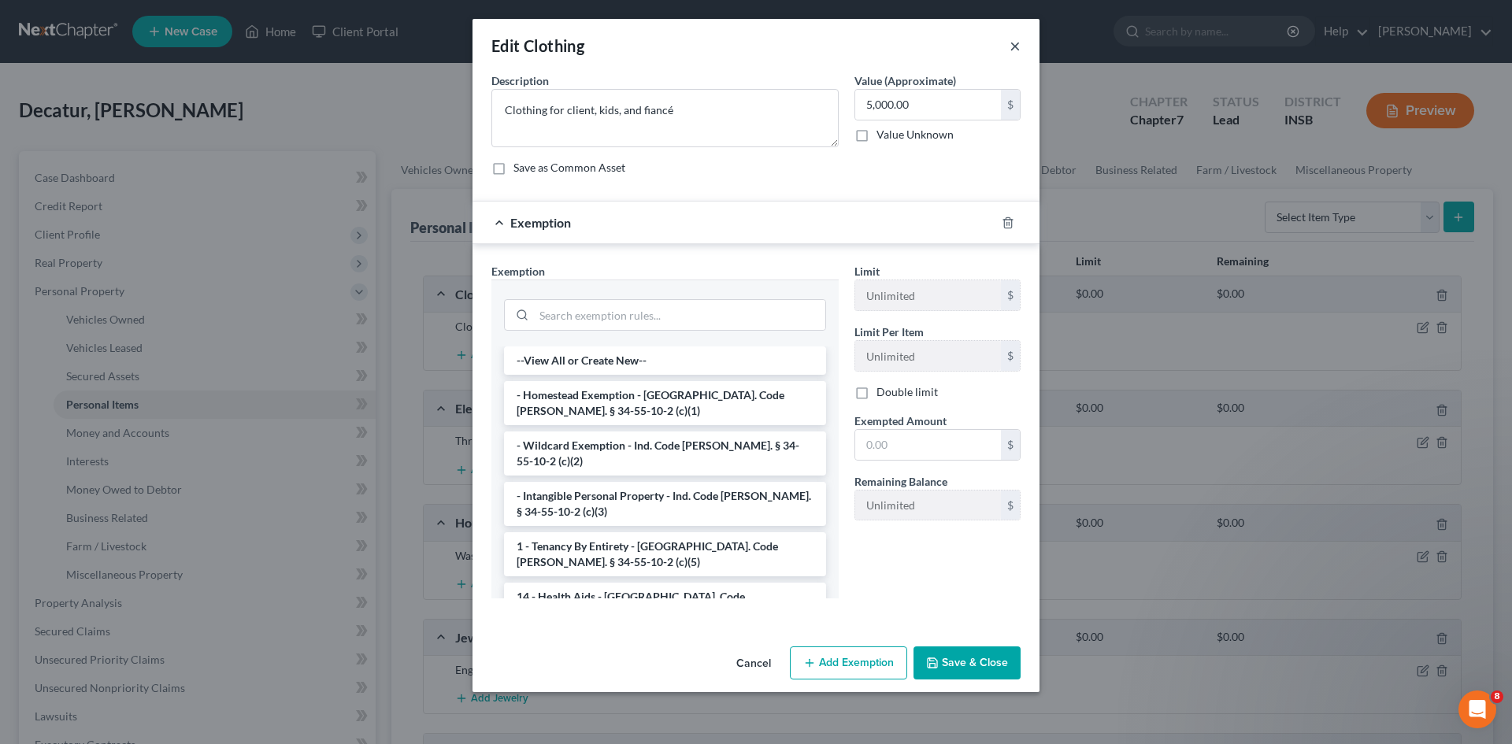
click at [1020, 51] on button "×" at bounding box center [1015, 45] width 11 height 19
